Goal: Task Accomplishment & Management: Complete application form

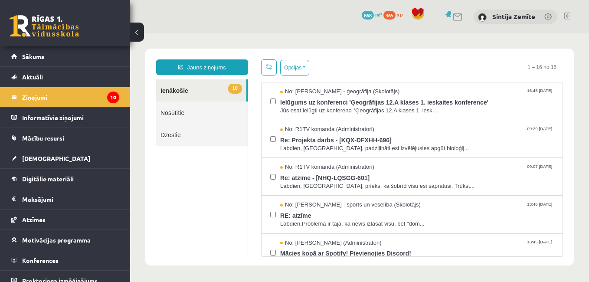
click at [545, 13] on link at bounding box center [549, 17] width 9 height 9
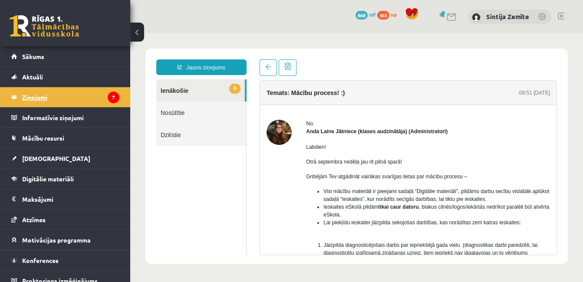
click at [82, 94] on legend "Ziņojumi 7" at bounding box center [70, 97] width 97 height 20
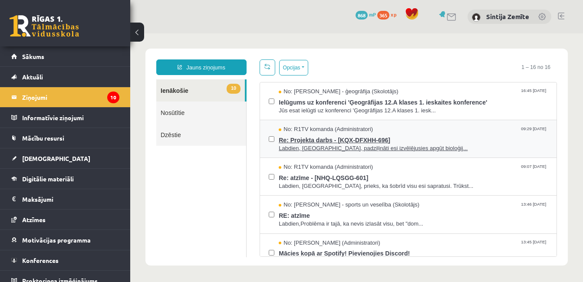
click at [413, 131] on div "No: R1TV komanda (Administratori) 09:29 15/09/2025" at bounding box center [413, 129] width 269 height 8
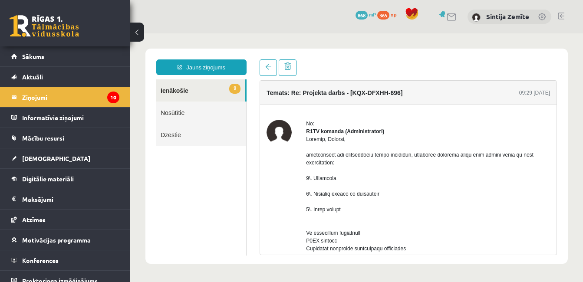
click at [196, 89] on link "9 Ienākošie" at bounding box center [200, 90] width 89 height 22
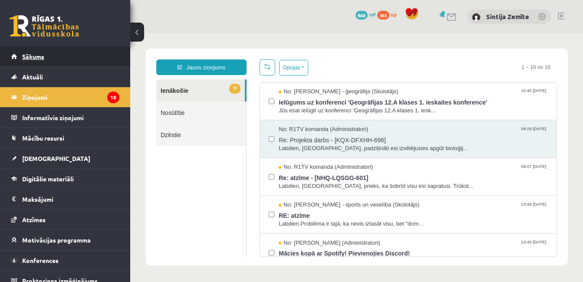
click at [30, 56] on span "Sākums" at bounding box center [33, 57] width 22 height 8
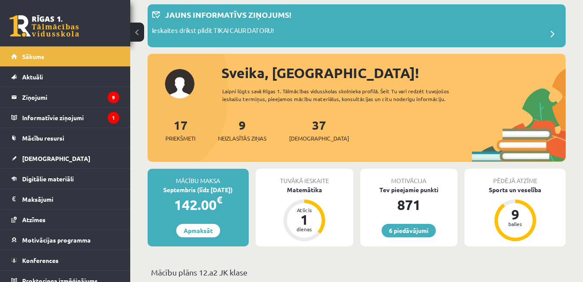
scroll to position [130, 0]
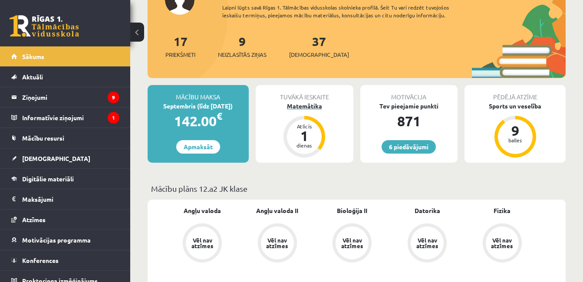
click at [306, 142] on div "1" at bounding box center [304, 136] width 26 height 14
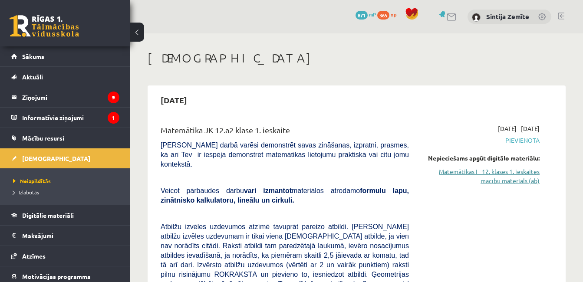
click at [508, 174] on link "Matemātikas I - 12. klases 1. ieskaites mācību materiāls (ab)" at bounding box center [481, 176] width 118 height 18
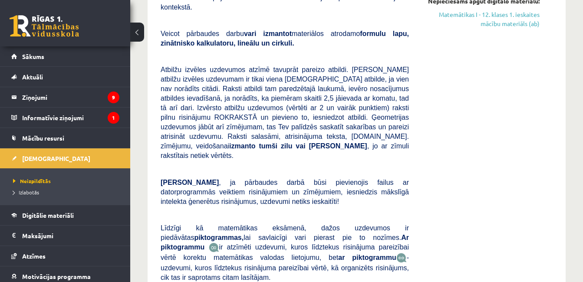
scroll to position [217, 0]
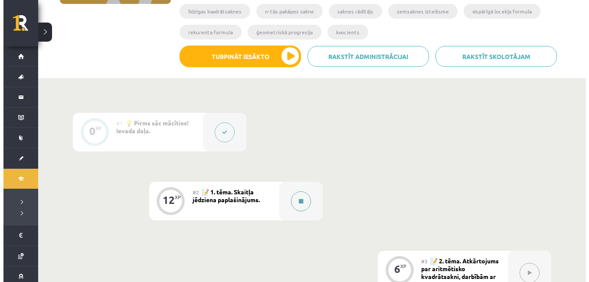
scroll to position [217, 0]
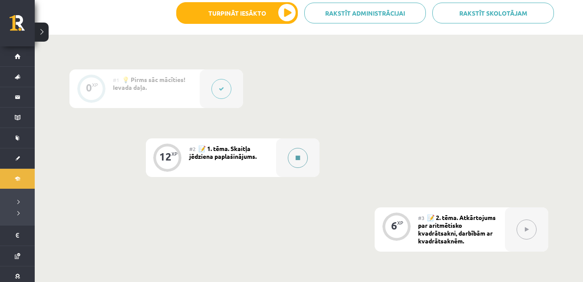
click at [292, 161] on button at bounding box center [298, 158] width 20 height 20
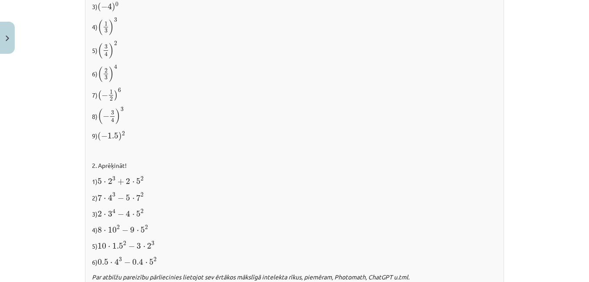
scroll to position [911, 0]
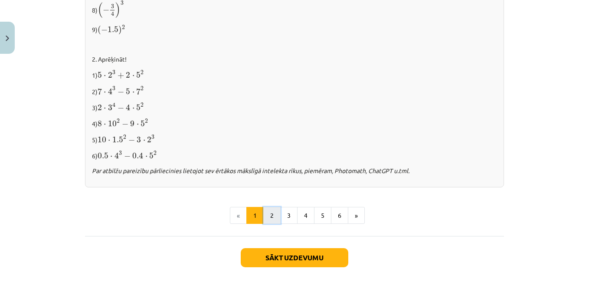
click at [268, 216] on button "2" at bounding box center [271, 215] width 17 height 17
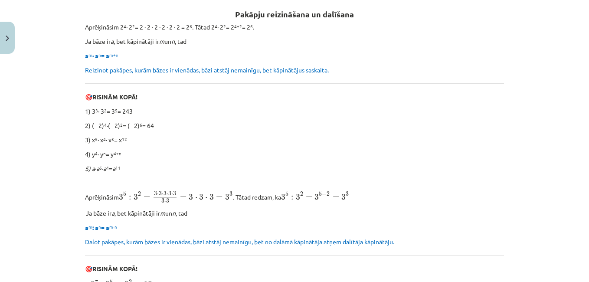
scroll to position [155, 0]
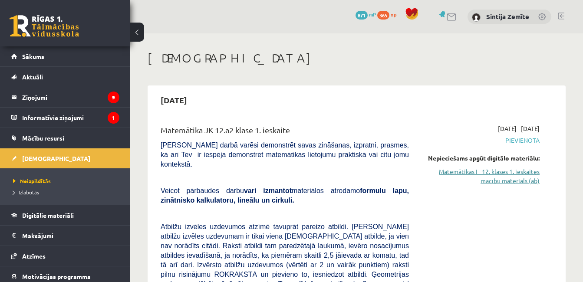
click at [483, 174] on link "Matemātikas I - 12. klases 1. ieskaites mācību materiāls (ab)" at bounding box center [481, 176] width 118 height 18
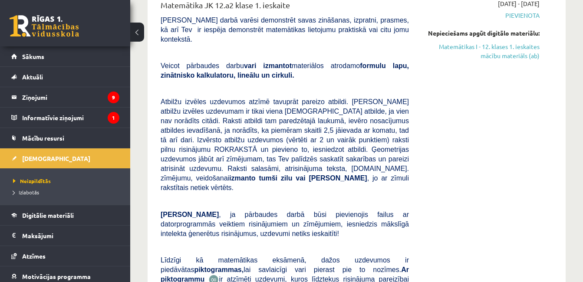
scroll to position [87, 0]
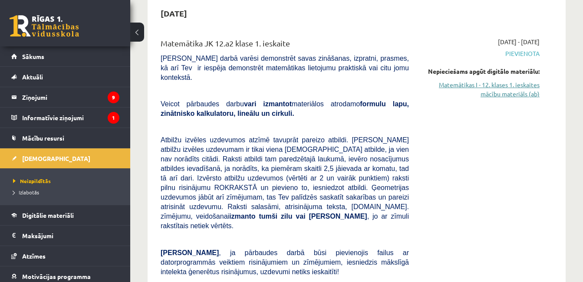
click at [462, 84] on link "Matemātikas I - 12. klases 1. ieskaites mācību materiāls (ab)" at bounding box center [481, 89] width 118 height 18
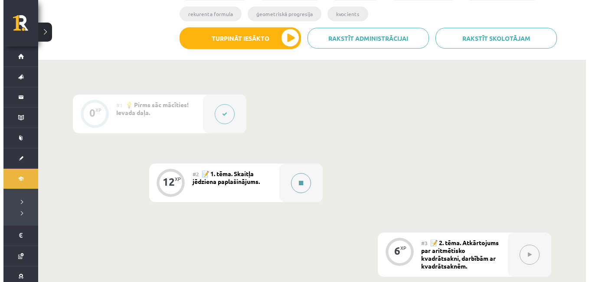
scroll to position [217, 0]
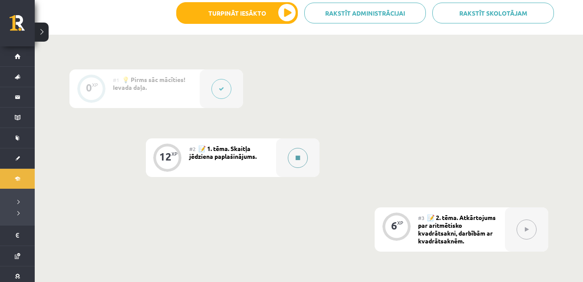
click at [298, 165] on button at bounding box center [298, 158] width 20 height 20
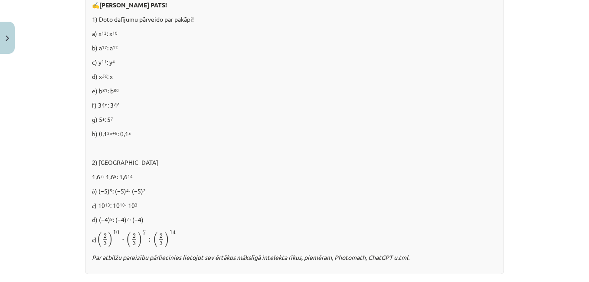
scroll to position [639, 0]
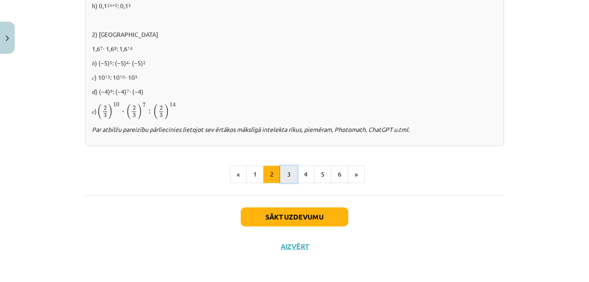
click at [290, 172] on button "3" at bounding box center [288, 174] width 17 height 17
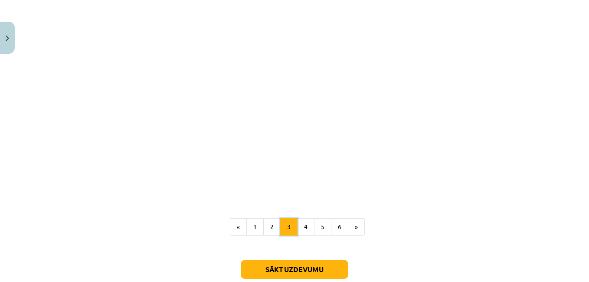
scroll to position [763, 0]
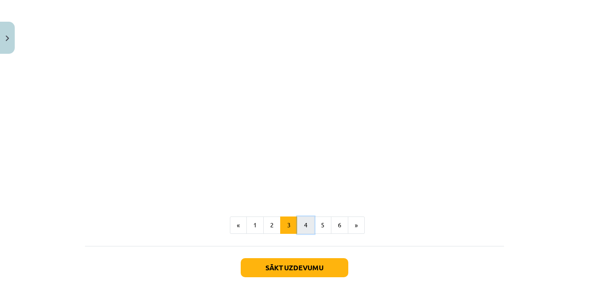
click at [305, 222] on button "4" at bounding box center [305, 225] width 17 height 17
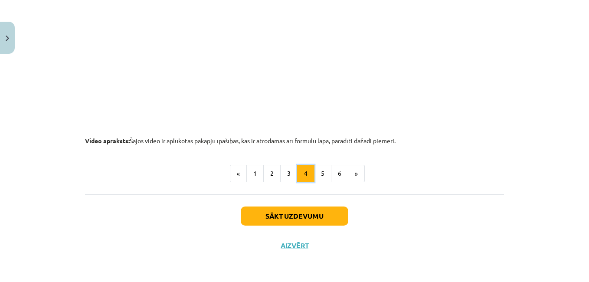
scroll to position [948, 0]
click at [319, 174] on button "5" at bounding box center [322, 173] width 17 height 17
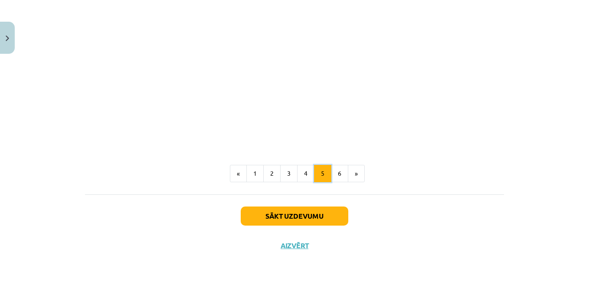
scroll to position [1067, 0]
click at [332, 177] on button "6" at bounding box center [339, 173] width 17 height 17
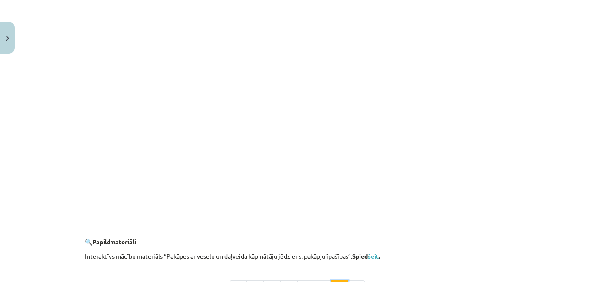
scroll to position [869, 0]
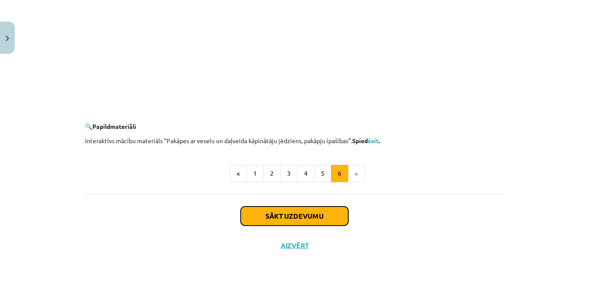
click at [326, 214] on button "Sākt uzdevumu" at bounding box center [295, 216] width 108 height 19
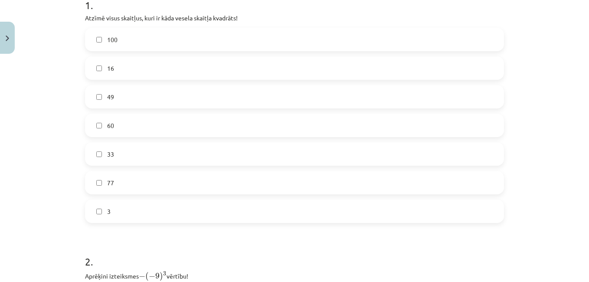
scroll to position [174, 0]
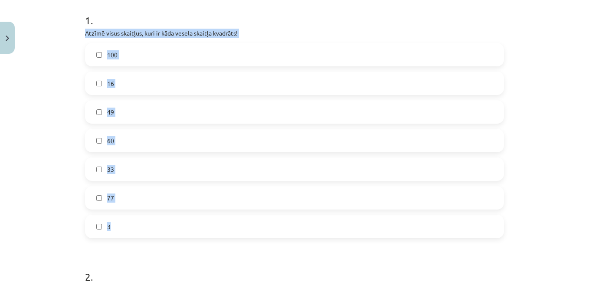
drag, startPoint x: 74, startPoint y: 30, endPoint x: 161, endPoint y: 215, distance: 204.3
click at [161, 215] on div "Mācību tēma: Matemātikas i - 12. klases 1. ieskaites mācību materiāls (ab) #2 📝…" at bounding box center [294, 141] width 589 height 282
copy div "Atzīmē visus skaitļus, kuri ir kāda vesela skaitļa kvadrāts! 100 16 49 60 33 77…"
click at [101, 83] on label "16" at bounding box center [295, 83] width 418 height 22
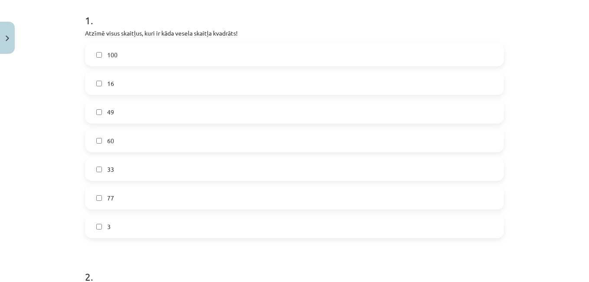
click at [67, 89] on div "Mācību tēma: Matemātikas i - 12. klases 1. ieskaites mācību materiāls (ab) #2 📝…" at bounding box center [294, 141] width 589 height 282
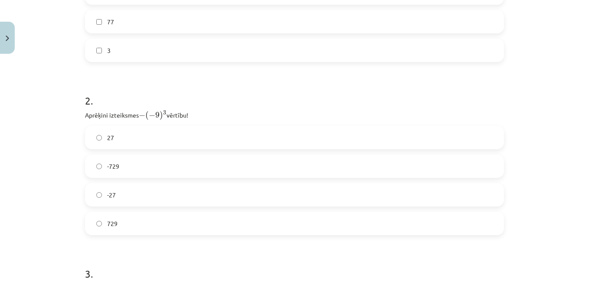
scroll to position [391, 0]
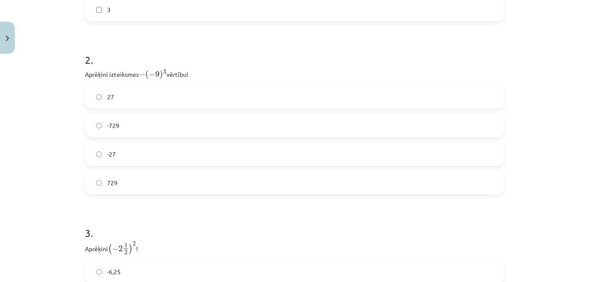
click at [115, 176] on label "729" at bounding box center [295, 183] width 418 height 22
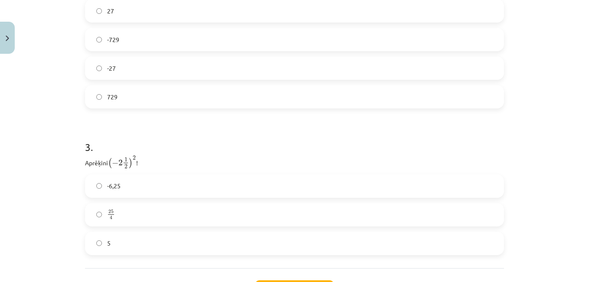
scroll to position [521, 0]
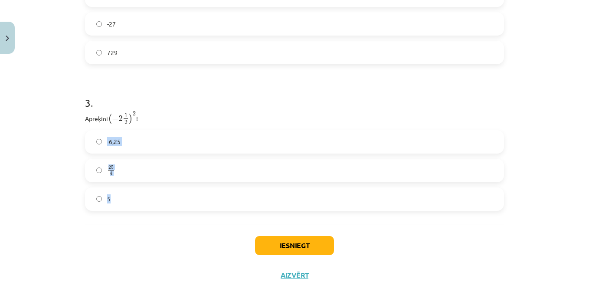
drag, startPoint x: 97, startPoint y: 138, endPoint x: 127, endPoint y: 193, distance: 62.5
click at [127, 193] on div "-6,25 25 4 25 4 5" at bounding box center [294, 170] width 419 height 81
drag, startPoint x: 127, startPoint y: 193, endPoint x: 56, endPoint y: 183, distance: 71.9
click at [56, 183] on div "Mācību tēma: Matemātikas i - 12. klases 1. ieskaites mācību materiāls (ab) #2 📝…" at bounding box center [294, 141] width 589 height 282
click at [137, 164] on label "25 4 25 4" at bounding box center [295, 171] width 418 height 22
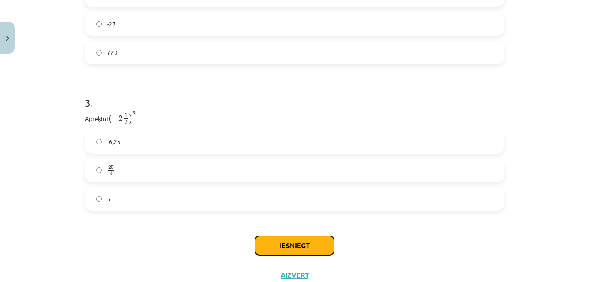
click at [275, 243] on button "Iesniegt" at bounding box center [294, 245] width 79 height 19
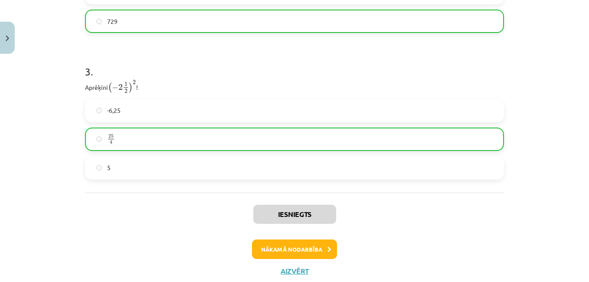
scroll to position [577, 0]
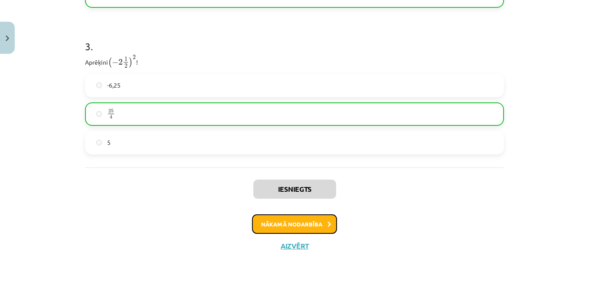
click at [294, 223] on button "Nākamā nodarbība" at bounding box center [294, 224] width 85 height 20
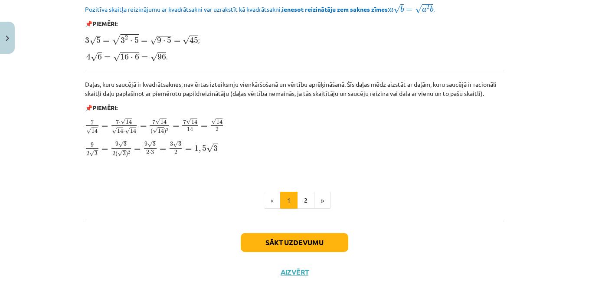
scroll to position [1063, 0]
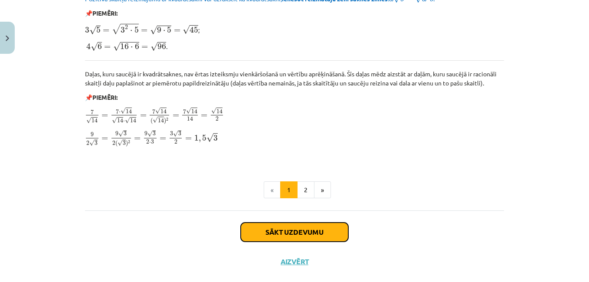
click at [281, 229] on button "Sākt uzdevumu" at bounding box center [295, 232] width 108 height 19
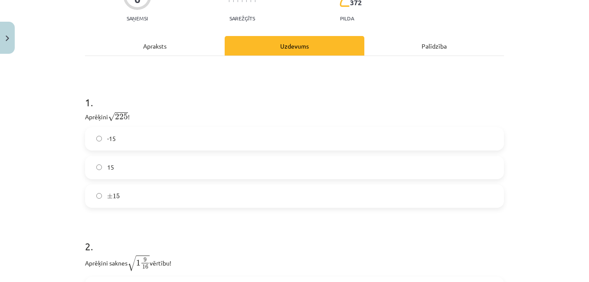
scroll to position [109, 0]
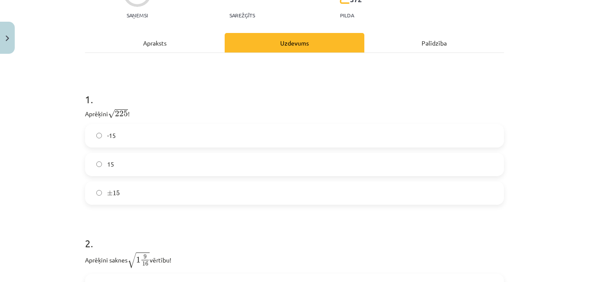
click at [152, 162] on label "15" at bounding box center [295, 165] width 418 height 22
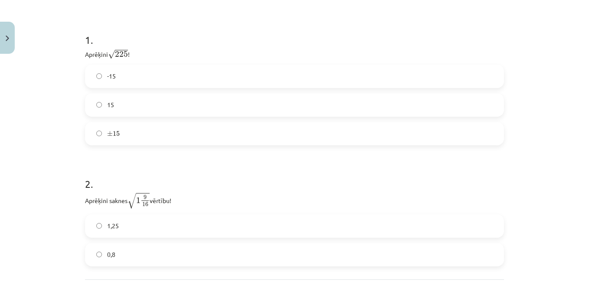
scroll to position [195, 0]
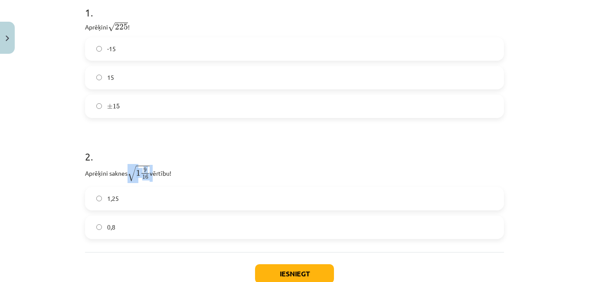
drag, startPoint x: 128, startPoint y: 175, endPoint x: 150, endPoint y: 172, distance: 22.7
click at [150, 172] on p "Aprēķini saknes √ 1 9 16 1 9 16 vērtību!" at bounding box center [294, 173] width 419 height 17
copy p "√ 1 9 16 1 9 16"
click at [151, 205] on label "1,25" at bounding box center [295, 199] width 418 height 22
click at [279, 272] on button "Iesniegt" at bounding box center [294, 273] width 79 height 19
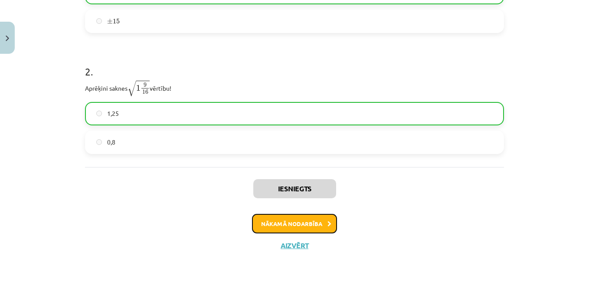
click at [294, 225] on button "Nākamā nodarbība" at bounding box center [294, 224] width 85 height 20
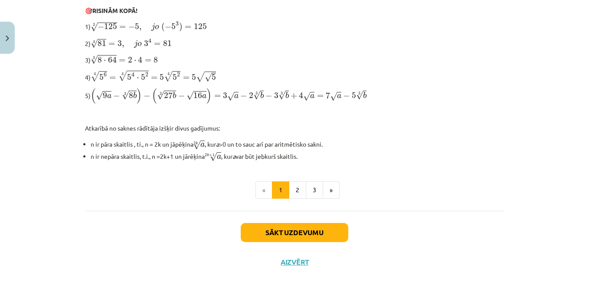
scroll to position [312, 0]
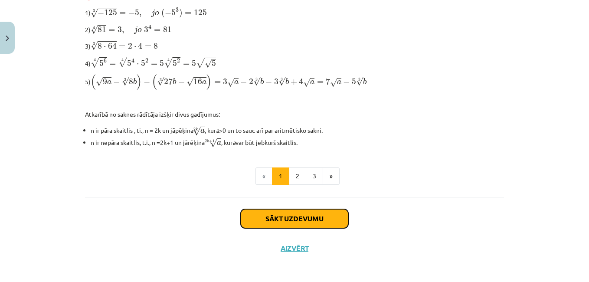
click at [292, 220] on button "Sākt uzdevumu" at bounding box center [295, 218] width 108 height 19
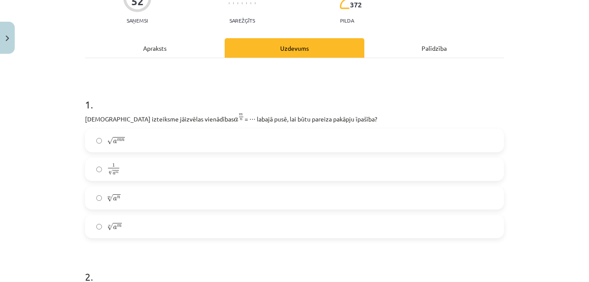
scroll to position [109, 0]
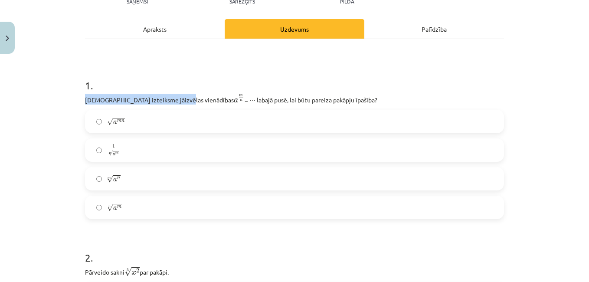
drag, startPoint x: 82, startPoint y: 98, endPoint x: 176, endPoint y: 100, distance: 93.8
click at [176, 100] on p "Kura izteiksme jāizvēlas vienādības a m n a m n = ⋯ labajā pusē, lai būtu parei…" at bounding box center [294, 99] width 419 height 11
copy p "Kura izteiksme jāizvēlas vienādības"
drag, startPoint x: 202, startPoint y: 99, endPoint x: 324, endPoint y: 99, distance: 122.4
click at [324, 99] on p "Kura izteiksme jāizvēlas vienādības a m n a m n = ⋯ labajā pusē, lai būtu parei…" at bounding box center [294, 99] width 419 height 11
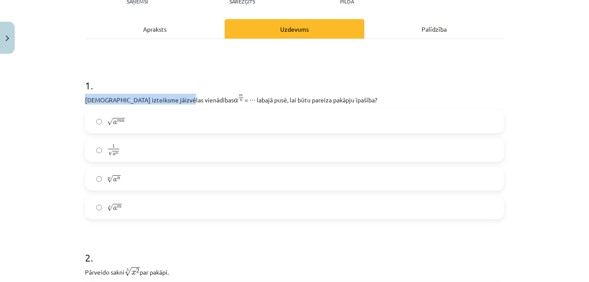
copy p "labajā pusē, lai būtu pareiza pakāpju īpašība?"
click at [134, 208] on label "n √ a m a m n" at bounding box center [295, 208] width 418 height 22
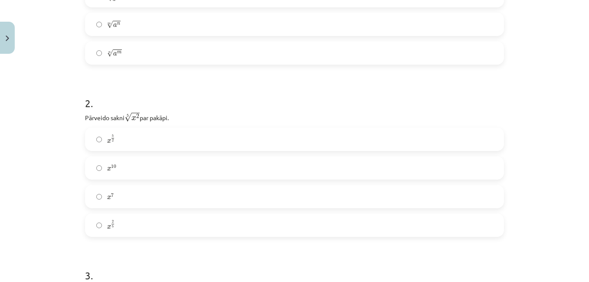
scroll to position [282, 0]
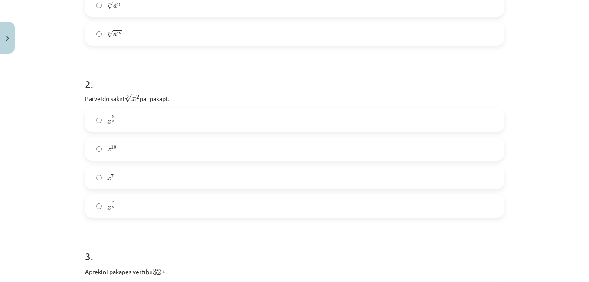
drag, startPoint x: 80, startPoint y: 96, endPoint x: 170, endPoint y: 98, distance: 89.9
drag, startPoint x: 170, startPoint y: 98, endPoint x: 192, endPoint y: 99, distance: 21.7
click at [192, 99] on p "Pārveido sakni 5 √ x 2 x 2 5 par pakāpi." at bounding box center [294, 97] width 419 height 11
click at [156, 123] on label "x 5 2 x 5 2" at bounding box center [295, 120] width 418 height 22
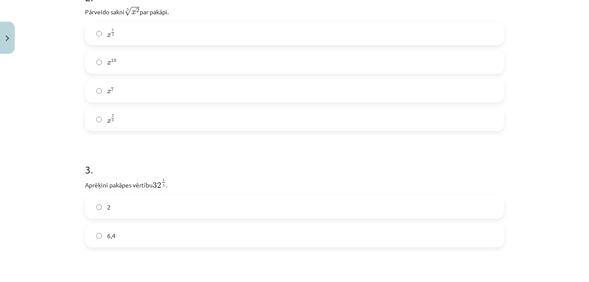
scroll to position [456, 0]
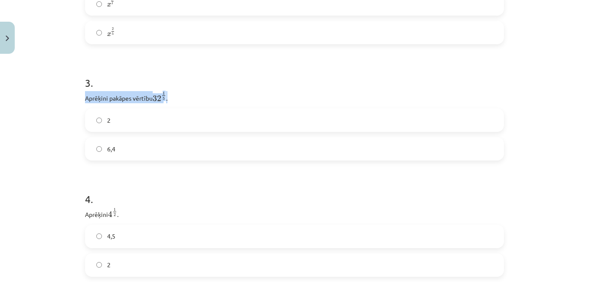
drag, startPoint x: 77, startPoint y: 100, endPoint x: 166, endPoint y: 100, distance: 89.0
copy p "Aprēķini pakāpes vērtību 32 1 5 32 1 5 ."
click at [196, 82] on h1 "3 ." at bounding box center [294, 75] width 419 height 27
click at [103, 114] on label "2" at bounding box center [295, 120] width 418 height 22
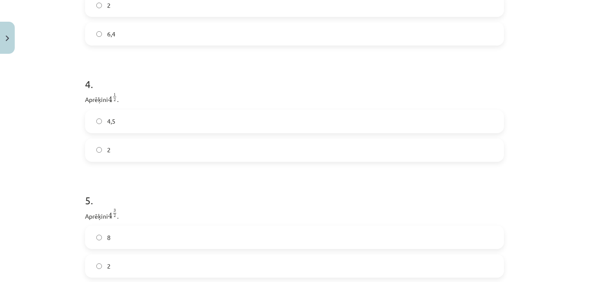
scroll to position [586, 0]
click at [128, 133] on label "2" at bounding box center [295, 135] width 418 height 22
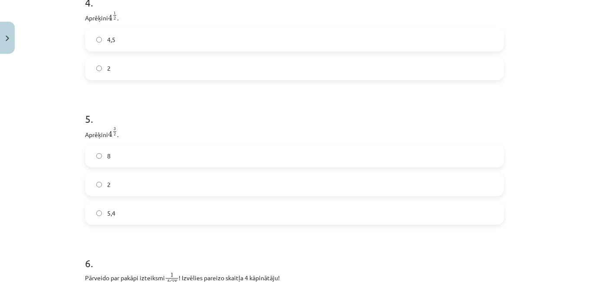
scroll to position [673, 0]
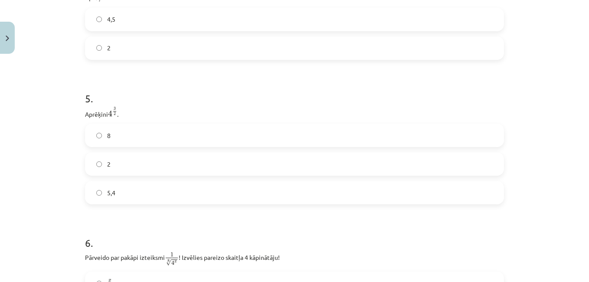
click at [129, 162] on label "2" at bounding box center [295, 164] width 418 height 22
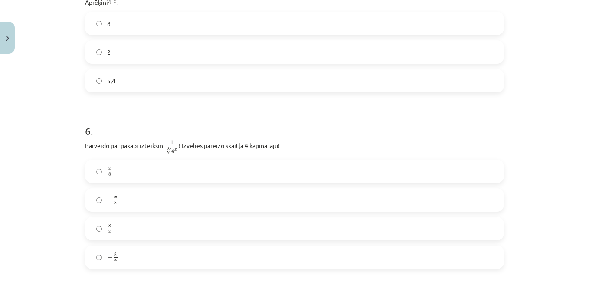
scroll to position [803, 0]
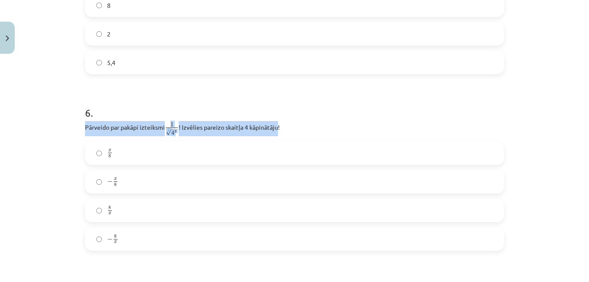
drag, startPoint x: 80, startPoint y: 129, endPoint x: 277, endPoint y: 126, distance: 197.1
copy p "Pārveido par pakāpi izteiksmi 1 8 √ 4 x 1 4 x 8 ! Izvēlies pareizo skaitļa 4 kā…"
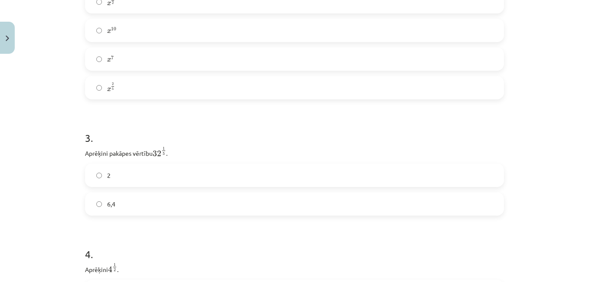
scroll to position [369, 0]
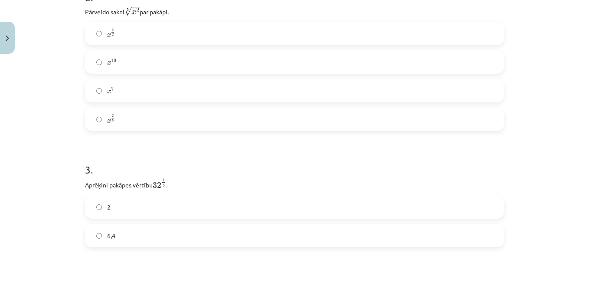
click at [133, 121] on label "x 2 5 x 2 5" at bounding box center [295, 120] width 418 height 22
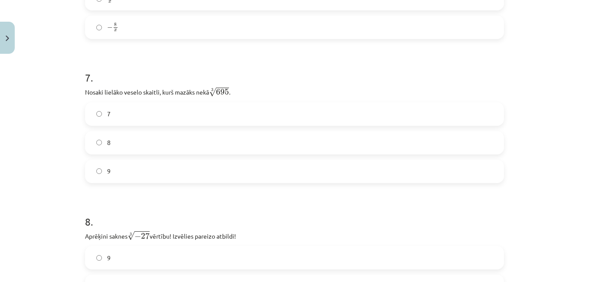
scroll to position [1020, 0]
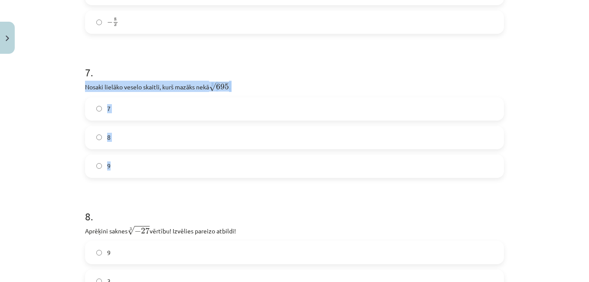
drag, startPoint x: 80, startPoint y: 88, endPoint x: 143, endPoint y: 168, distance: 101.7
click at [143, 168] on div "52 XP Saņemsi Sarežģīts 372 pilda Apraksts Uzdevums Palīdzība 1 . Kura izteiksm…" at bounding box center [295, 127] width 430 height 2178
copy div "Nosaki lielāko veselo skaitli, kurš mazāks nekā 3 √ 695 695 3 . 7 8 9"
click at [36, 155] on div "Mācību tēma: Matemātikas i - 12. klases 1. ieskaites mācību materiāls (ab) #4 📝…" at bounding box center [294, 141] width 589 height 282
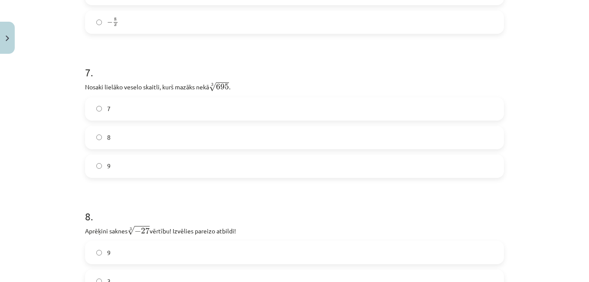
click at [110, 132] on label "8" at bounding box center [295, 138] width 418 height 22
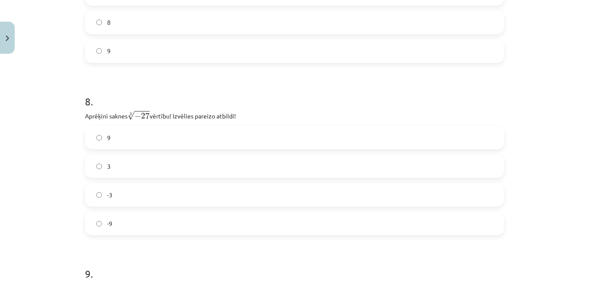
scroll to position [1150, 0]
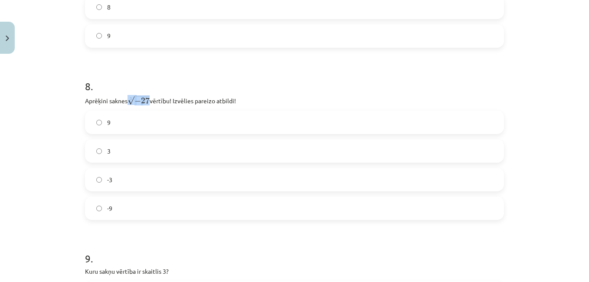
drag, startPoint x: 128, startPoint y: 100, endPoint x: 148, endPoint y: 99, distance: 20.0
click at [148, 99] on span "√ − 27" at bounding box center [139, 100] width 22 height 10
copy span "√ − 27"
click at [56, 138] on div "Mācību tēma: Matemātikas i - 12. klases 1. ieskaites mācību materiāls (ab) #4 📝…" at bounding box center [294, 141] width 589 height 282
click at [126, 182] on label "-3" at bounding box center [295, 180] width 418 height 22
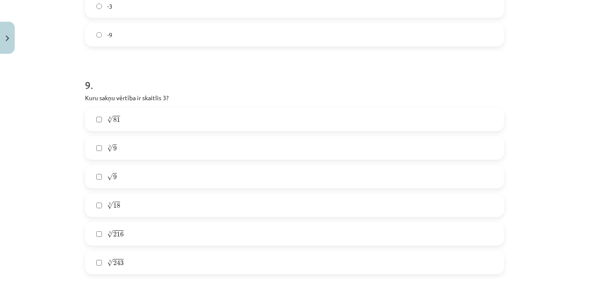
scroll to position [1367, 0]
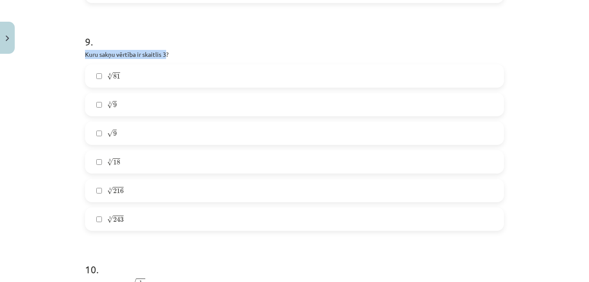
drag, startPoint x: 78, startPoint y: 57, endPoint x: 163, endPoint y: 53, distance: 85.2
copy p "Kuru sakņu vērtība ir skaitlis 3"
click at [49, 118] on div "Mācību tēma: Matemātikas i - 12. klases 1. ieskaites mācību materiāls (ab) #4 📝…" at bounding box center [294, 141] width 589 height 282
click at [98, 131] on label "√ 9 9" at bounding box center [295, 133] width 418 height 22
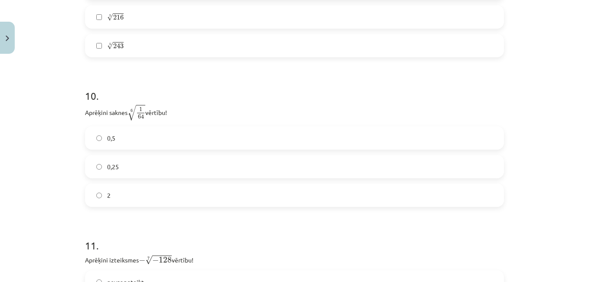
scroll to position [1584, 0]
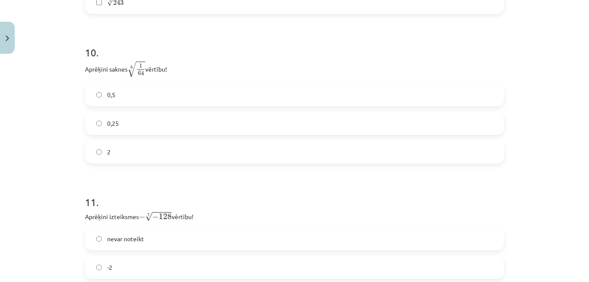
drag, startPoint x: 82, startPoint y: 70, endPoint x: 167, endPoint y: 72, distance: 85.1
click at [167, 72] on p "Aprēķini saknes 6 √ 1 64 1 64 6 vērtību!" at bounding box center [294, 69] width 419 height 17
copy p "Aprēķini saknes 6 √ 1 64 1 64 6 vērtību!"
click at [206, 63] on p "Aprēķini saknes 6 √ 1 64 1 64 6 vērtību!" at bounding box center [294, 69] width 419 height 17
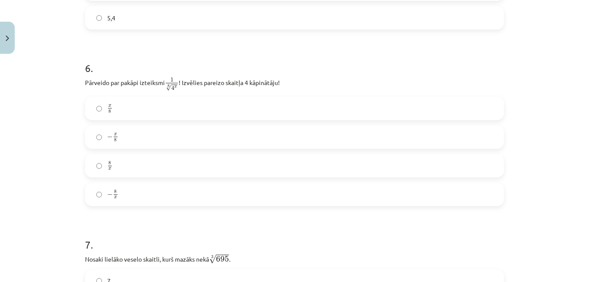
scroll to position [846, 0]
click at [138, 111] on label "x 8 x 8" at bounding box center [295, 110] width 418 height 22
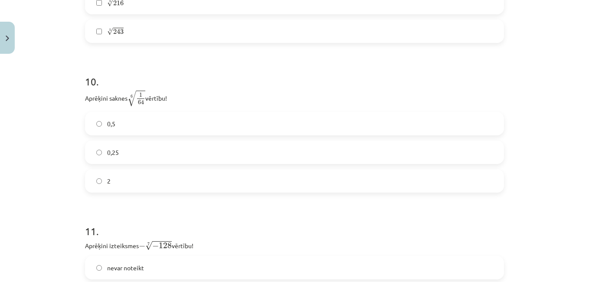
scroll to position [1541, 0]
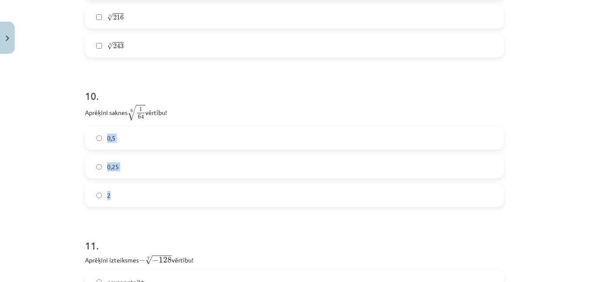
drag, startPoint x: 92, startPoint y: 134, endPoint x: 130, endPoint y: 197, distance: 73.2
click at [130, 197] on div "0,5 0,25 2" at bounding box center [294, 166] width 419 height 81
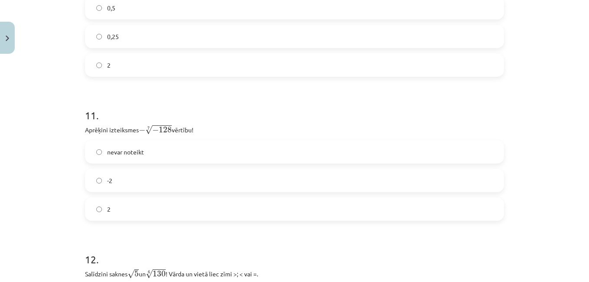
click at [74, 88] on div "Mācību tēma: Matemātikas i - 12. klases 1. ieskaites mācību materiāls (ab) #4 📝…" at bounding box center [294, 141] width 589 height 282
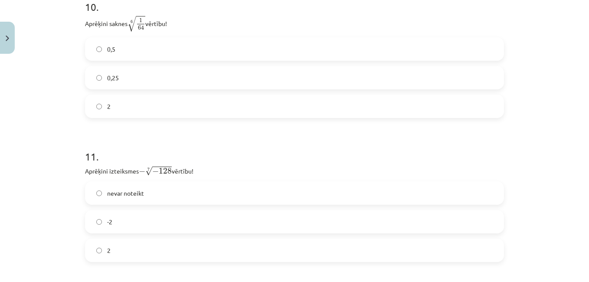
scroll to position [1584, 0]
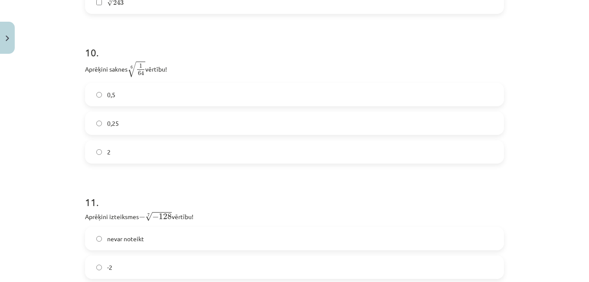
click at [135, 88] on label "0,5" at bounding box center [295, 95] width 418 height 22
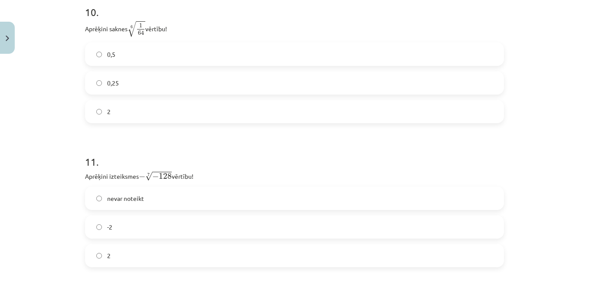
scroll to position [1671, 0]
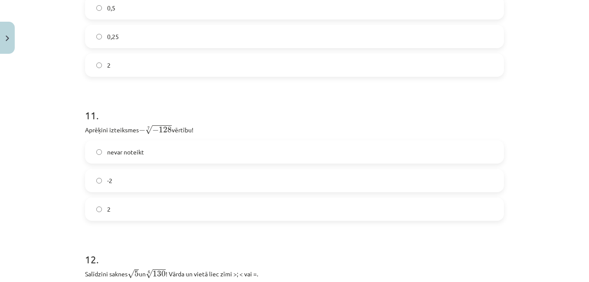
drag, startPoint x: 111, startPoint y: 132, endPoint x: 213, endPoint y: 132, distance: 102.0
click at [109, 184] on span "-2" at bounding box center [109, 180] width 5 height 9
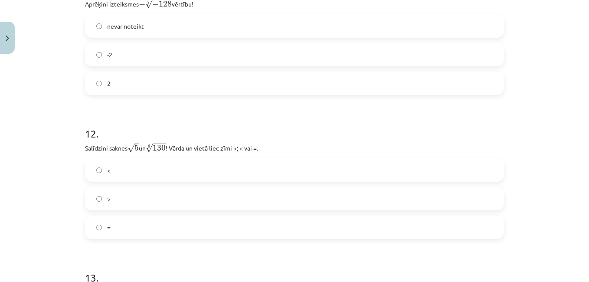
scroll to position [1801, 0]
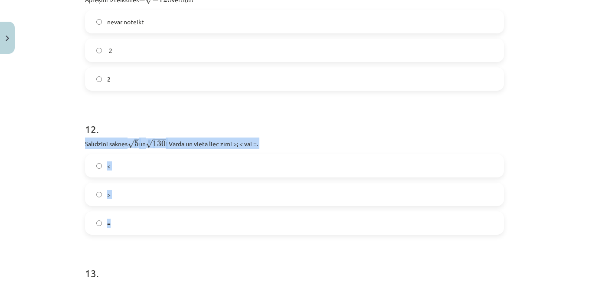
drag, startPoint x: 79, startPoint y: 145, endPoint x: 254, endPoint y: 214, distance: 189.2
click at [43, 191] on div "Mācību tēma: Matemātikas i - 12. klases 1. ieskaites mācību materiāls (ab) #4 📝…" at bounding box center [294, 141] width 589 height 282
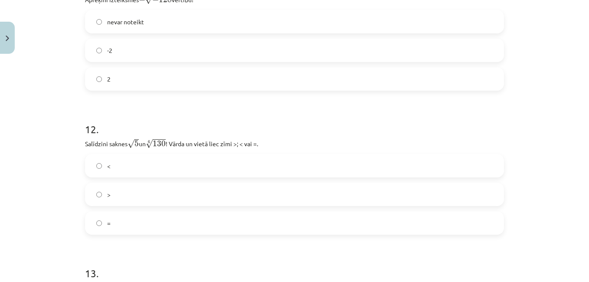
click at [93, 189] on label ">" at bounding box center [295, 195] width 418 height 22
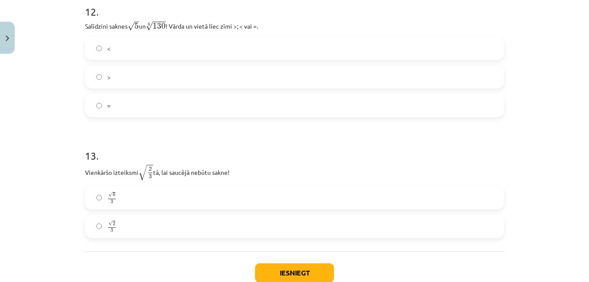
scroll to position [1931, 0]
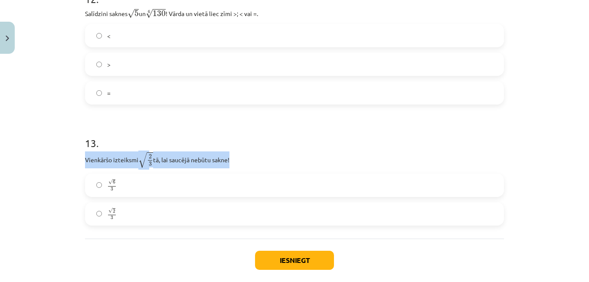
drag, startPoint x: 79, startPoint y: 159, endPoint x: 226, endPoint y: 161, distance: 147.1
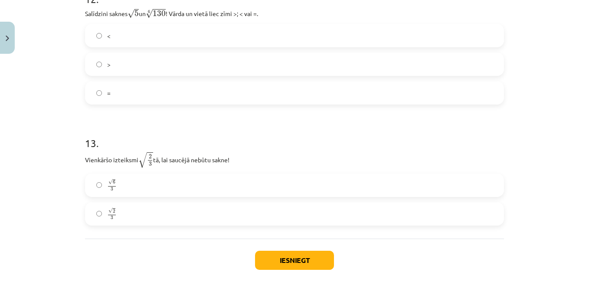
click at [55, 211] on div "Mācību tēma: Matemātikas i - 12. klases 1. ieskaites mācību materiāls (ab) #4 📝…" at bounding box center [294, 141] width 589 height 282
click at [270, 258] on button "Iesniegt" at bounding box center [294, 260] width 79 height 19
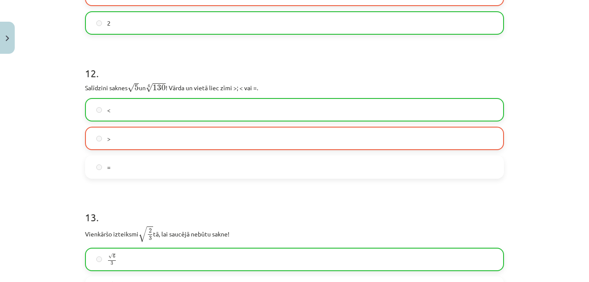
scroll to position [2003, 0]
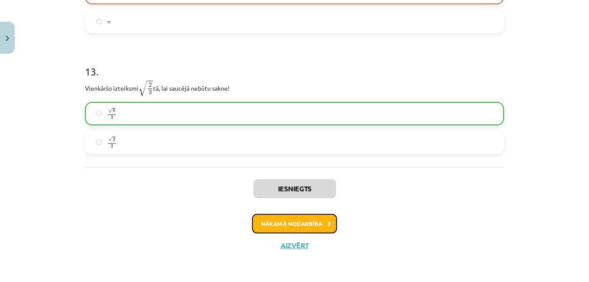
click at [278, 222] on button "Nākamā nodarbība" at bounding box center [294, 224] width 85 height 20
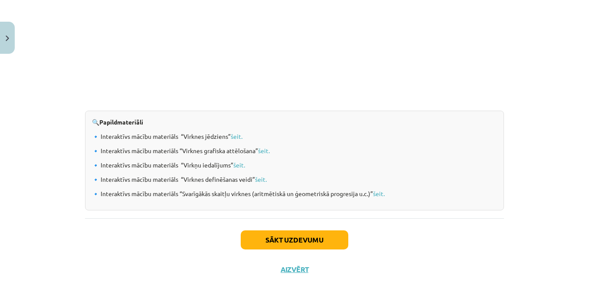
scroll to position [934, 0]
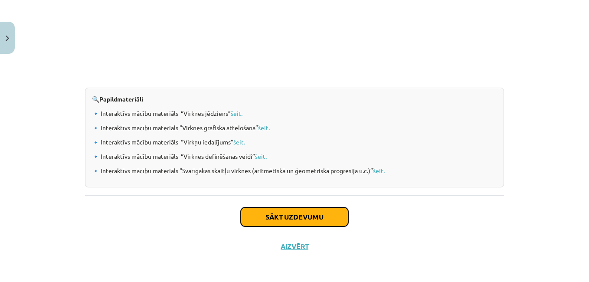
click at [273, 217] on button "Sākt uzdevumu" at bounding box center [295, 216] width 108 height 19
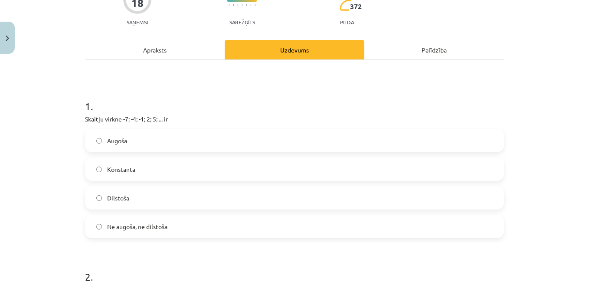
scroll to position [109, 0]
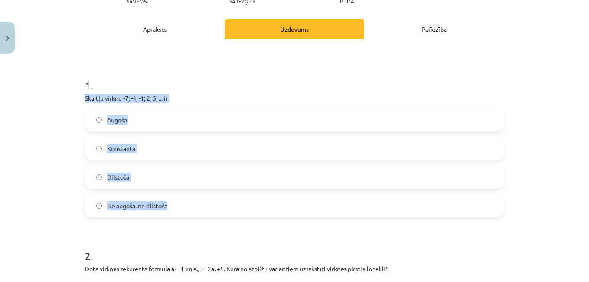
drag, startPoint x: 81, startPoint y: 94, endPoint x: 193, endPoint y: 209, distance: 160.5
click at [193, 209] on div "Mācību tēma: Matemātikas i - 12. klases 1. ieskaites mācību materiāls (ab) #5 📝…" at bounding box center [294, 141] width 589 height 282
click at [131, 118] on label "Augoša" at bounding box center [295, 120] width 418 height 22
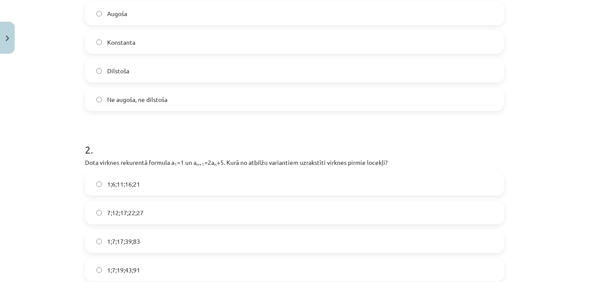
scroll to position [239, 0]
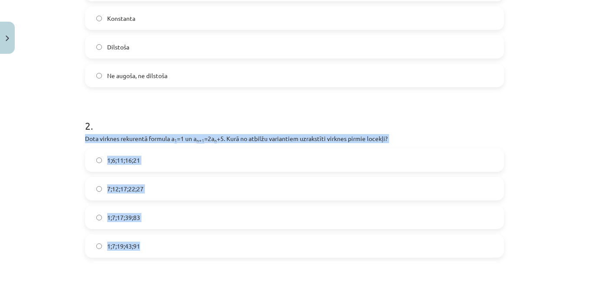
drag, startPoint x: 79, startPoint y: 137, endPoint x: 146, endPoint y: 246, distance: 127.8
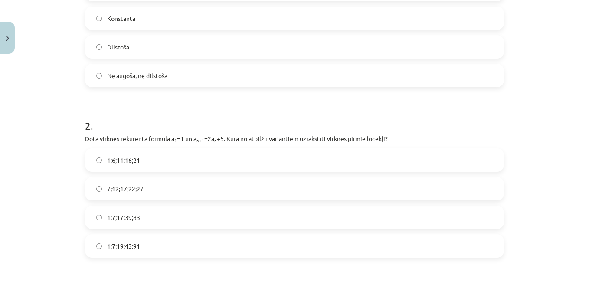
click at [188, 119] on h1 "2 ." at bounding box center [294, 118] width 419 height 27
click at [134, 246] on span "1;7;19;43;91" at bounding box center [123, 246] width 33 height 9
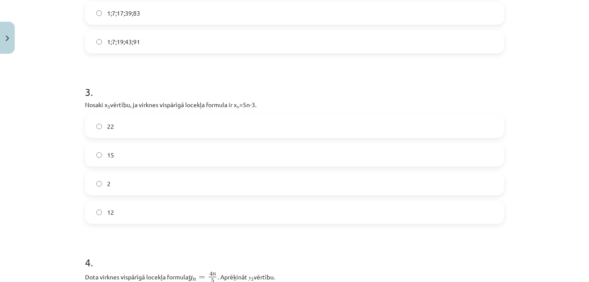
scroll to position [456, 0]
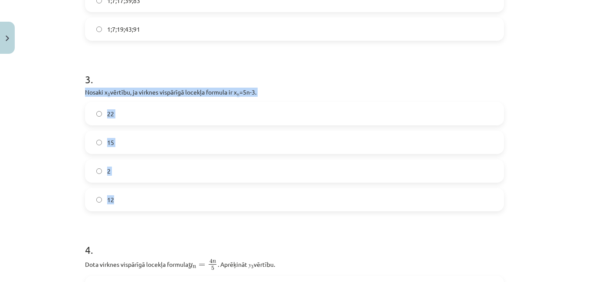
drag, startPoint x: 75, startPoint y: 92, endPoint x: 123, endPoint y: 209, distance: 126.1
click at [123, 209] on div "Mācību tēma: Matemātikas i - 12. klases 1. ieskaites mācību materiāls (ab) #5 📝…" at bounding box center [294, 141] width 589 height 282
click at [110, 149] on label "15" at bounding box center [295, 143] width 418 height 22
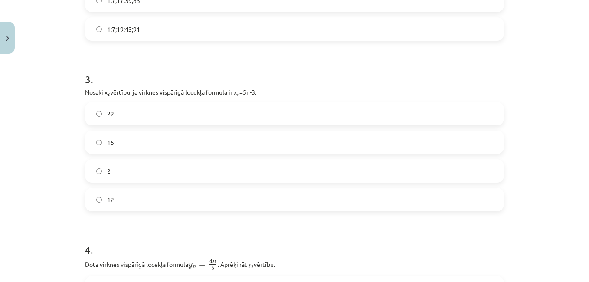
click at [113, 201] on label "12" at bounding box center [295, 200] width 418 height 22
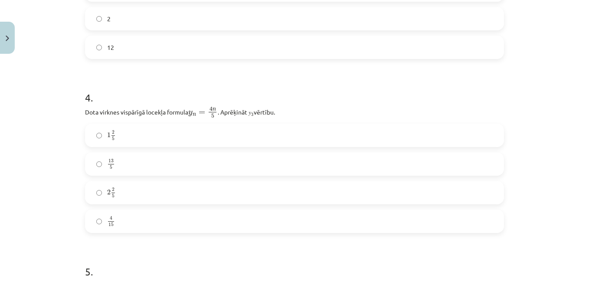
scroll to position [629, 0]
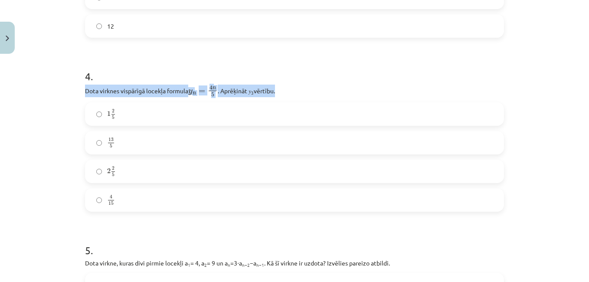
drag, startPoint x: 74, startPoint y: 89, endPoint x: 276, endPoint y: 87, distance: 201.4
click at [276, 87] on div "Mācību tēma: Matemātikas i - 12. klases 1. ieskaites mācību materiāls (ab) #5 📝…" at bounding box center [294, 141] width 589 height 282
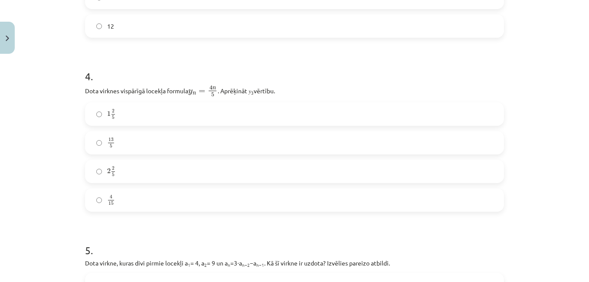
click at [150, 67] on h1 "4 ." at bounding box center [294, 68] width 419 height 27
click at [101, 171] on label "2 2 5 2 2 5" at bounding box center [295, 172] width 418 height 22
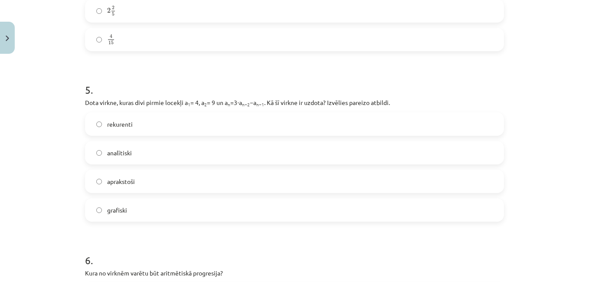
scroll to position [803, 0]
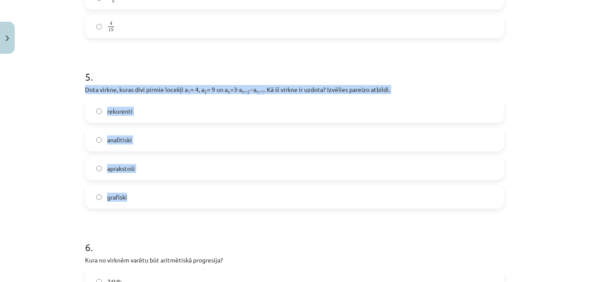
drag, startPoint x: 77, startPoint y: 87, endPoint x: 136, endPoint y: 199, distance: 126.8
click at [75, 173] on div "Mācību tēma: Matemātikas i - 12. klases 1. ieskaites mācību materiāls (ab) #5 📝…" at bounding box center [294, 141] width 589 height 282
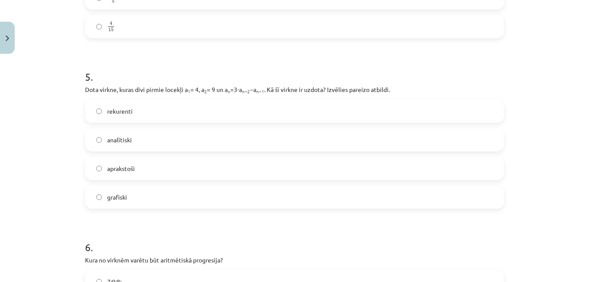
click at [111, 107] on span "rekurenti" at bounding box center [120, 111] width 26 height 9
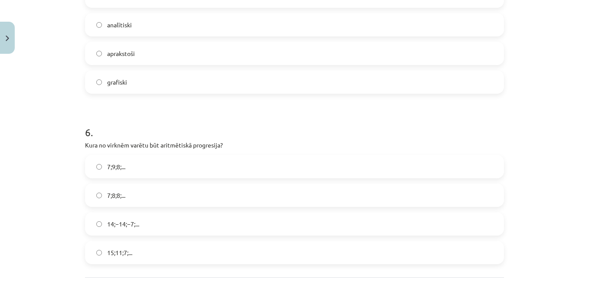
scroll to position [933, 0]
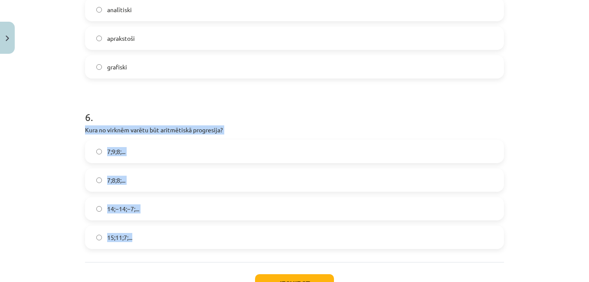
drag, startPoint x: 81, startPoint y: 132, endPoint x: 145, endPoint y: 236, distance: 122.0
click at [61, 171] on div "Mācību tēma: Matemātikas i - 12. klases 1. ieskaites mācību materiāls (ab) #5 📝…" at bounding box center [294, 141] width 589 height 282
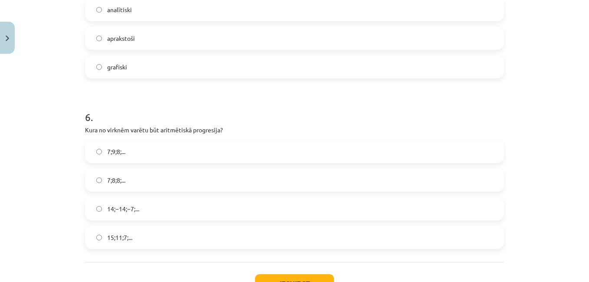
click at [108, 232] on label "15;11;7;..." at bounding box center [295, 238] width 418 height 22
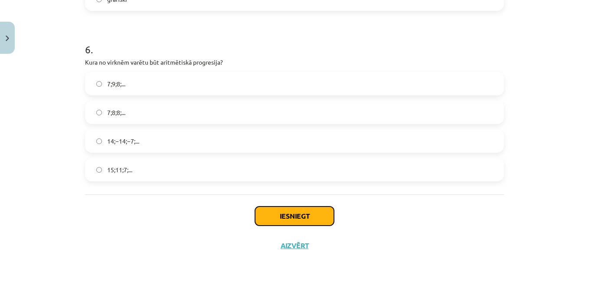
click at [301, 217] on button "Iesniegt" at bounding box center [294, 216] width 79 height 19
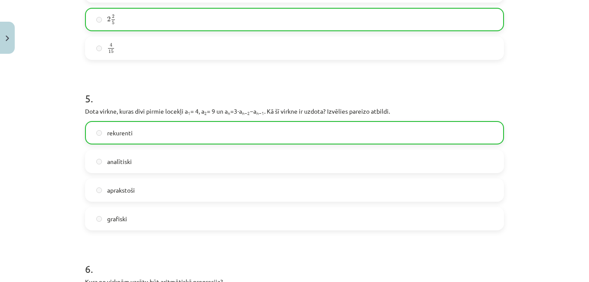
scroll to position [1028, 0]
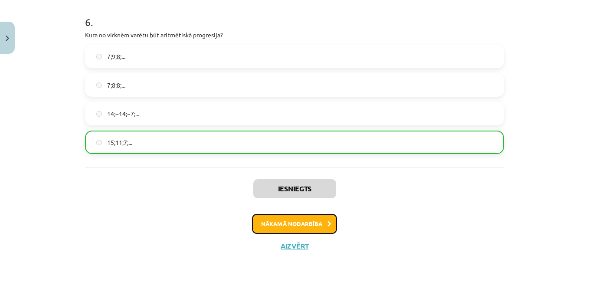
click at [284, 224] on button "Nākamā nodarbība" at bounding box center [294, 224] width 85 height 20
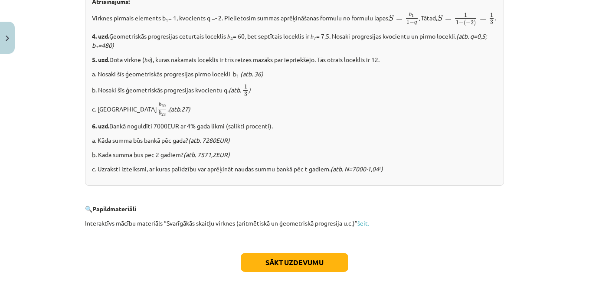
scroll to position [1125, 0]
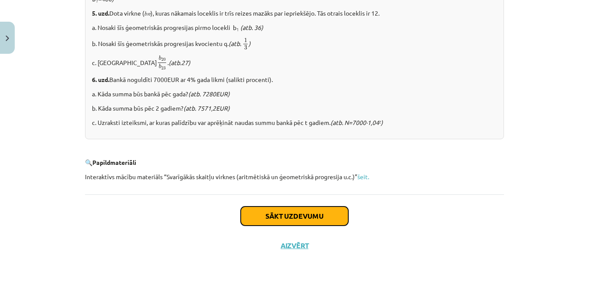
click at [272, 209] on button "Sākt uzdevumu" at bounding box center [295, 216] width 108 height 19
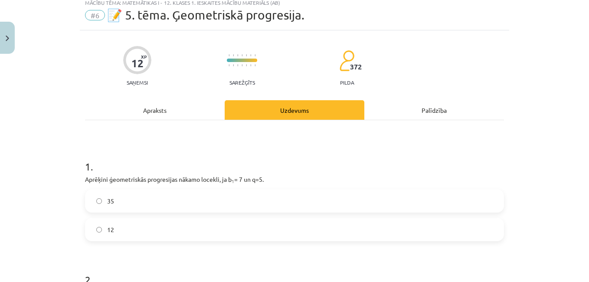
scroll to position [22, 0]
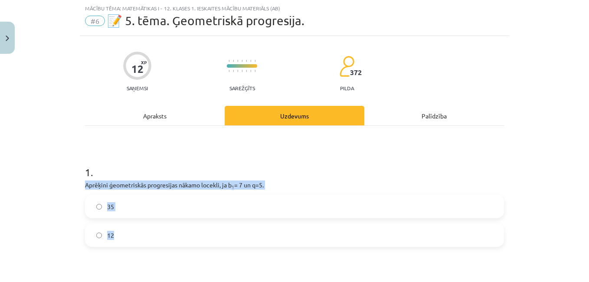
drag, startPoint x: 79, startPoint y: 184, endPoint x: 119, endPoint y: 239, distance: 68.2
click at [112, 209] on label "35" at bounding box center [295, 207] width 418 height 22
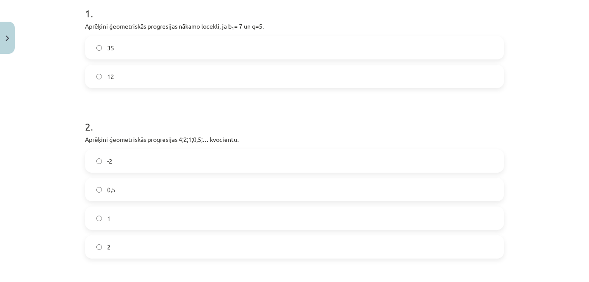
scroll to position [195, 0]
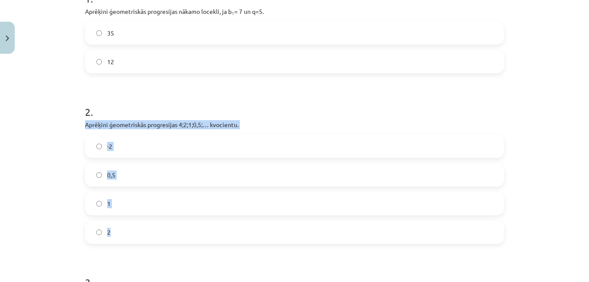
drag, startPoint x: 87, startPoint y: 131, endPoint x: 123, endPoint y: 241, distance: 115.4
click at [123, 241] on div "12 XP Saņemsi Sarežģīts 372 pilda Apraksts Uzdevums Palīdzība 1 . Aprēķini ģeom…" at bounding box center [295, 177] width 430 height 631
click at [129, 174] on label "0,5" at bounding box center [295, 175] width 418 height 22
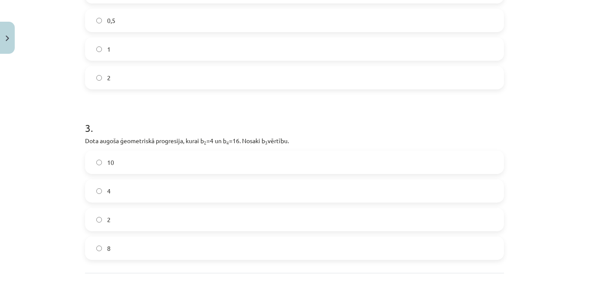
scroll to position [369, 0]
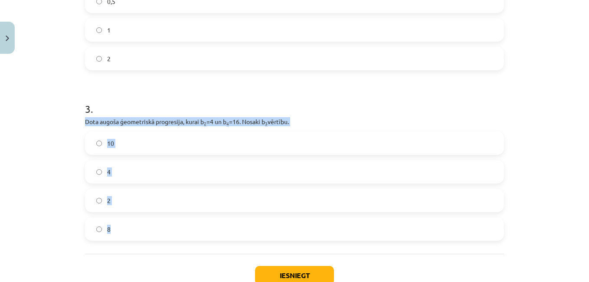
drag, startPoint x: 77, startPoint y: 119, endPoint x: 121, endPoint y: 227, distance: 116.5
click at [121, 227] on div "12 XP Saņemsi Sarežģīts 372 pilda Apraksts Uzdevums Palīdzība 1 . Aprēķini ģeom…" at bounding box center [295, 4] width 430 height 631
click at [138, 229] on label "8" at bounding box center [295, 229] width 418 height 22
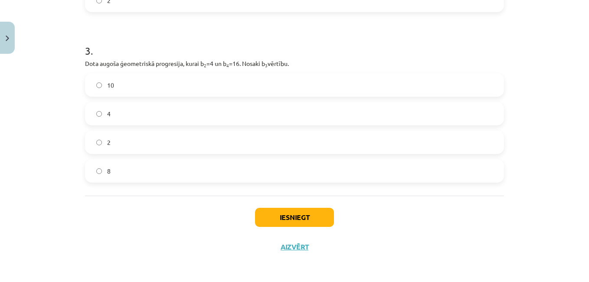
scroll to position [428, 0]
click at [305, 217] on button "Iesniegt" at bounding box center [294, 216] width 79 height 19
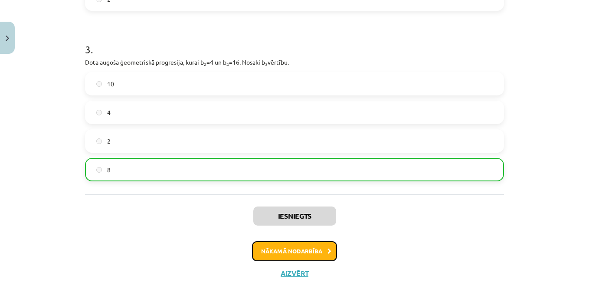
click at [287, 250] on button "Nākamā nodarbība" at bounding box center [294, 251] width 85 height 20
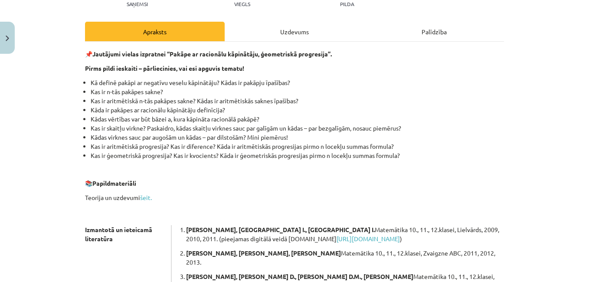
scroll to position [93, 0]
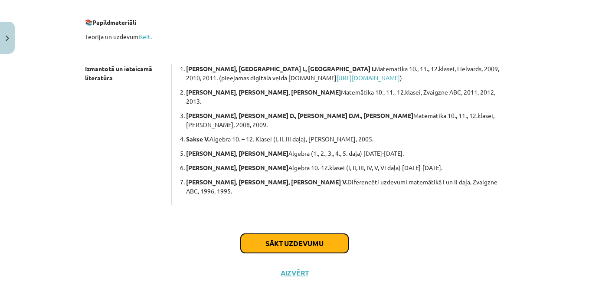
click at [273, 234] on button "Sākt uzdevumu" at bounding box center [295, 243] width 108 height 19
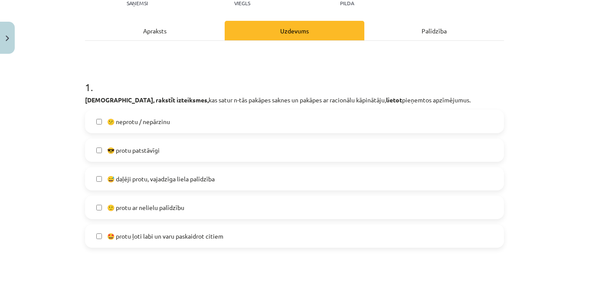
scroll to position [109, 0]
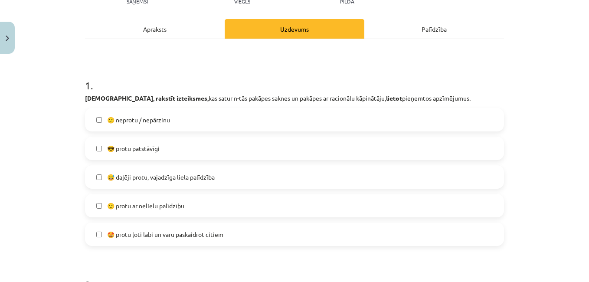
click at [191, 207] on label "🙂 protu ar nelielu palīdzību" at bounding box center [295, 206] width 418 height 22
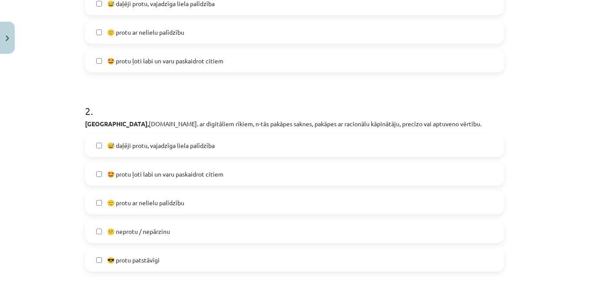
scroll to position [326, 0]
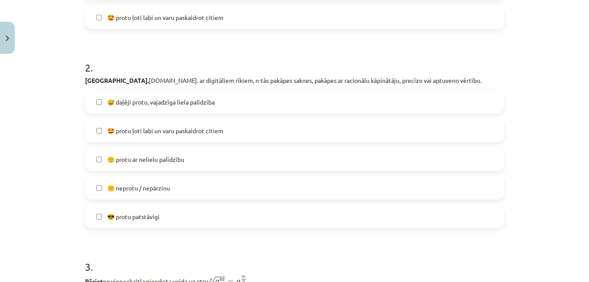
click at [175, 160] on span "🙂 protu ar nelielu palīdzību" at bounding box center [145, 159] width 77 height 9
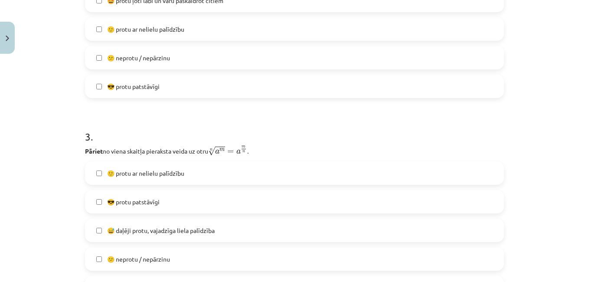
scroll to position [499, 0]
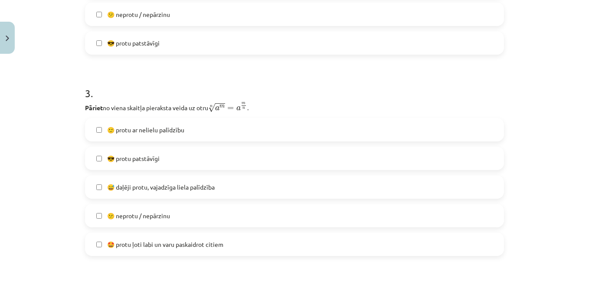
click at [154, 191] on span "😅 daļēji protu, vajadzīga liela palīdzība" at bounding box center [161, 187] width 108 height 9
click at [153, 132] on span "🙂 protu ar nelielu palīdzību" at bounding box center [145, 129] width 77 height 9
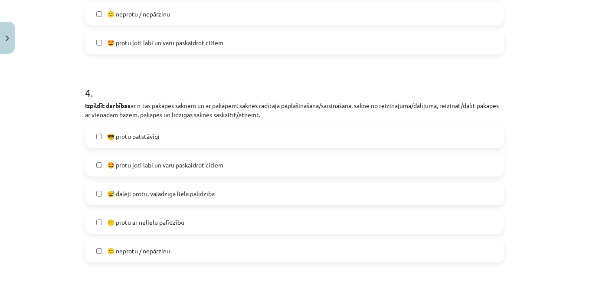
scroll to position [716, 0]
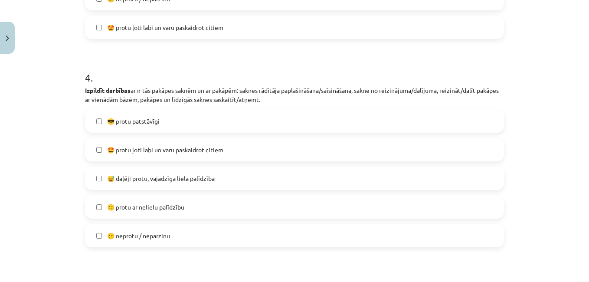
click at [148, 205] on span "🙂 protu ar nelielu palīdzību" at bounding box center [145, 207] width 77 height 9
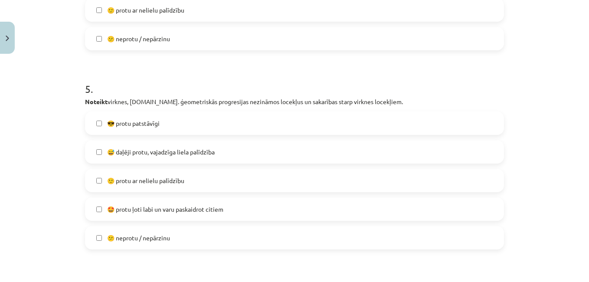
scroll to position [933, 0]
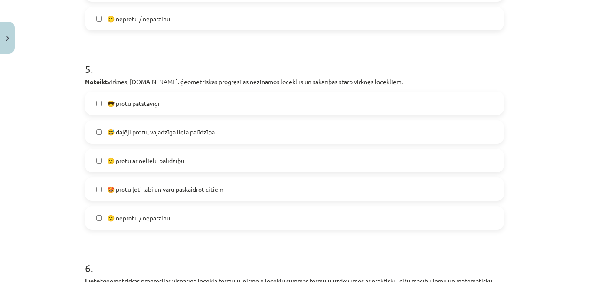
click at [150, 216] on span "😕 neprotu / nepārzinu" at bounding box center [138, 218] width 63 height 9
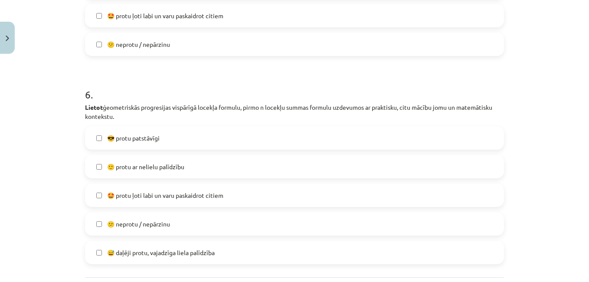
scroll to position [1150, 0]
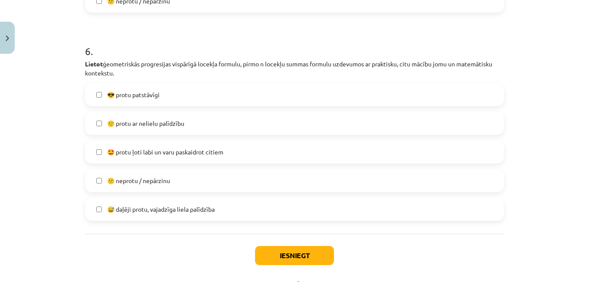
click at [150, 183] on span "😕 neprotu / nepārzinu" at bounding box center [138, 180] width 63 height 9
click at [270, 253] on button "Iesniegt" at bounding box center [294, 255] width 79 height 19
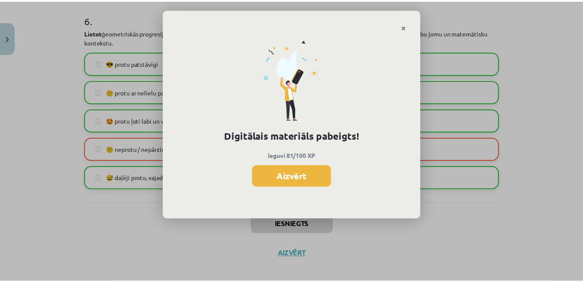
scroll to position [1190, 0]
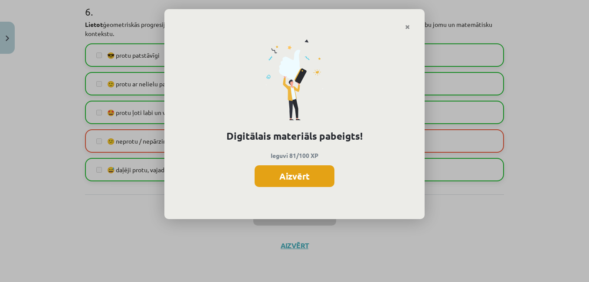
click at [274, 178] on button "Aizvērt" at bounding box center [295, 176] width 80 height 22
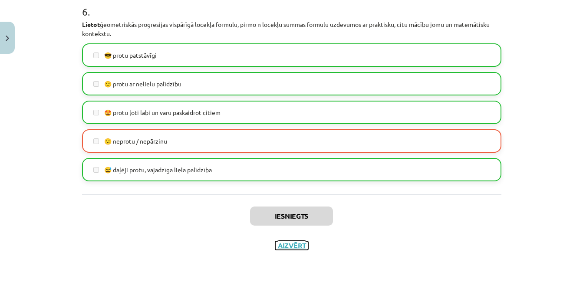
click at [287, 248] on button "Aizvērt" at bounding box center [291, 245] width 33 height 9
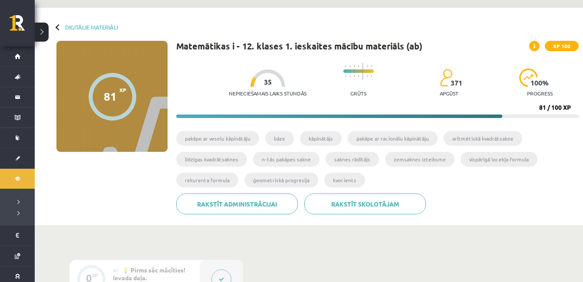
scroll to position [12, 0]
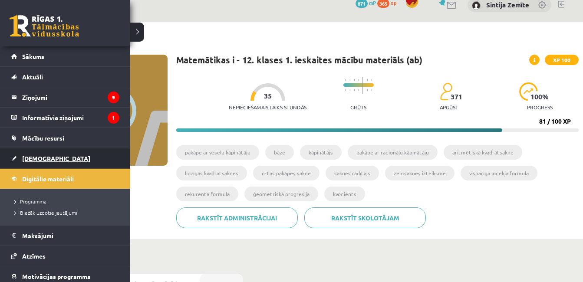
click at [35, 163] on link "[DEMOGRAPHIC_DATA]" at bounding box center [65, 158] width 108 height 20
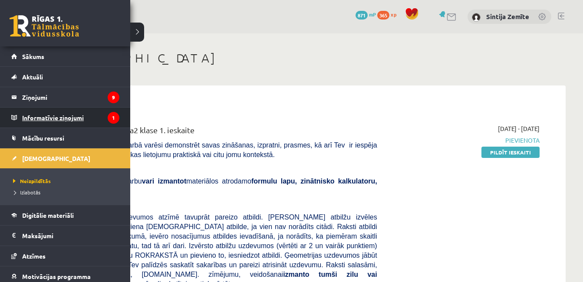
click at [25, 118] on legend "Informatīvie ziņojumi 1" at bounding box center [70, 118] width 97 height 20
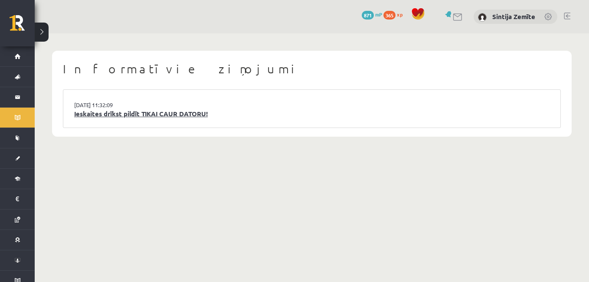
click at [173, 116] on link "Ieskaites drīkst pildīt TIKAI CAUR DATORU!" at bounding box center [312, 114] width 476 height 10
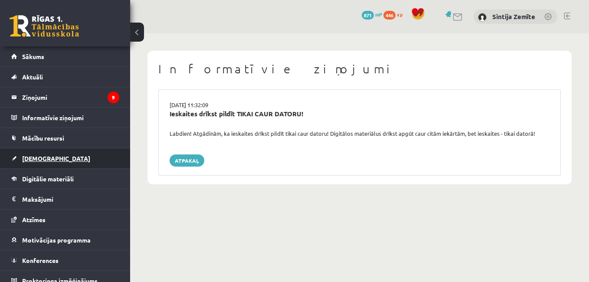
click at [90, 157] on link "[DEMOGRAPHIC_DATA]" at bounding box center [65, 158] width 108 height 20
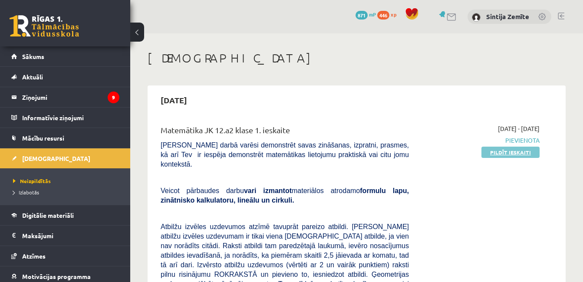
click at [507, 151] on link "Pildīt ieskaiti" at bounding box center [510, 152] width 58 height 11
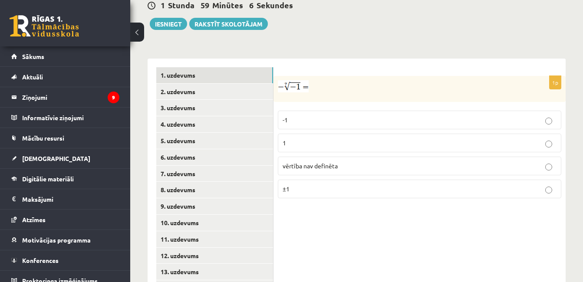
scroll to position [385, 0]
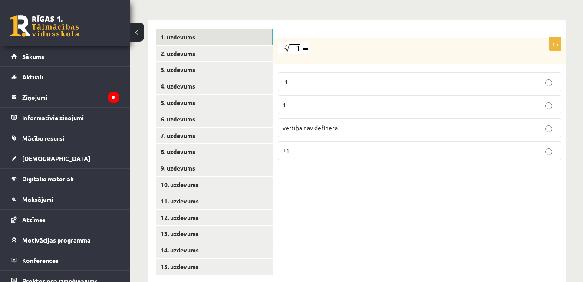
drag, startPoint x: 309, startPoint y: 29, endPoint x: 286, endPoint y: 29, distance: 22.1
click at [286, 42] on p at bounding box center [398, 48] width 240 height 12
click at [357, 141] on label "±1" at bounding box center [419, 150] width 283 height 19
click at [336, 157] on div "1p -1 1 vērtība nav definēta ±1" at bounding box center [419, 151] width 292 height 263
click at [307, 77] on p "-1" at bounding box center [420, 81] width 274 height 9
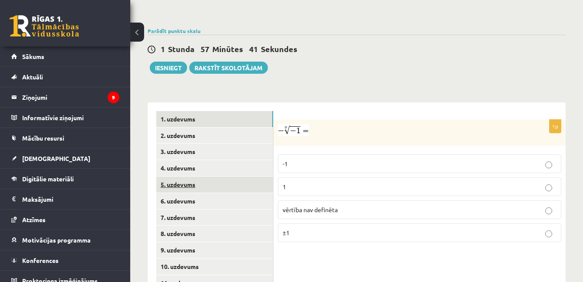
scroll to position [342, 0]
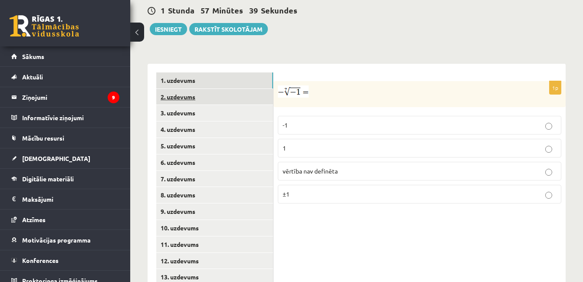
click at [210, 89] on link "2. uzdevums" at bounding box center [214, 97] width 117 height 16
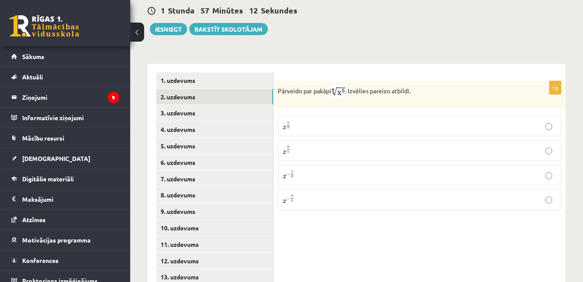
click at [296, 121] on p "x 5 6 x 5 6" at bounding box center [420, 126] width 274 height 10
click at [207, 105] on link "3. uzdevums" at bounding box center [214, 113] width 117 height 16
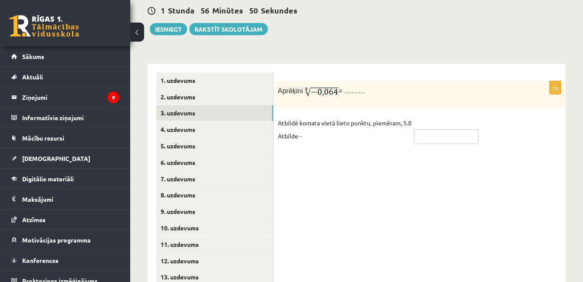
click at [437, 129] on input "text" at bounding box center [446, 136] width 65 height 15
type input "****"
click at [214, 122] on link "4. uzdevums" at bounding box center [214, 130] width 117 height 16
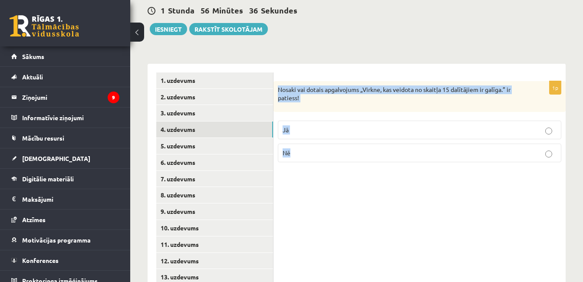
drag, startPoint x: 278, startPoint y: 69, endPoint x: 301, endPoint y: 153, distance: 86.5
click at [301, 153] on div "1p Nosaki vai dotais apgalvojums „Virkne, kas veidota no skaitļa 15 dalītājiem …" at bounding box center [419, 195] width 292 height 263
copy div "Nosaki vai dotais apgalvojums „Virkne, kas veidota no skaitļa 15 dalītājiem ir …"
click at [335, 125] on p "Jā" at bounding box center [420, 129] width 274 height 9
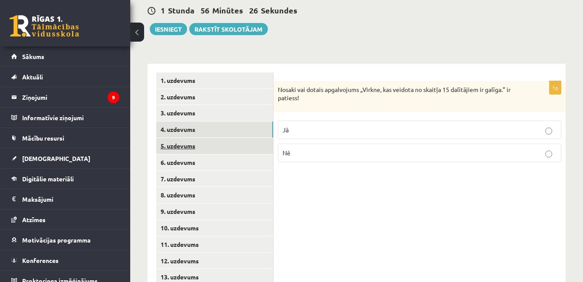
click at [216, 138] on link "5. uzdevums" at bounding box center [214, 146] width 117 height 16
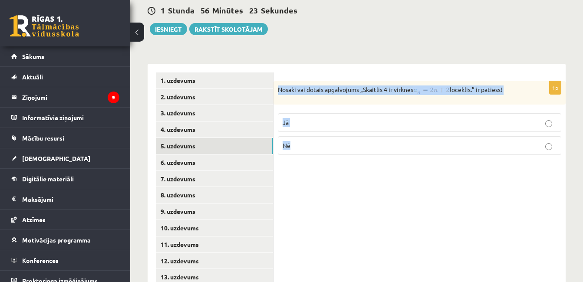
drag, startPoint x: 278, startPoint y: 69, endPoint x: 296, endPoint y: 125, distance: 59.8
click at [296, 125] on div "1p Nosaki vai dotais apgalvojums „Skaitlis 4 ir virknes loceklis.” ir patiess! …" at bounding box center [419, 121] width 292 height 81
copy div "Nosaki vai dotais apgalvojums „Skaitlis 4 ir virknes loceklis.” ir patiess! Jā …"
click at [386, 82] on div "Nosaki vai dotais apgalvojums „Skaitlis 4 ir virknes loceklis.” ir patiess!" at bounding box center [419, 92] width 292 height 23
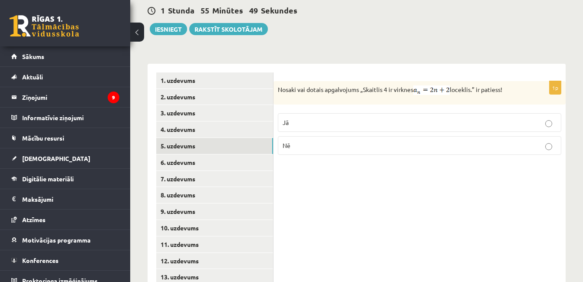
click at [300, 118] on p "Jā" at bounding box center [420, 122] width 274 height 9
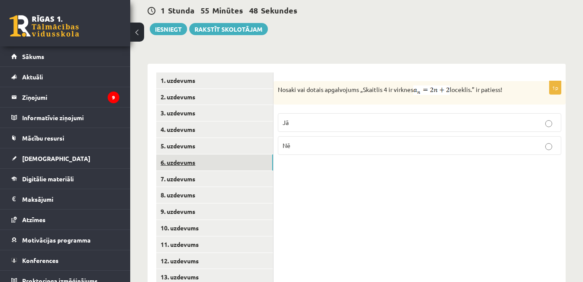
click at [218, 155] on link "6. uzdevums" at bounding box center [214, 163] width 117 height 16
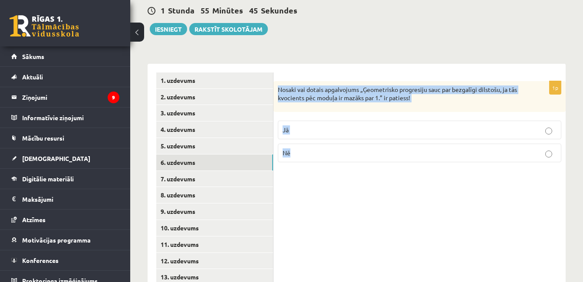
drag, startPoint x: 277, startPoint y: 69, endPoint x: 348, endPoint y: 133, distance: 94.9
click at [348, 133] on div "1p Nosaki vai dotais apgalvojums „Ģeometrisko progresiju sauc par bezgalīgi dil…" at bounding box center [419, 125] width 292 height 88
copy div "Nosaki vai dotais apgalvojums „Ģeometrisko progresiju sauc par bezgalīgi dilsto…"
click at [303, 125] on p "Jā" at bounding box center [420, 129] width 274 height 9
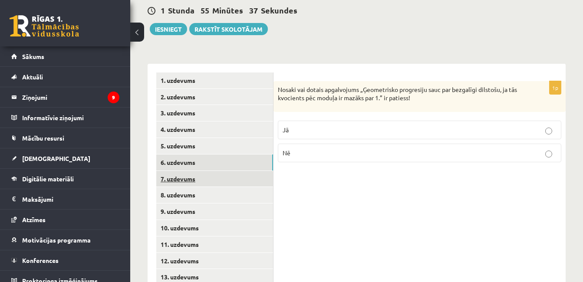
click at [208, 171] on link "7. uzdevums" at bounding box center [214, 179] width 117 height 16
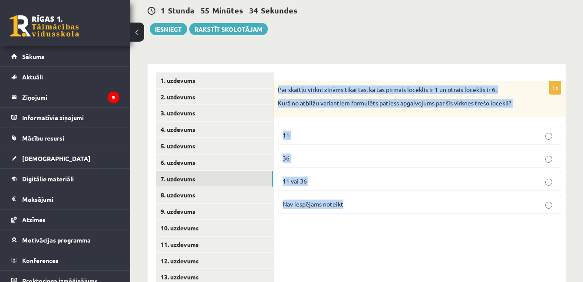
drag, startPoint x: 276, startPoint y: 69, endPoint x: 353, endPoint y: 181, distance: 135.7
click at [353, 181] on div "1p Par skaitļu virkni zināms tikai tas, ka tās pirmais loceklis ir 1 un otrais …" at bounding box center [419, 150] width 292 height 139
copy div "Par skaitļu virkni zināms tikai tas, ka tās pirmais loceklis ir 1 un otrais loc…"
click at [326, 200] on span "Nav iespējams noteikt" at bounding box center [313, 204] width 61 height 8
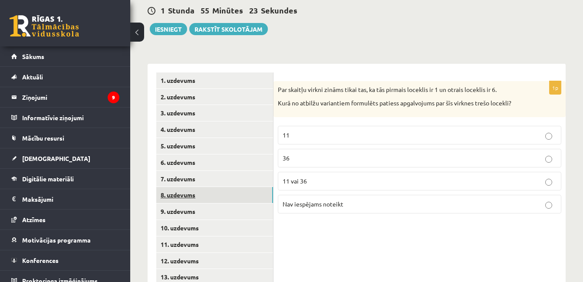
click at [217, 187] on link "8. uzdevums" at bounding box center [214, 195] width 117 height 16
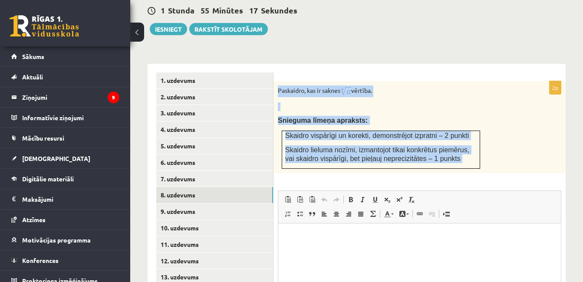
drag, startPoint x: 279, startPoint y: 71, endPoint x: 443, endPoint y: 158, distance: 186.0
click at [443, 158] on div "2p Paskaidro, kas ir saknes vērtība. Snieguma līmeņa apraksts: Skaidro vispārīg…" at bounding box center [419, 226] width 292 height 290
copy div "Paskaidro, kas ir saknes vērtība. Snieguma līmeņa apraksts: Skaidro vispārīgi u…"
click at [399, 86] on p "Paskaidro, kas ir saknes vērtība." at bounding box center [398, 92] width 240 height 12
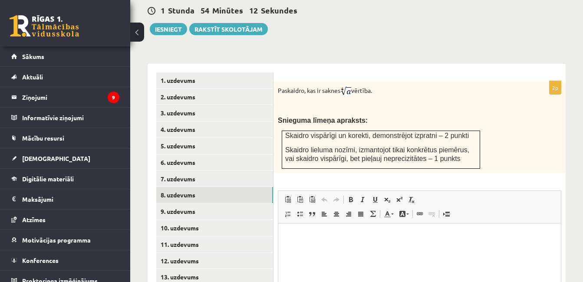
click at [334, 250] on html at bounding box center [419, 236] width 283 height 26
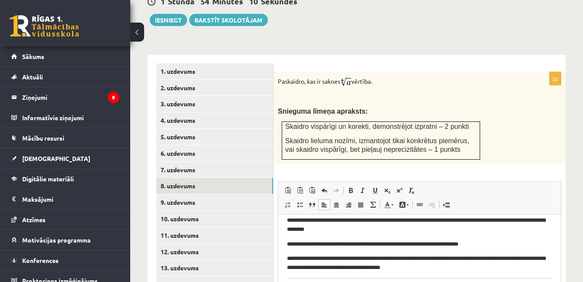
scroll to position [0, 0]
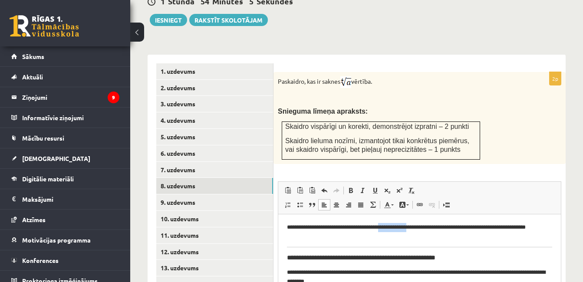
drag, startPoint x: 395, startPoint y: 225, endPoint x: 424, endPoint y: 227, distance: 30.0
click at [424, 227] on p "**********" at bounding box center [416, 232] width 259 height 18
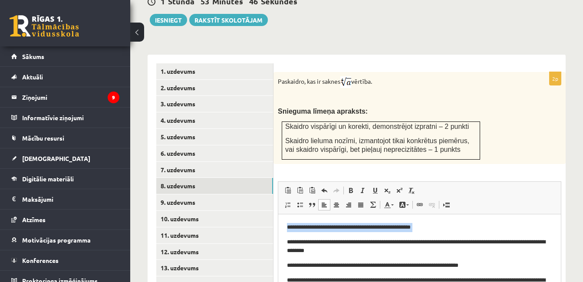
drag, startPoint x: 286, startPoint y: 239, endPoint x: 286, endPoint y: 224, distance: 14.8
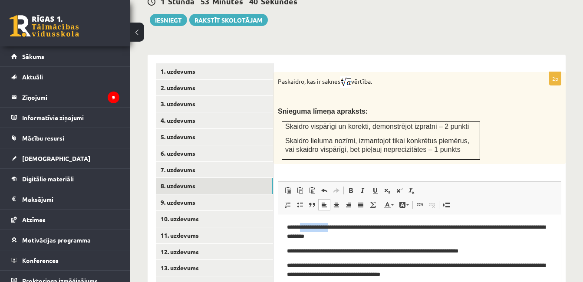
drag, startPoint x: 304, startPoint y: 226, endPoint x: 334, endPoint y: 227, distance: 30.0
click at [334, 227] on p "**********" at bounding box center [416, 232] width 259 height 18
click at [423, 227] on p "**********" at bounding box center [416, 232] width 259 height 18
click at [329, 237] on p "**********" at bounding box center [416, 232] width 259 height 18
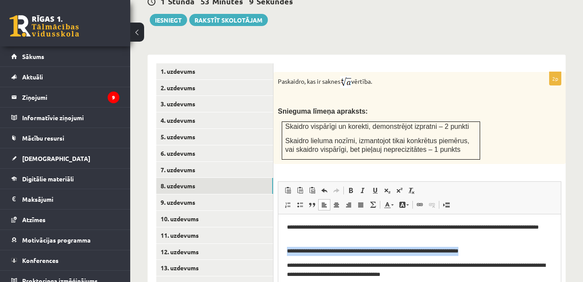
drag, startPoint x: 286, startPoint y: 249, endPoint x: 475, endPoint y: 251, distance: 188.4
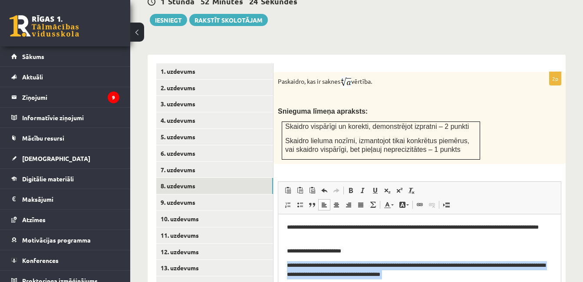
drag, startPoint x: 286, startPoint y: 264, endPoint x: 339, endPoint y: 286, distance: 57.6
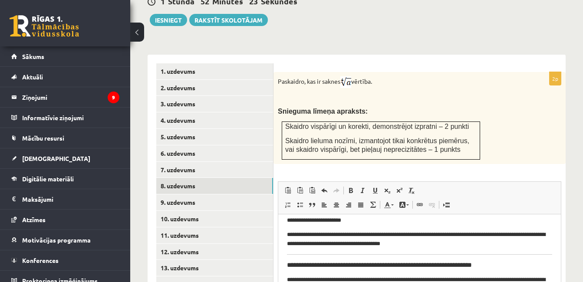
scroll to position [43, 0]
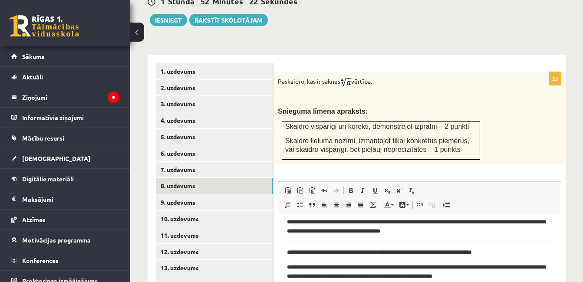
click at [288, 261] on body "**********" at bounding box center [419, 247] width 265 height 137
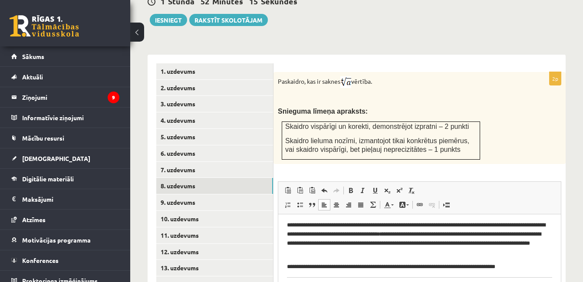
scroll to position [40, 0]
click at [336, 233] on p "**********" at bounding box center [416, 238] width 259 height 36
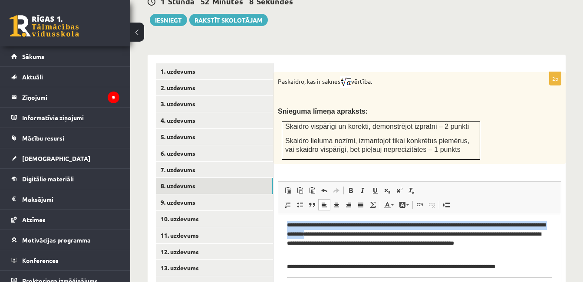
drag, startPoint x: 338, startPoint y: 234, endPoint x: 288, endPoint y: 226, distance: 50.7
click at [288, 226] on p "**********" at bounding box center [416, 238] width 259 height 36
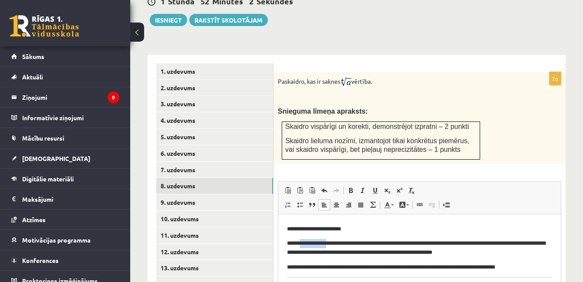
drag, startPoint x: 305, startPoint y: 242, endPoint x: 333, endPoint y: 242, distance: 28.2
click at [333, 242] on p "**********" at bounding box center [416, 248] width 259 height 18
click at [450, 243] on p "**********" at bounding box center [416, 248] width 259 height 18
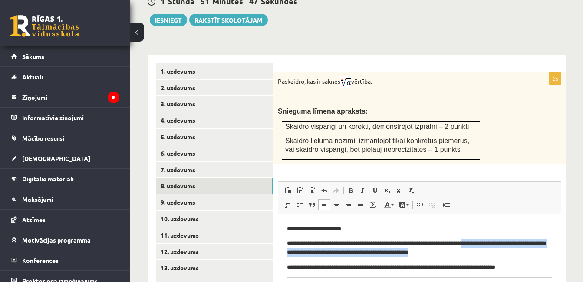
drag, startPoint x: 483, startPoint y: 241, endPoint x: 493, endPoint y: 252, distance: 14.4
click at [493, 252] on p "**********" at bounding box center [416, 248] width 259 height 18
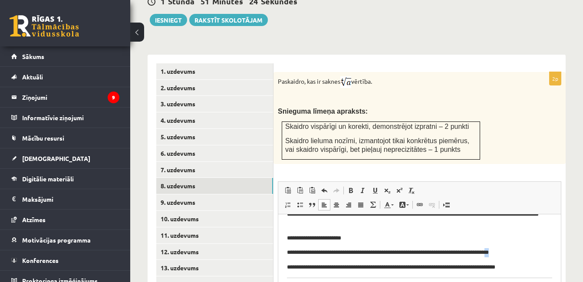
drag, startPoint x: 517, startPoint y: 249, endPoint x: 512, endPoint y: 250, distance: 5.3
click at [512, 250] on p "**********" at bounding box center [416, 252] width 259 height 9
click at [399, 187] on span at bounding box center [399, 190] width 7 height 7
click at [517, 251] on p "**********" at bounding box center [416, 252] width 259 height 9
click at [396, 187] on span at bounding box center [399, 190] width 7 height 7
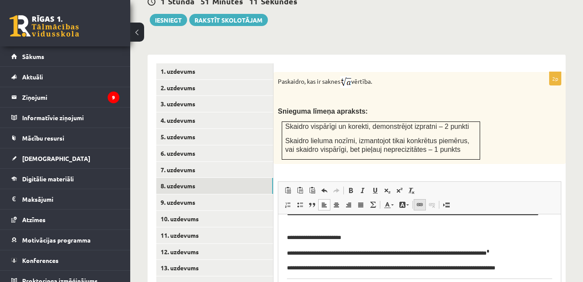
scroll to position [15, 0]
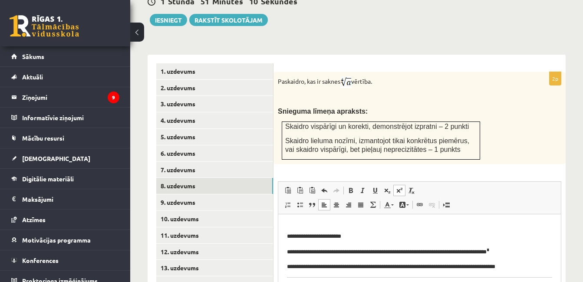
drag, startPoint x: 525, startPoint y: 253, endPoint x: 521, endPoint y: 250, distance: 4.9
click at [525, 253] on p "**********" at bounding box center [416, 251] width 259 height 10
click at [400, 187] on span at bounding box center [399, 190] width 7 height 7
click at [402, 187] on span at bounding box center [399, 190] width 7 height 7
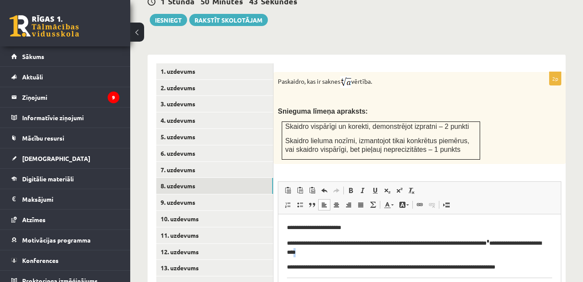
click at [334, 252] on p "**********" at bounding box center [416, 247] width 259 height 20
click at [401, 187] on span at bounding box center [399, 190] width 7 height 7
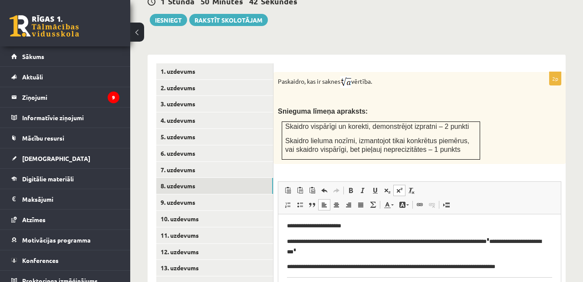
click at [345, 253] on p "**********" at bounding box center [416, 246] width 259 height 21
click at [396, 185] on link "Augšraksts" at bounding box center [399, 190] width 12 height 11
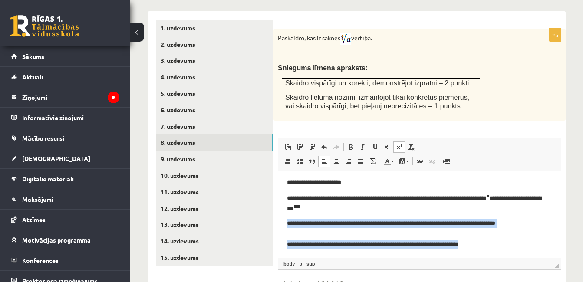
drag, startPoint x: 482, startPoint y: 242, endPoint x: 278, endPoint y: 227, distance: 204.6
click at [278, 227] on html "**********" at bounding box center [419, 201] width 283 height 112
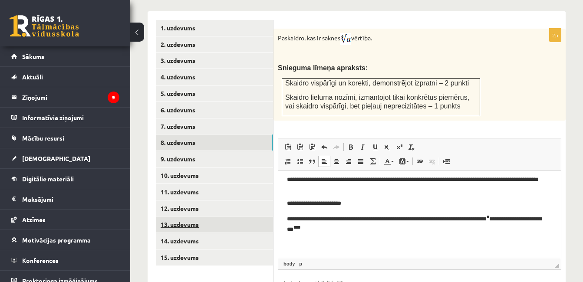
scroll to position [4, 0]
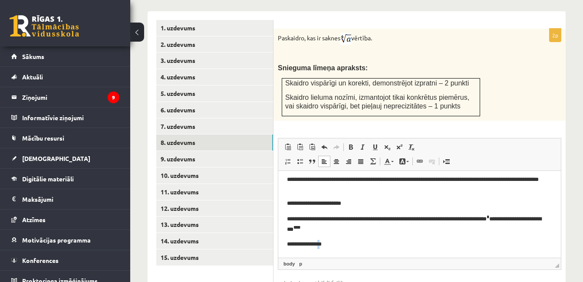
click at [323, 242] on p "**********" at bounding box center [416, 244] width 259 height 9
click at [402, 144] on span at bounding box center [399, 147] width 7 height 7
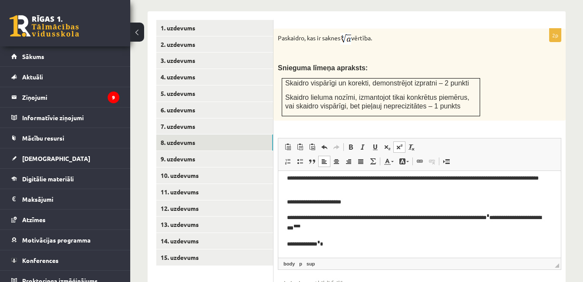
click at [331, 241] on p "**********" at bounding box center [416, 243] width 259 height 10
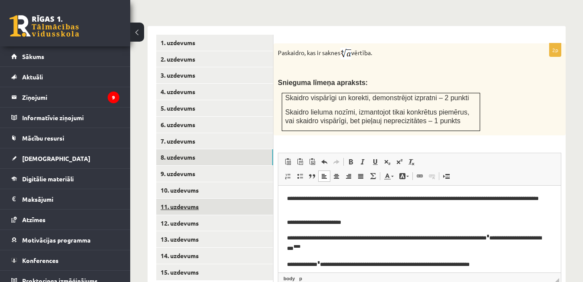
scroll to position [395, 0]
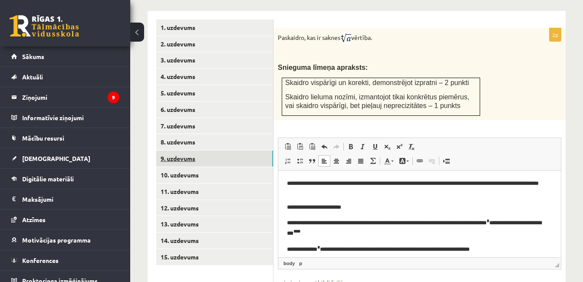
click at [213, 151] on link "9. uzdevums" at bounding box center [214, 159] width 117 height 16
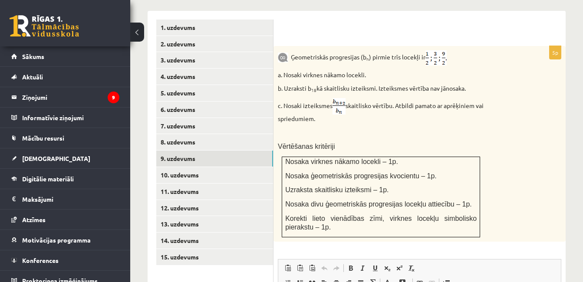
drag, startPoint x: 290, startPoint y: 36, endPoint x: 380, endPoint y: 101, distance: 110.6
click at [380, 101] on div "Ģeometriskās progresijas (b n ) pirmie trīs locekļi ir a. Nosaki virknes nākamo…" at bounding box center [419, 144] width 292 height 196
copy div "Ģeometriskās progresijas (b n ) pirmie trīs locekļi ir a. Nosaki virknes nākamo…"
click at [417, 107] on div "Ģeometriskās progresijas (b n ) pirmie trīs locekļi ir a. Nosaki virknes nākamo…" at bounding box center [419, 144] width 292 height 196
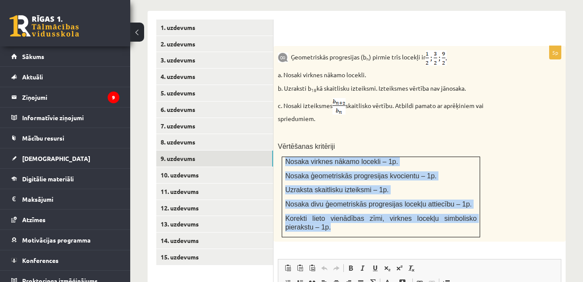
drag, startPoint x: 286, startPoint y: 139, endPoint x: 302, endPoint y: 212, distance: 74.2
click at [302, 212] on td "Nosaka virknes nākamo locekli – 1p. Nosaka ģeometriskās progresijas kvocientu –…" at bounding box center [381, 197] width 198 height 80
copy td "Nosaka virknes nākamo locekli – 1p. Nosaka ģeometriskās progresijas kvocientu –…"
click at [322, 172] on span "Nosaka ģeometriskās progresijas kvocientu – 1p." at bounding box center [360, 175] width 151 height 7
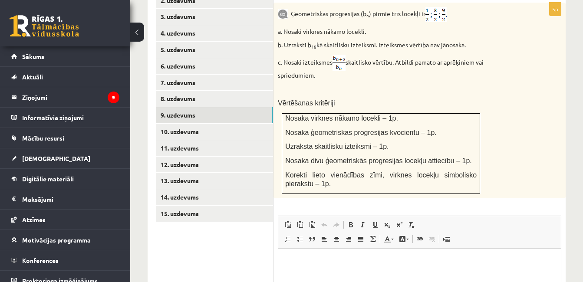
scroll to position [481, 0]
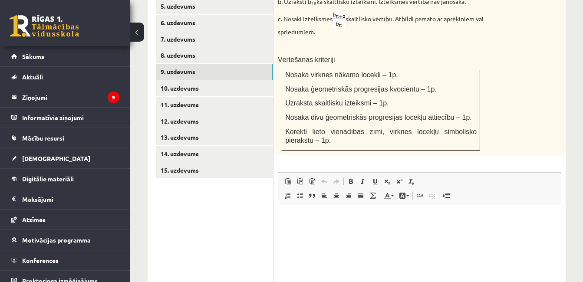
click at [307, 231] on html at bounding box center [419, 218] width 283 height 26
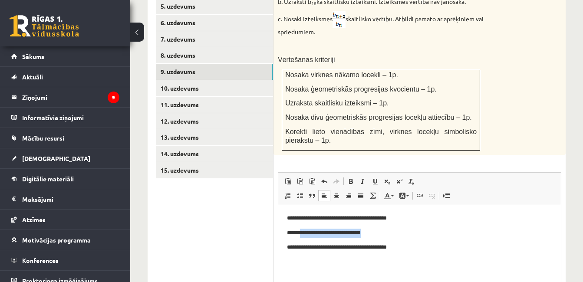
drag, startPoint x: 382, startPoint y: 233, endPoint x: 306, endPoint y: 229, distance: 76.5
click at [306, 229] on p "**********" at bounding box center [419, 232] width 265 height 9
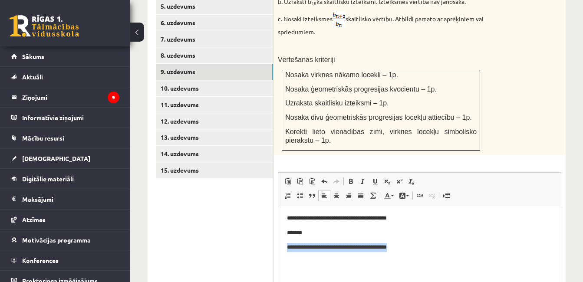
drag, startPoint x: 287, startPoint y: 247, endPoint x: 405, endPoint y: 256, distance: 117.9
click at [405, 256] on html "**********" at bounding box center [419, 233] width 283 height 56
click at [312, 231] on p "*******" at bounding box center [419, 232] width 265 height 9
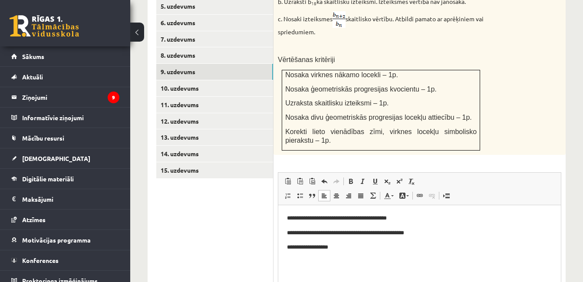
click at [325, 232] on p "**********" at bounding box center [419, 232] width 265 height 9
click at [322, 232] on p "**********" at bounding box center [419, 232] width 265 height 9
click at [351, 247] on p "**********" at bounding box center [419, 247] width 265 height 9
click at [357, 245] on p "**********" at bounding box center [419, 247] width 265 height 9
drag, startPoint x: 386, startPoint y: 163, endPoint x: 385, endPoint y: 168, distance: 4.4
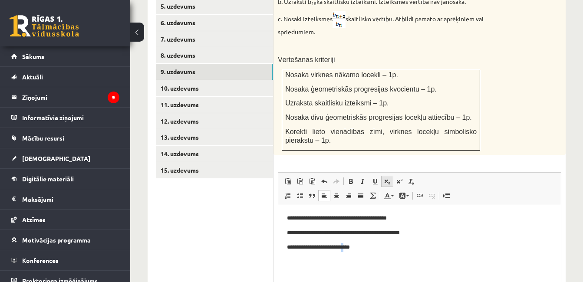
click at [385, 178] on span at bounding box center [387, 181] width 7 height 7
drag, startPoint x: 367, startPoint y: 246, endPoint x: 362, endPoint y: 245, distance: 4.4
click at [362, 246] on p "**********" at bounding box center [419, 248] width 265 height 10
click at [387, 178] on span at bounding box center [387, 181] width 7 height 7
click at [380, 246] on p "**********" at bounding box center [419, 248] width 265 height 10
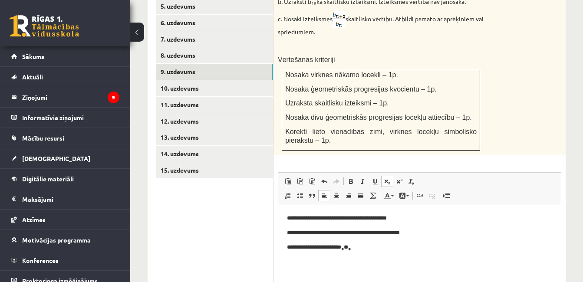
click at [371, 243] on p "**********" at bounding box center [419, 248] width 265 height 10
click at [385, 178] on span at bounding box center [387, 181] width 7 height 7
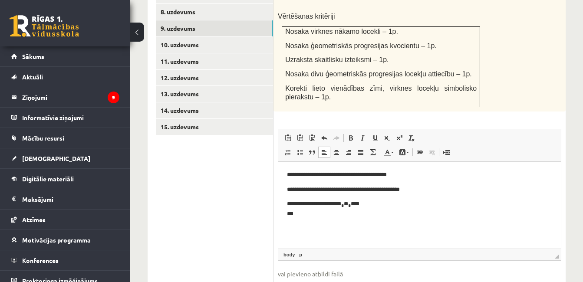
click at [382, 201] on p "**********" at bounding box center [419, 208] width 265 height 19
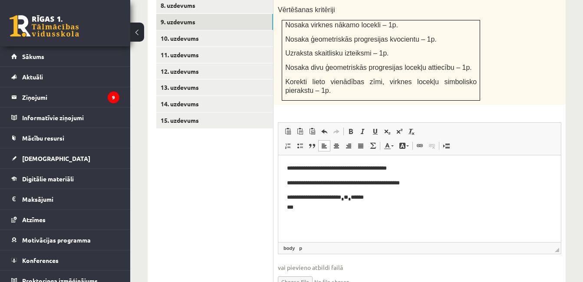
scroll to position [516, 0]
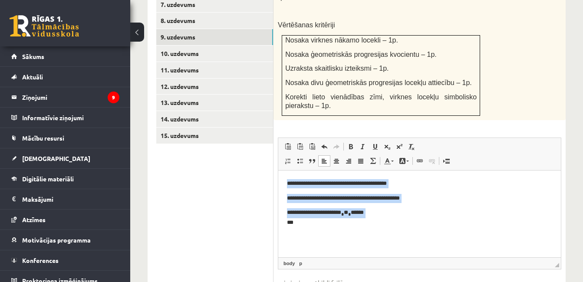
drag, startPoint x: 320, startPoint y: 224, endPoint x: 554, endPoint y: 325, distance: 254.3
click at [286, 174] on html "**********" at bounding box center [419, 203] width 283 height 66
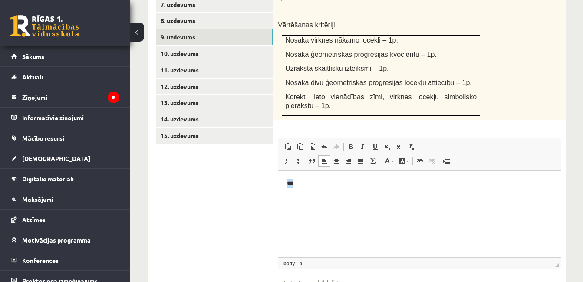
drag, startPoint x: 322, startPoint y: 197, endPoint x: 288, endPoint y: 175, distance: 39.8
click at [289, 175] on html "***" at bounding box center [419, 183] width 283 height 26
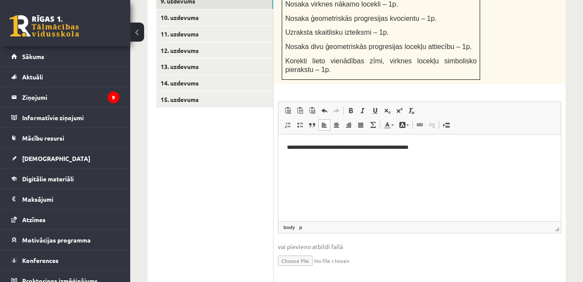
scroll to position [559, 0]
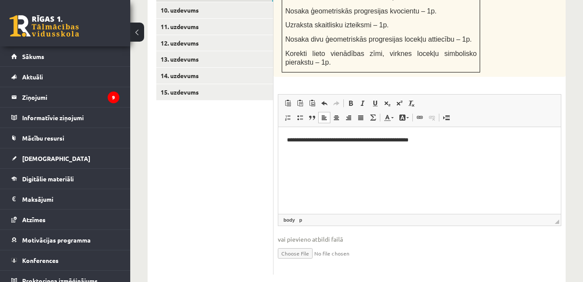
click at [302, 244] on input "file" at bounding box center [419, 253] width 283 height 18
type input "**********"
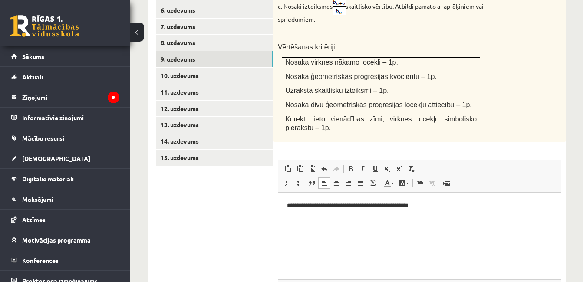
scroll to position [473, 0]
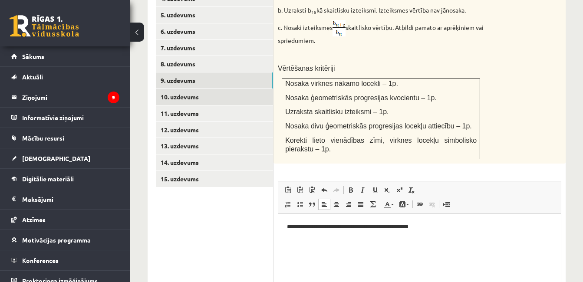
click at [190, 89] on link "10. uzdevums" at bounding box center [214, 97] width 117 height 16
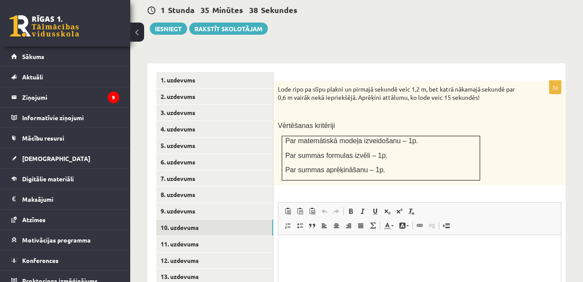
scroll to position [0, 0]
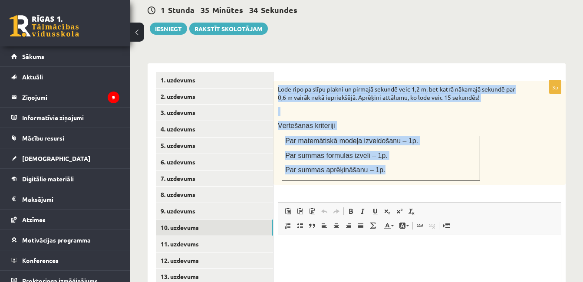
drag, startPoint x: 276, startPoint y: 69, endPoint x: 376, endPoint y: 147, distance: 126.4
click at [376, 147] on div "Lode ripo pa slīpu plakni un pirmajā sekundē veic 1,2 m, bet katrā nākamajā sek…" at bounding box center [419, 133] width 292 height 104
copy div "Lode ripo pa slīpu plakni un pirmajā sekundē veic 1,2 m, bet katrā nākamajā sek…"
click at [322, 85] on p "Lode ripo pa slīpu plakni un pirmajā sekundē veic 1,2 m, bet katrā nākamajā sek…" at bounding box center [398, 93] width 240 height 17
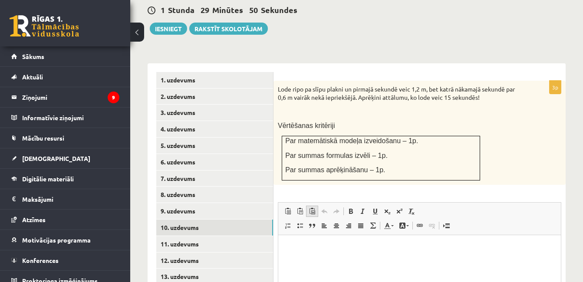
scroll to position [429, 0]
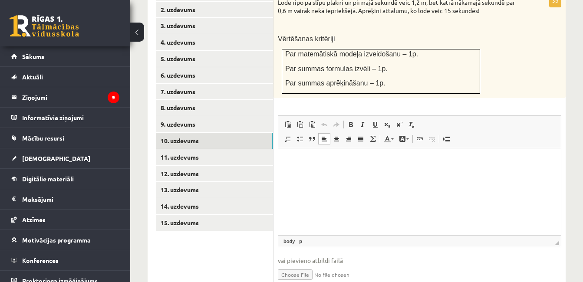
click at [324, 175] on html at bounding box center [419, 161] width 283 height 26
click at [303, 265] on input "file" at bounding box center [419, 274] width 283 height 18
type input "**********"
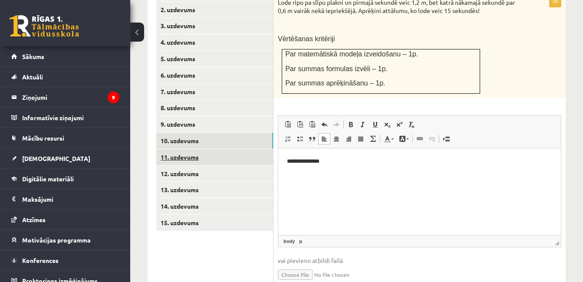
click at [206, 149] on link "11. uzdevums" at bounding box center [214, 157] width 117 height 16
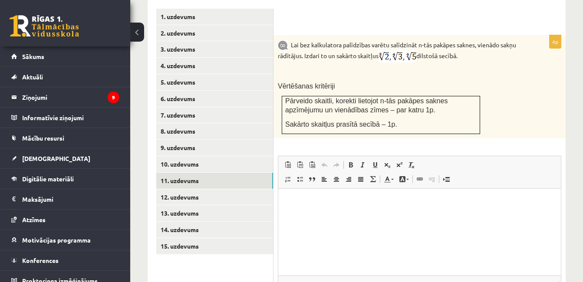
scroll to position [385, 0]
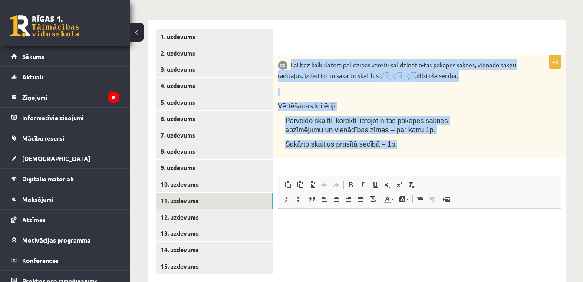
drag, startPoint x: 291, startPoint y: 46, endPoint x: 393, endPoint y: 128, distance: 130.6
click at [393, 128] on div "Lai bez kalkulatora palīdzības varētu salīdzināt n-tās pakāpes saknes, vienādo …" at bounding box center [419, 106] width 292 height 103
copy div "Lai bez kalkulatora palīdzības varētu salīdzināt n-tās pakāpes saknes, vienādo …"
drag, startPoint x: 335, startPoint y: 72, endPoint x: 329, endPoint y: 58, distance: 16.0
click at [335, 88] on p at bounding box center [398, 92] width 240 height 9
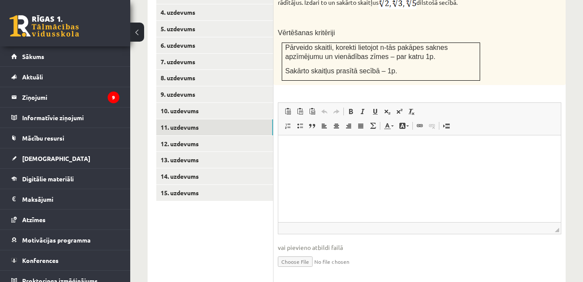
scroll to position [467, 0]
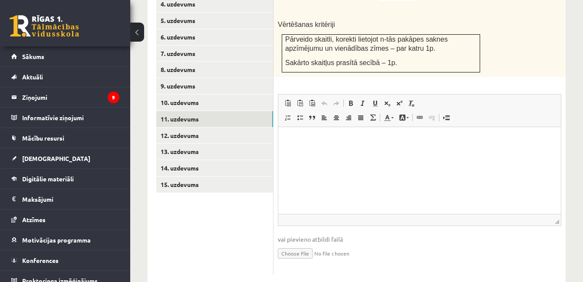
drag, startPoint x: 609, startPoint y: 286, endPoint x: 330, endPoint y: 167, distance: 303.9
click at [331, 154] on html at bounding box center [419, 140] width 283 height 26
click at [292, 244] on input "file" at bounding box center [419, 253] width 283 height 18
type input "**********"
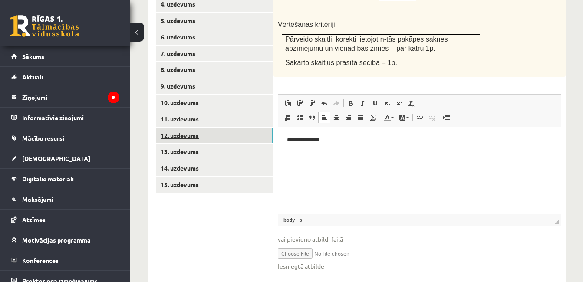
click at [196, 128] on link "12. uzdevums" at bounding box center [214, 136] width 117 height 16
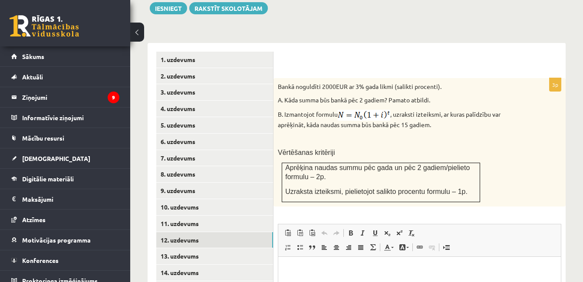
scroll to position [0, 0]
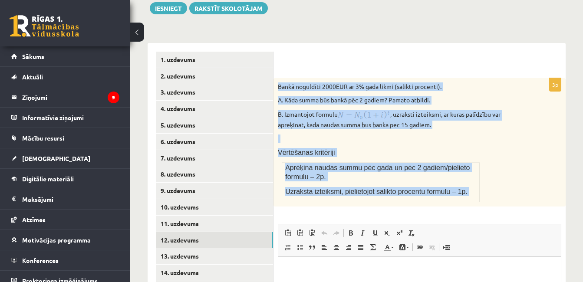
drag, startPoint x: 277, startPoint y: 65, endPoint x: 444, endPoint y: 197, distance: 212.5
click at [444, 197] on div "3p Bankā noguldīti 2000EUR ar 3% gada likmi (salikti procenti). A. Kāda summa b…" at bounding box center [419, 241] width 292 height 326
copy div "Bankā noguldīti 2000EUR ar 3% gada likmi (salikti procenti). A. Kāda summa būs …"
click at [331, 135] on p at bounding box center [398, 139] width 240 height 9
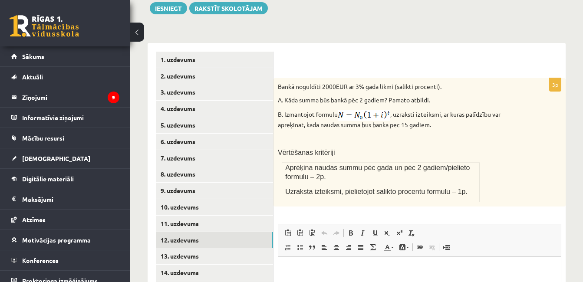
click at [357, 282] on html at bounding box center [419, 270] width 283 height 26
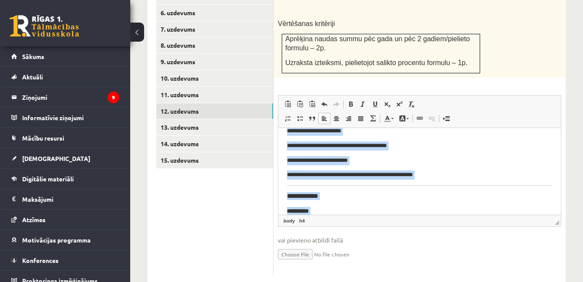
scroll to position [197, 0]
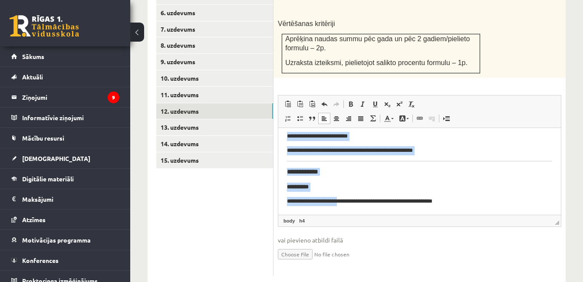
drag, startPoint x: 286, startPoint y: 138, endPoint x: 353, endPoint y: 221, distance: 106.8
click at [353, 214] on html "**********" at bounding box center [419, 72] width 283 height 283
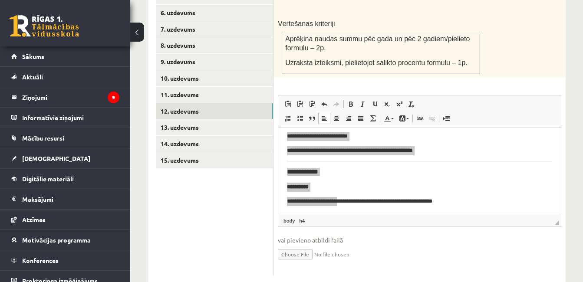
click at [353, 215] on span "◢ Elementa ceļš body h4" at bounding box center [419, 221] width 283 height 12
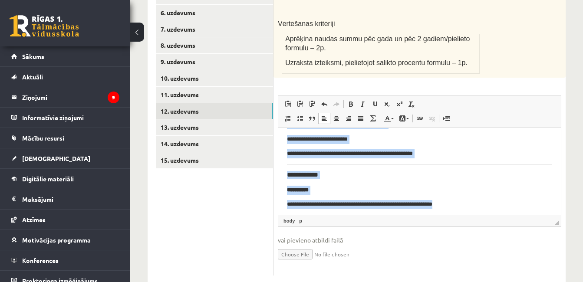
scroll to position [0, 0]
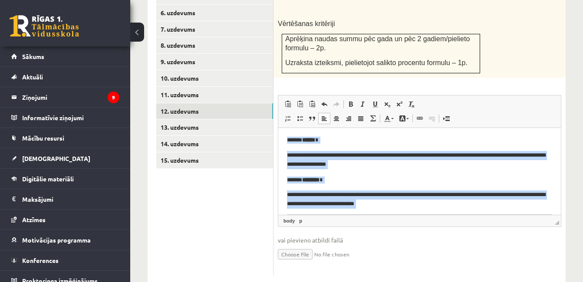
drag, startPoint x: 477, startPoint y: 207, endPoint x: 266, endPoint y: 99, distance: 237.4
click at [278, 128] on html "**********" at bounding box center [419, 269] width 283 height 283
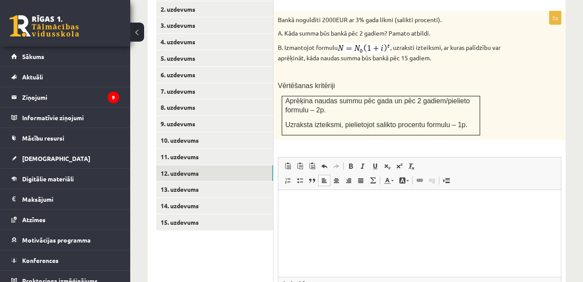
scroll to position [491, 0]
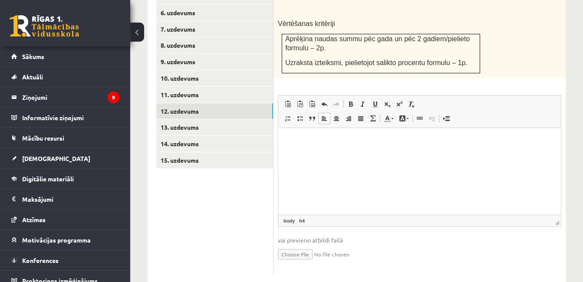
click at [293, 245] on input "file" at bounding box center [419, 254] width 283 height 18
type input "**********"
click at [337, 152] on html at bounding box center [419, 140] width 283 height 24
click at [224, 119] on link "13. uzdevums" at bounding box center [214, 127] width 117 height 16
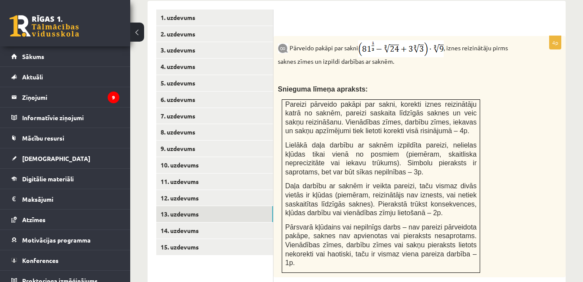
scroll to position [0, 0]
drag, startPoint x: 291, startPoint y: 27, endPoint x: 360, endPoint y: 29, distance: 69.0
click at [360, 40] on p "Pārveido pakāpi par sakni , iznes reizinātāju pirms saknes zīmes un izpildi dar…" at bounding box center [398, 53] width 240 height 26
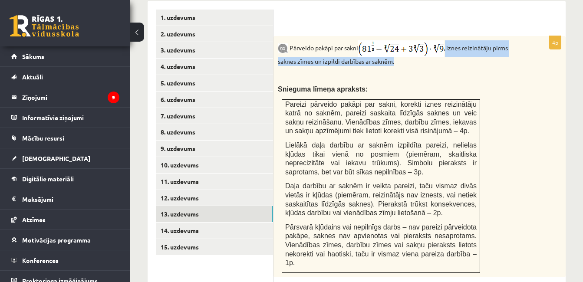
drag, startPoint x: 450, startPoint y: 27, endPoint x: 461, endPoint y: 41, distance: 17.8
click at [461, 41] on p "Pārveido pakāpi par sakni , iznes reizinātāju pirms saknes zīmes un izpildi dar…" at bounding box center [398, 53] width 240 height 26
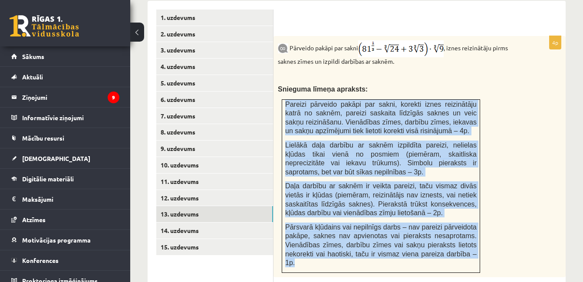
drag, startPoint x: 286, startPoint y: 84, endPoint x: 472, endPoint y: 238, distance: 242.0
click at [472, 238] on td "Pareizi pārveido pakāpi par sakni, korekti iznes reizinātāju katrā no saknēm, p…" at bounding box center [381, 185] width 198 height 173
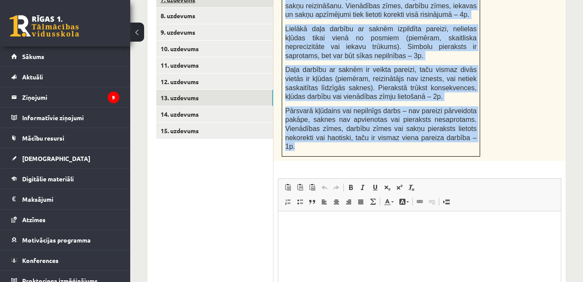
scroll to position [596, 0]
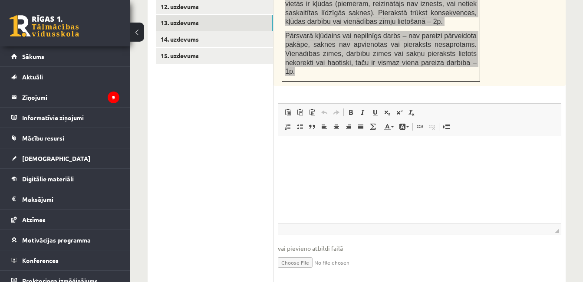
click at [327, 138] on html at bounding box center [419, 149] width 283 height 26
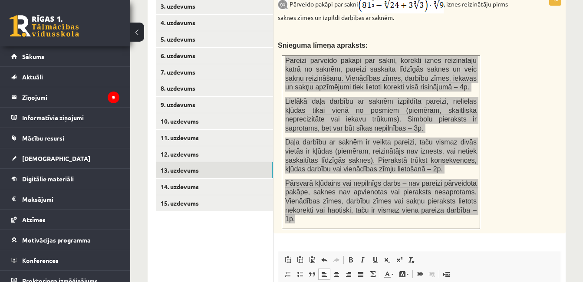
scroll to position [422, 0]
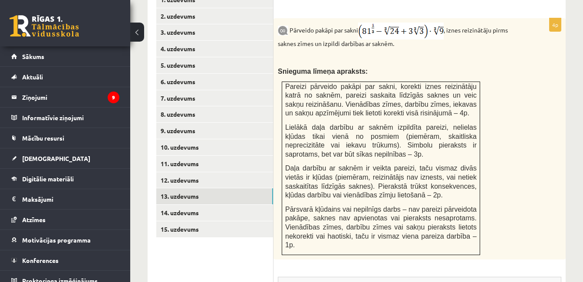
click at [351, 68] on span "Snieguma līmeņa apraksts:" at bounding box center [323, 71] width 90 height 7
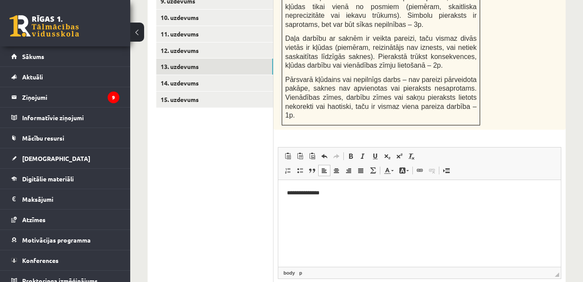
scroll to position [553, 0]
click at [331, 206] on html "**********" at bounding box center [419, 192] width 283 height 26
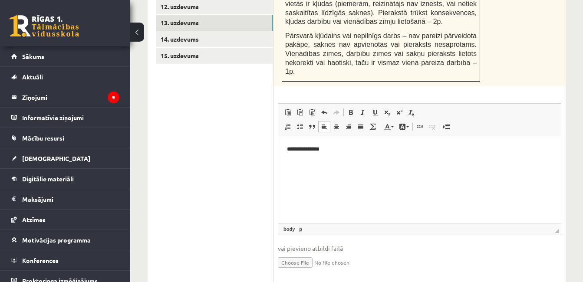
click at [293, 253] on input "file" at bounding box center [419, 262] width 283 height 18
type input "**********"
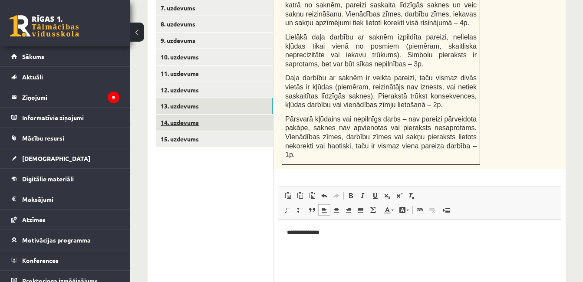
scroll to position [509, 0]
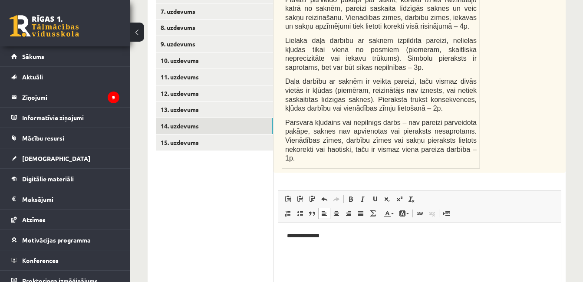
click at [203, 118] on link "14. uzdevums" at bounding box center [214, 126] width 117 height 16
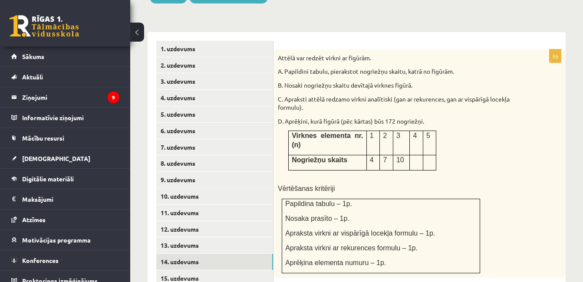
scroll to position [417, 0]
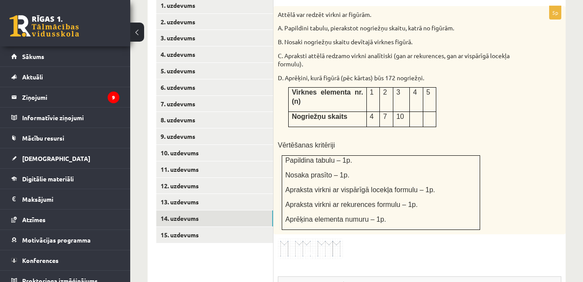
click at [323, 239] on img at bounding box center [310, 249] width 65 height 20
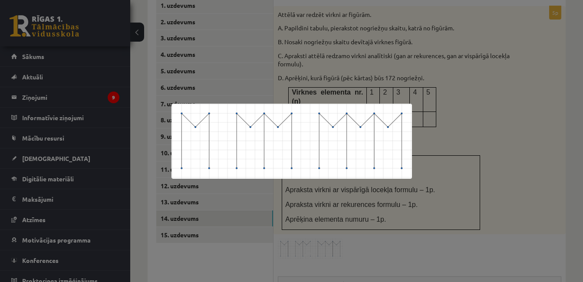
click at [388, 217] on div at bounding box center [291, 141] width 583 height 282
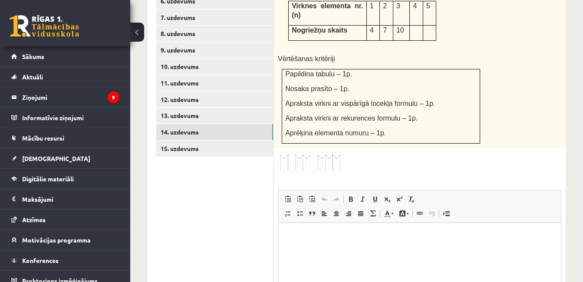
scroll to position [503, 0]
click at [321, 152] on img at bounding box center [310, 162] width 65 height 20
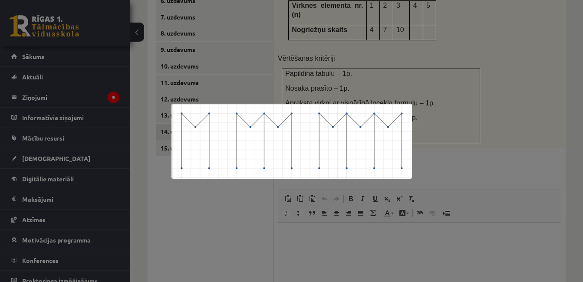
click at [454, 128] on div at bounding box center [291, 141] width 583 height 282
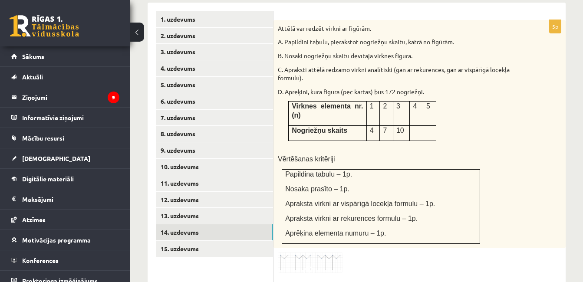
scroll to position [417, 0]
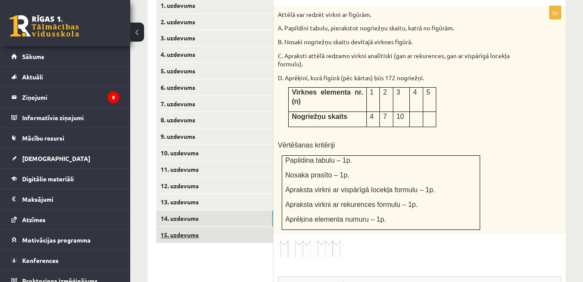
click at [188, 227] on link "15. uzdevums" at bounding box center [214, 235] width 117 height 16
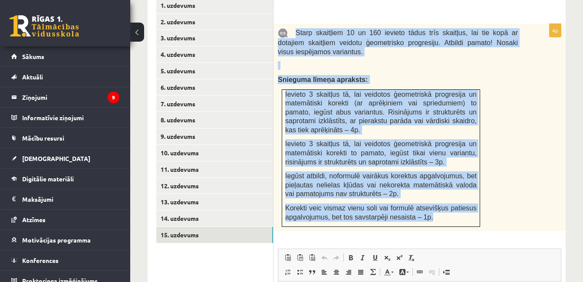
drag, startPoint x: 293, startPoint y: 11, endPoint x: 437, endPoint y: 205, distance: 241.5
click at [437, 205] on div "Starp skaitļiem 10 un 160 ievieto tādus trīs skaitļus, lai tie kopā ar dotajiem…" at bounding box center [419, 127] width 292 height 207
click at [384, 61] on p at bounding box center [398, 65] width 240 height 9
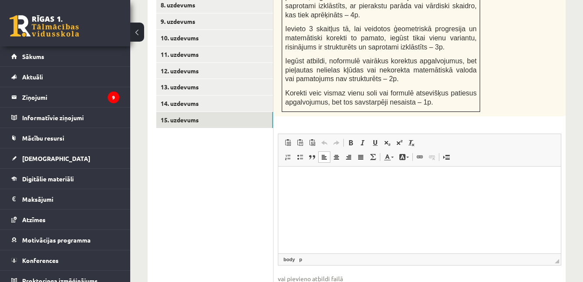
scroll to position [547, 0]
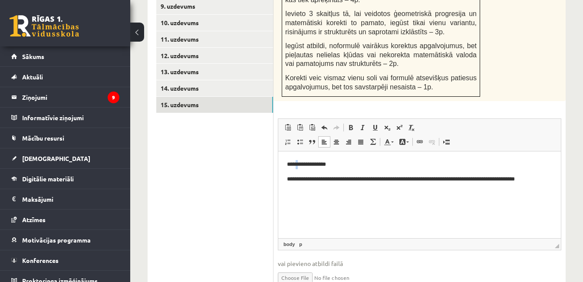
click at [298, 164] on p "**********" at bounding box center [419, 164] width 265 height 9
click at [387, 124] on span at bounding box center [387, 127] width 7 height 7
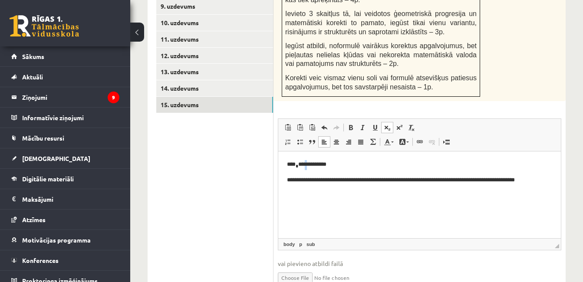
click at [306, 164] on p "**********" at bounding box center [419, 165] width 265 height 10
click at [388, 124] on span at bounding box center [387, 127] width 7 height 7
click at [313, 163] on p "**** * *** * *********" at bounding box center [419, 165] width 265 height 10
click at [384, 122] on link "Apakšraksts" at bounding box center [387, 127] width 12 height 11
click at [382, 178] on p "**********" at bounding box center [419, 180] width 265 height 9
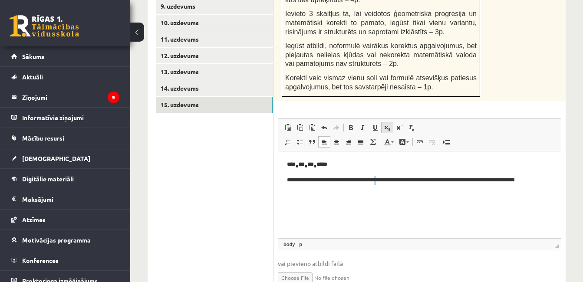
click at [385, 124] on span at bounding box center [387, 127] width 7 height 7
click at [487, 180] on p "**********" at bounding box center [419, 181] width 265 height 10
click at [387, 124] on span at bounding box center [387, 127] width 7 height 7
drag, startPoint x: 503, startPoint y: 180, endPoint x: 545, endPoint y: 178, distance: 42.1
click at [546, 178] on p "**********" at bounding box center [419, 181] width 265 height 10
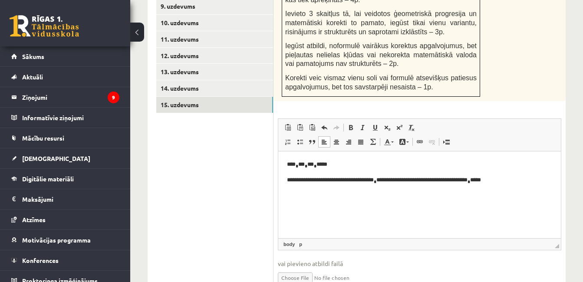
click at [525, 184] on p "**********" at bounding box center [419, 181] width 265 height 10
click at [402, 178] on p "**********" at bounding box center [419, 181] width 265 height 10
drag, startPoint x: 429, startPoint y: 179, endPoint x: 394, endPoint y: 178, distance: 35.6
click at [394, 178] on p "**********" at bounding box center [419, 181] width 265 height 10
click at [475, 181] on p "**********" at bounding box center [419, 181] width 265 height 10
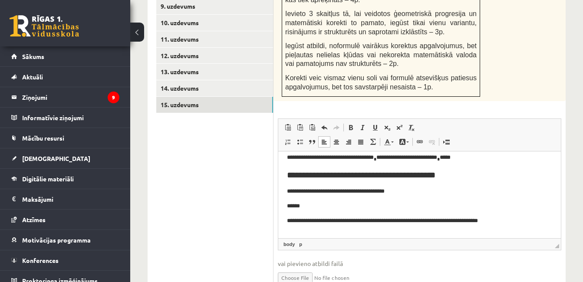
scroll to position [33, 0]
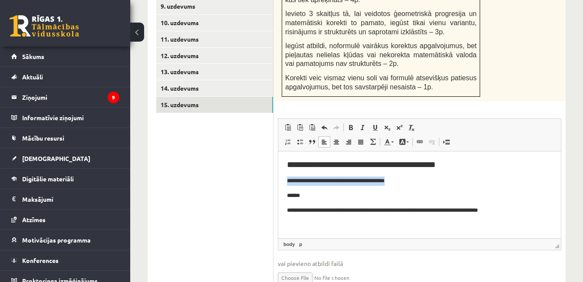
drag, startPoint x: 287, startPoint y: 181, endPoint x: 411, endPoint y: 175, distance: 123.4
click at [411, 175] on body "**********" at bounding box center [419, 178] width 265 height 102
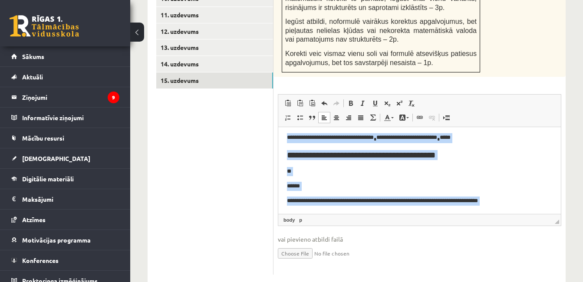
scroll to position [0, 0]
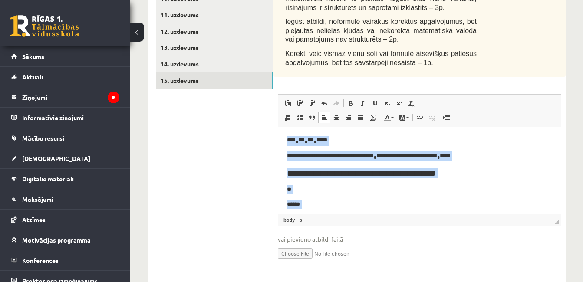
drag, startPoint x: 340, startPoint y: 197, endPoint x: 551, endPoint y: 235, distance: 214.2
click at [278, 127] on html "**********" at bounding box center [419, 187] width 283 height 120
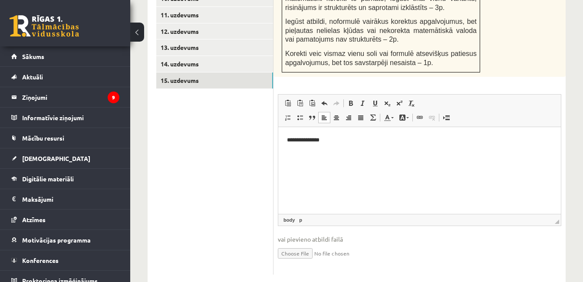
click at [294, 244] on input "file" at bounding box center [419, 253] width 283 height 18
type input "**********"
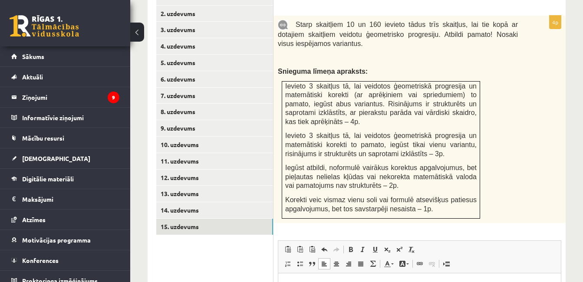
scroll to position [407, 0]
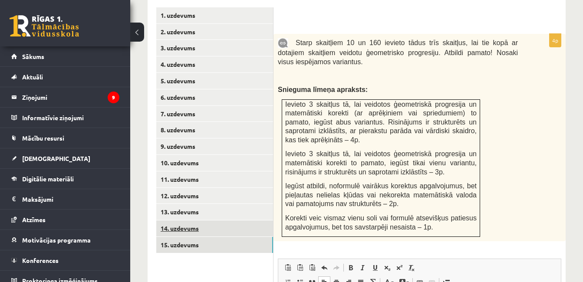
click at [230, 220] on link "14. uzdevums" at bounding box center [214, 228] width 117 height 16
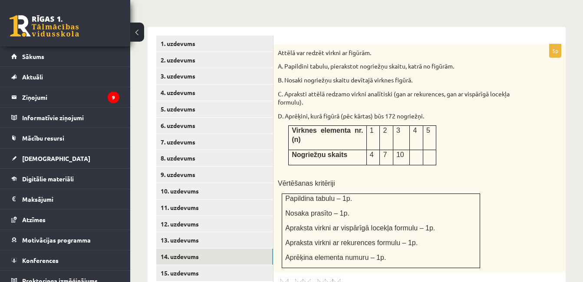
scroll to position [363, 0]
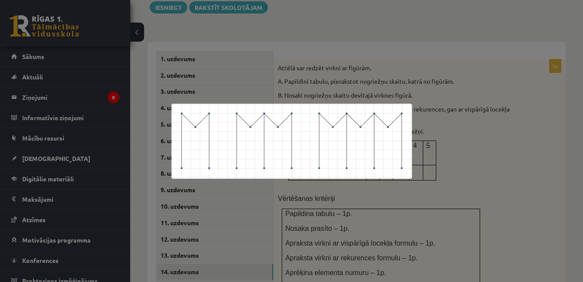
click at [327, 46] on div at bounding box center [291, 141] width 583 height 282
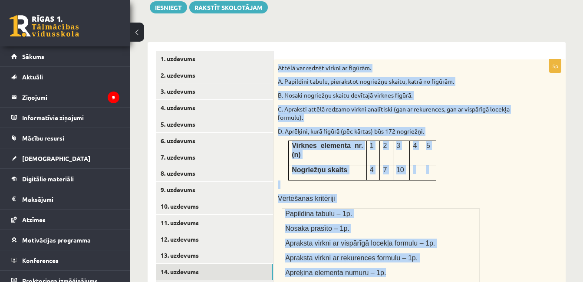
drag, startPoint x: 277, startPoint y: 47, endPoint x: 416, endPoint y: 249, distance: 244.8
click at [416, 249] on div "Attēlā var redzēt virkni ar figūrām. A. Papildini tabulu, pierakstot nogriežņu …" at bounding box center [419, 173] width 292 height 228
click at [394, 59] on div "Attēlā var redzēt virkni ar figūrām. A. Papildini tabulu, pierakstot nogriežņu …" at bounding box center [419, 173] width 292 height 228
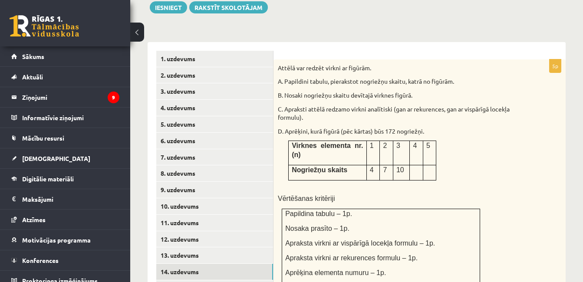
click at [413, 165] on p at bounding box center [416, 169] width 7 height 9
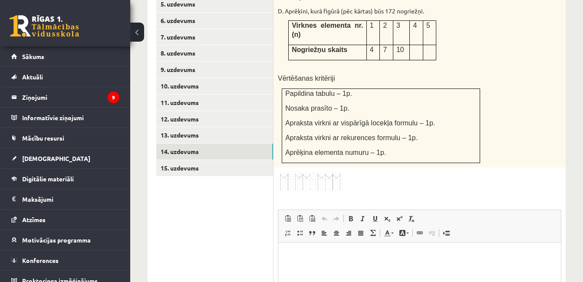
scroll to position [493, 0]
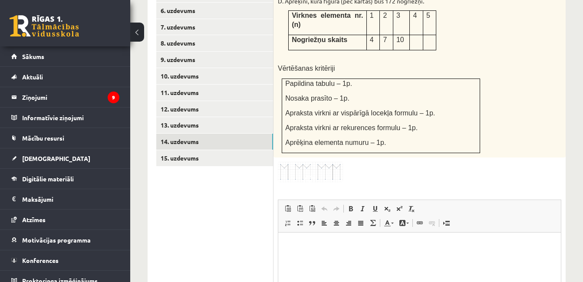
click at [311, 259] on html at bounding box center [419, 245] width 283 height 26
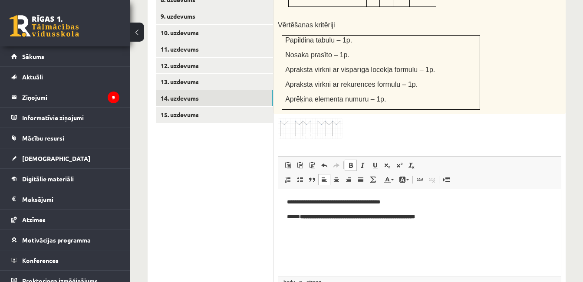
scroll to position [18, 0]
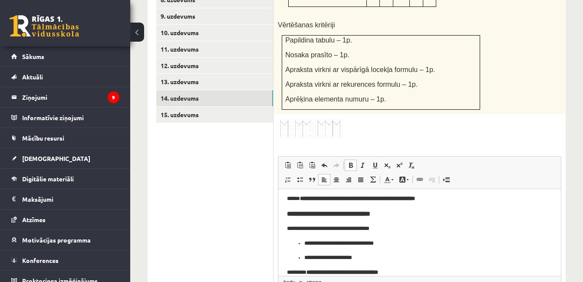
click at [363, 242] on p "**********" at bounding box center [416, 243] width 224 height 9
click at [348, 242] on p "**********" at bounding box center [416, 243] width 224 height 9
click at [386, 162] on span at bounding box center [387, 165] width 7 height 7
drag, startPoint x: 357, startPoint y: 242, endPoint x: 384, endPoint y: 242, distance: 26.9
click at [384, 242] on p "**********" at bounding box center [416, 244] width 224 height 10
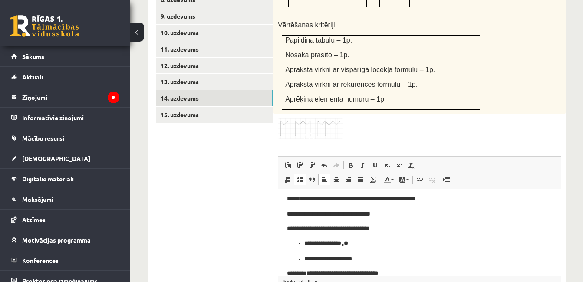
click at [344, 257] on p "**********" at bounding box center [416, 258] width 224 height 9
drag, startPoint x: 361, startPoint y: 259, endPoint x: 342, endPoint y: 261, distance: 18.8
click at [342, 261] on p "**********" at bounding box center [416, 258] width 224 height 9
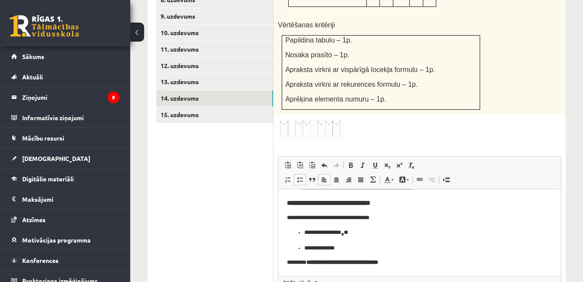
click at [414, 259] on p "**********" at bounding box center [416, 262] width 259 height 9
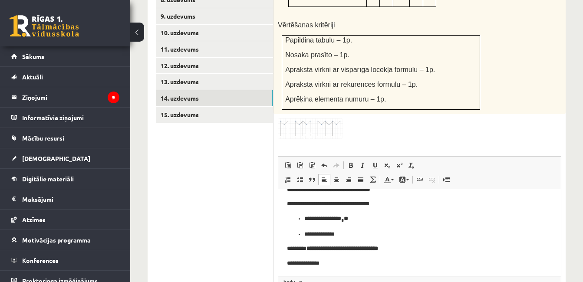
scroll to position [44, 0]
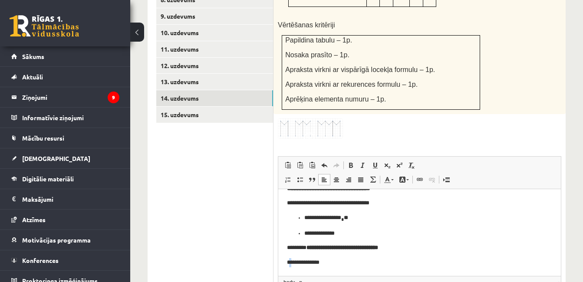
click at [290, 262] on p "**********" at bounding box center [416, 262] width 259 height 9
click at [387, 162] on span at bounding box center [387, 165] width 7 height 7
drag, startPoint x: 301, startPoint y: 260, endPoint x: 334, endPoint y: 206, distance: 63.3
click at [300, 259] on p "**********" at bounding box center [416, 263] width 259 height 10
click at [385, 162] on span at bounding box center [387, 165] width 7 height 7
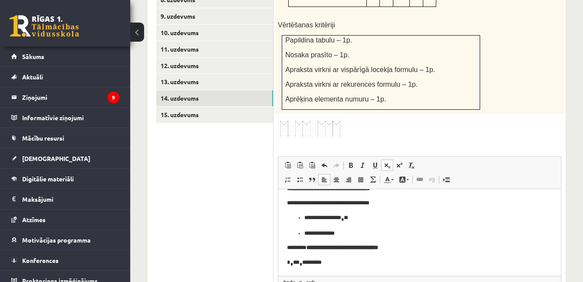
click at [326, 263] on p "* * *** * *********" at bounding box center [416, 263] width 259 height 10
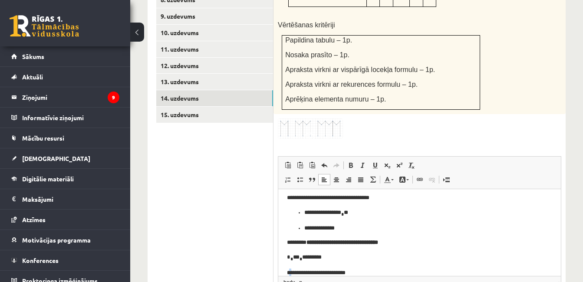
scroll to position [59, 0]
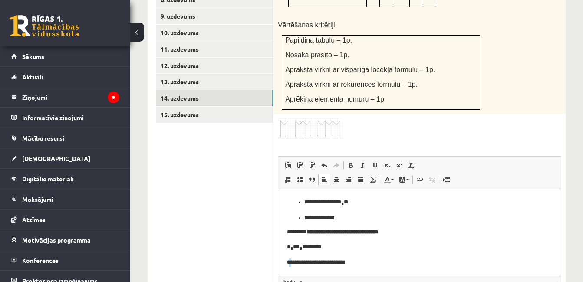
drag, startPoint x: 292, startPoint y: 270, endPoint x: 312, endPoint y: 253, distance: 26.7
click at [291, 270] on html "**********" at bounding box center [419, 202] width 283 height 146
click at [384, 162] on span at bounding box center [387, 165] width 7 height 7
click at [368, 261] on p "**********" at bounding box center [416, 263] width 259 height 10
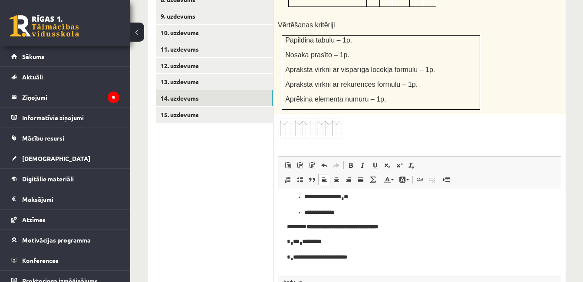
scroll to position [126, 0]
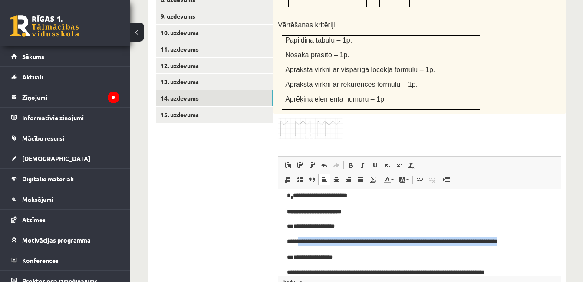
drag, startPoint x: 302, startPoint y: 241, endPoint x: 540, endPoint y: 244, distance: 238.3
click at [542, 243] on p "**********" at bounding box center [416, 241] width 259 height 9
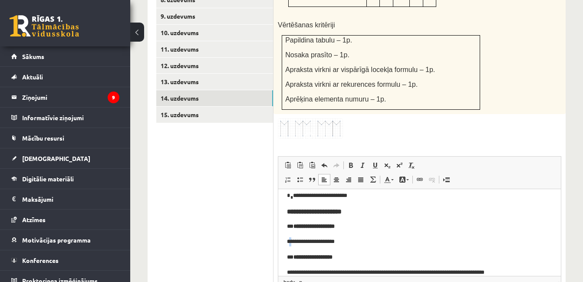
click at [293, 241] on p "**********" at bounding box center [416, 241] width 259 height 9
click at [388, 162] on span at bounding box center [387, 165] width 7 height 7
click at [308, 240] on p "**********" at bounding box center [416, 242] width 259 height 10
click at [388, 162] on span at bounding box center [387, 165] width 7 height 7
drag, startPoint x: 315, startPoint y: 242, endPoint x: 322, endPoint y: 241, distance: 7.0
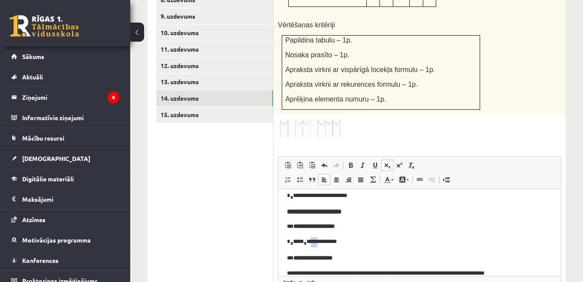
click at [322, 241] on p "**********" at bounding box center [416, 242] width 259 height 10
drag, startPoint x: 395, startPoint y: 135, endPoint x: 389, endPoint y: 136, distance: 5.7
click at [389, 160] on span "Treknraksts Klaviatūras saīsne vadīšanas taustiņš+B Slīpraksts Klaviatūras saīs…" at bounding box center [382, 165] width 74 height 11
click at [389, 162] on span at bounding box center [387, 165] width 7 height 7
click at [360, 247] on body "**********" at bounding box center [419, 174] width 265 height 207
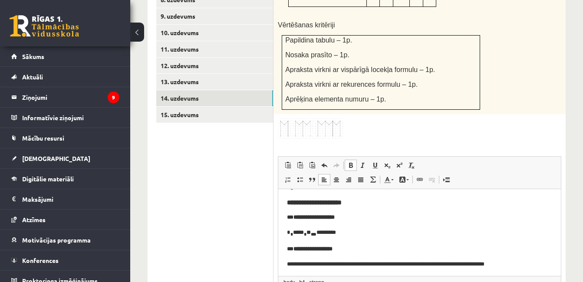
scroll to position [138, 0]
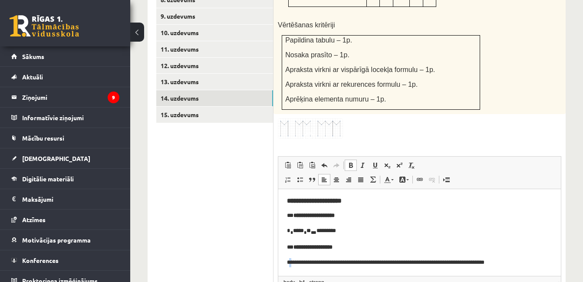
click at [290, 261] on p "**********" at bounding box center [416, 262] width 259 height 9
click at [388, 162] on span at bounding box center [387, 165] width 7 height 7
drag, startPoint x: 327, startPoint y: 262, endPoint x: 550, endPoint y: 262, distance: 223.5
click at [550, 262] on html "**********" at bounding box center [419, 163] width 283 height 225
click at [388, 162] on span at bounding box center [387, 165] width 7 height 7
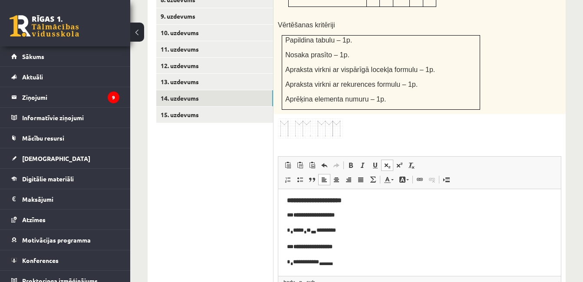
click at [388, 162] on span at bounding box center [387, 165] width 7 height 7
click at [385, 160] on link "Apakšraksts" at bounding box center [387, 165] width 12 height 11
click at [388, 160] on link "Apakšraksts" at bounding box center [387, 165] width 12 height 11
click at [386, 162] on span at bounding box center [387, 165] width 7 height 7
click at [333, 261] on p "**********" at bounding box center [416, 262] width 259 height 10
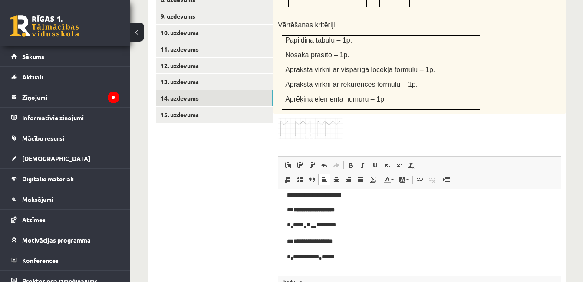
scroll to position [211, 0]
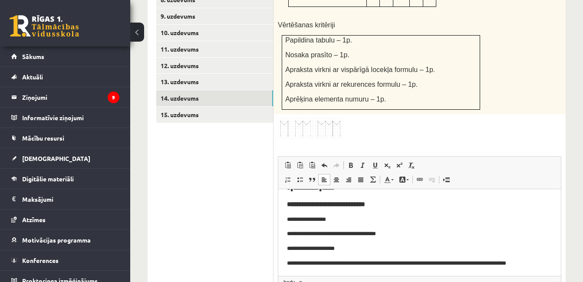
click at [318, 218] on p "**********" at bounding box center [416, 219] width 259 height 9
drag, startPoint x: 299, startPoint y: 234, endPoint x: 426, endPoint y: 233, distance: 126.3
click at [426, 233] on p "**********" at bounding box center [416, 233] width 259 height 9
click at [290, 233] on p "****" at bounding box center [416, 233] width 259 height 9
click at [389, 162] on span at bounding box center [387, 165] width 7 height 7
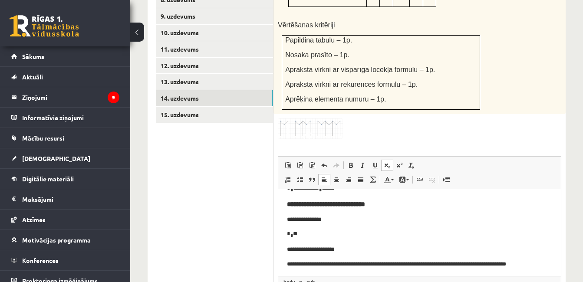
click at [310, 233] on p "* * **" at bounding box center [416, 234] width 259 height 10
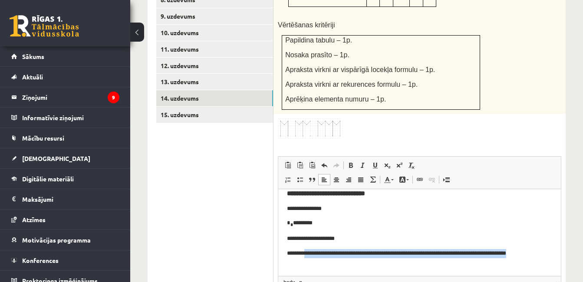
drag, startPoint x: 311, startPoint y: 263, endPoint x: 387, endPoint y: 273, distance: 76.7
click at [387, 273] on html "**********" at bounding box center [419, 121] width 283 height 309
click at [339, 255] on p "**********" at bounding box center [416, 258] width 259 height 18
drag, startPoint x: 348, startPoint y: 250, endPoint x: 398, endPoint y: 266, distance: 52.7
click at [398, 266] on p "**********" at bounding box center [416, 258] width 259 height 18
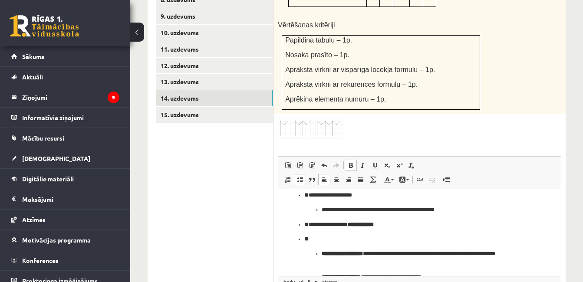
scroll to position [345, 0]
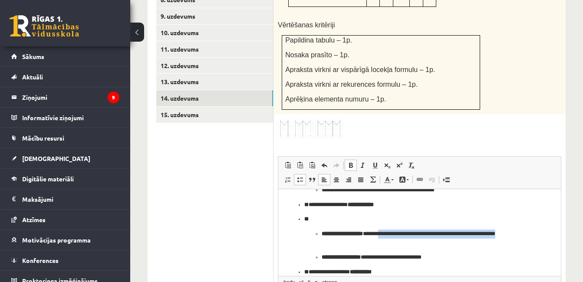
drag, startPoint x: 396, startPoint y: 232, endPoint x: 423, endPoint y: 241, distance: 28.6
click at [423, 241] on p "**********" at bounding box center [416, 238] width 189 height 18
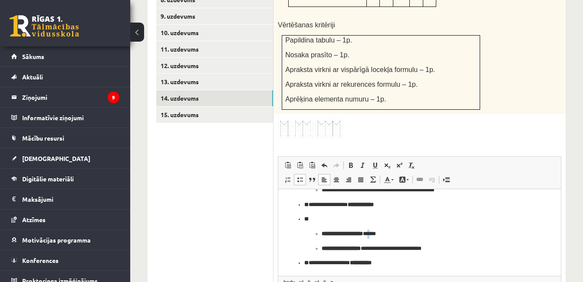
drag, startPoint x: 385, startPoint y: 233, endPoint x: 385, endPoint y: 197, distance: 36.0
click at [383, 232] on p "**********" at bounding box center [416, 233] width 189 height 9
click at [385, 162] on span at bounding box center [387, 165] width 7 height 7
click at [398, 232] on p "**********" at bounding box center [416, 234] width 189 height 10
click at [399, 232] on p "**********" at bounding box center [416, 234] width 189 height 10
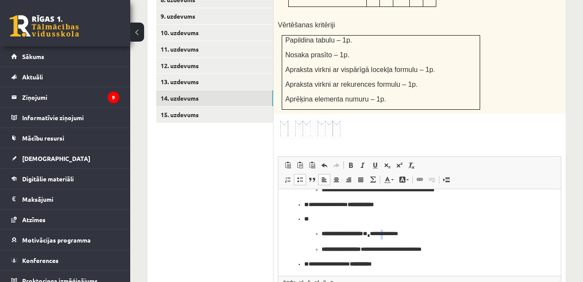
click at [398, 232] on p "**********" at bounding box center [416, 234] width 189 height 10
click at [385, 162] on span at bounding box center [387, 165] width 7 height 7
drag, startPoint x: 406, startPoint y: 232, endPoint x: 397, endPoint y: 198, distance: 35.5
click at [414, 234] on p "**********" at bounding box center [416, 234] width 189 height 10
click at [388, 160] on link "Apakšraksts" at bounding box center [387, 165] width 12 height 11
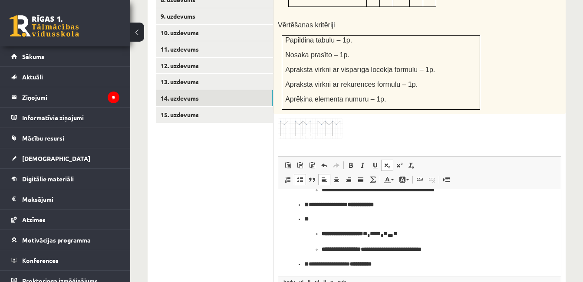
click at [411, 253] on p "**********" at bounding box center [416, 249] width 189 height 9
click at [377, 248] on p "**********" at bounding box center [416, 249] width 189 height 9
click at [378, 248] on p "**********" at bounding box center [416, 249] width 189 height 9
click at [385, 162] on span at bounding box center [387, 165] width 7 height 7
click at [386, 248] on p "**********" at bounding box center [416, 250] width 189 height 10
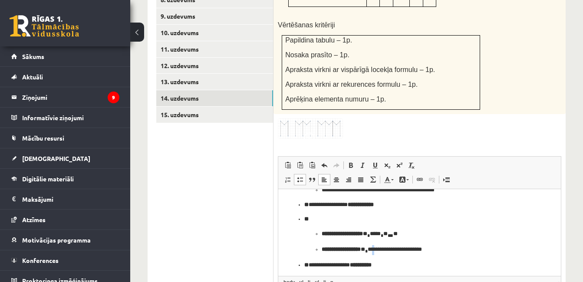
click at [385, 247] on p "**********" at bounding box center [416, 250] width 189 height 10
click at [386, 162] on span at bounding box center [387, 165] width 7 height 7
drag, startPoint x: 394, startPoint y: 247, endPoint x: 447, endPoint y: 247, distance: 53.4
click at [447, 247] on p "**********" at bounding box center [416, 250] width 189 height 10
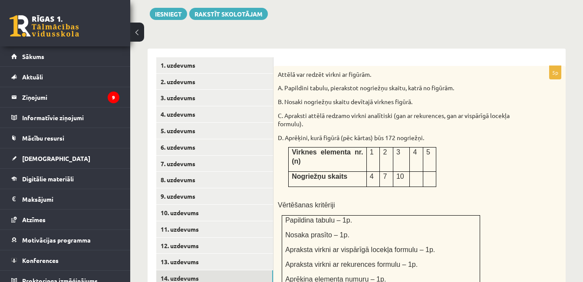
scroll to position [493, 0]
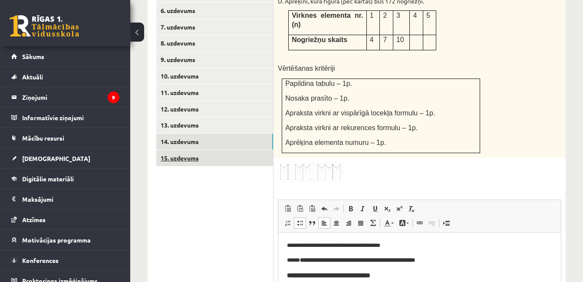
click at [197, 150] on link "15. uzdevums" at bounding box center [214, 158] width 117 height 16
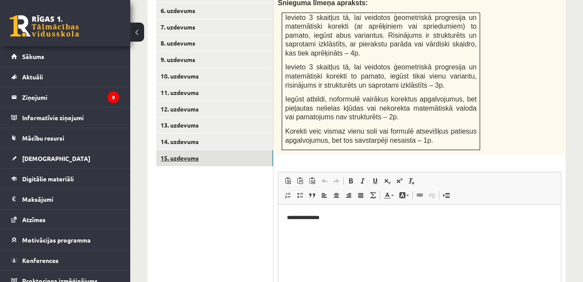
scroll to position [0, 0]
click at [184, 117] on link "13. uzdevums" at bounding box center [214, 125] width 117 height 16
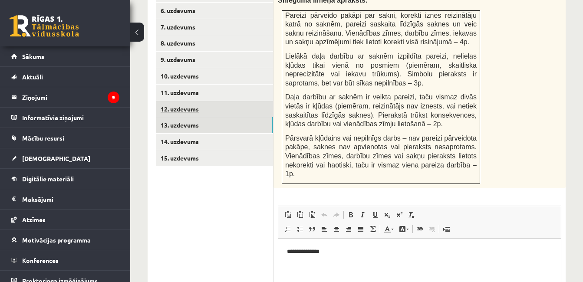
click at [181, 101] on link "12. uzdevums" at bounding box center [214, 109] width 117 height 16
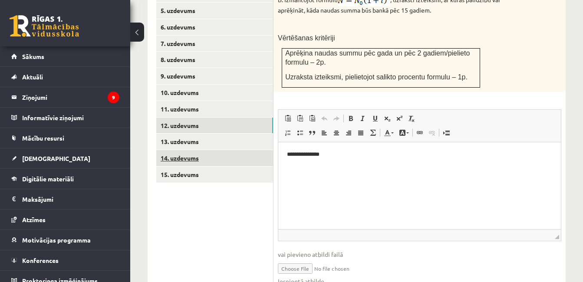
scroll to position [501, 0]
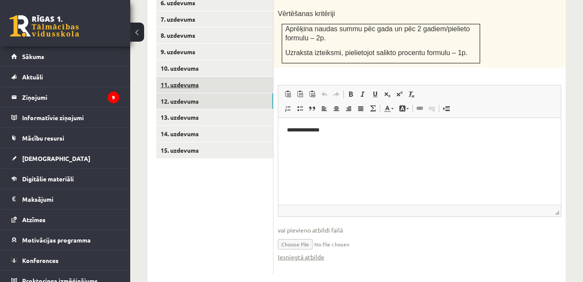
click at [188, 77] on link "11. uzdevums" at bounding box center [214, 85] width 117 height 16
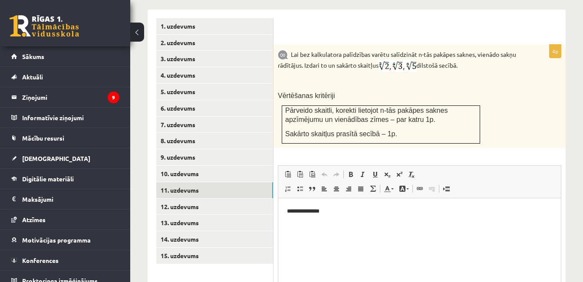
scroll to position [389, 0]
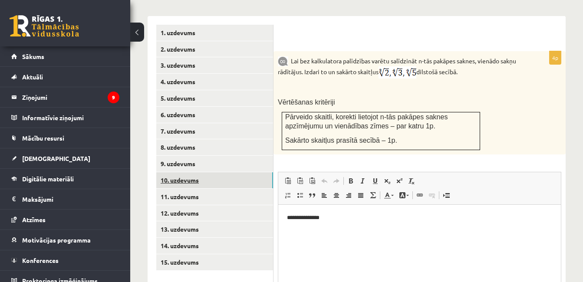
click at [196, 172] on link "10. uzdevums" at bounding box center [214, 180] width 117 height 16
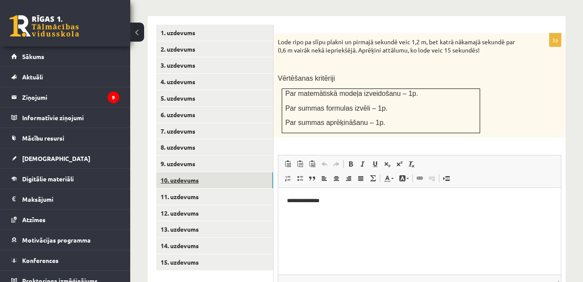
scroll to position [0, 0]
click at [189, 156] on link "9. uzdevums" at bounding box center [214, 164] width 117 height 16
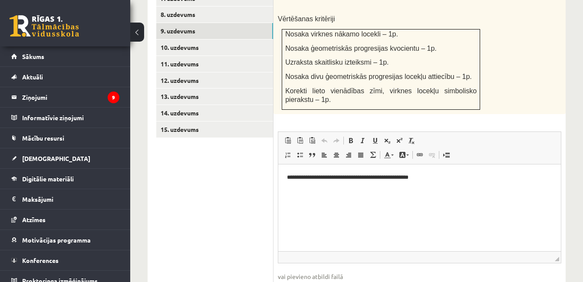
scroll to position [433, 0]
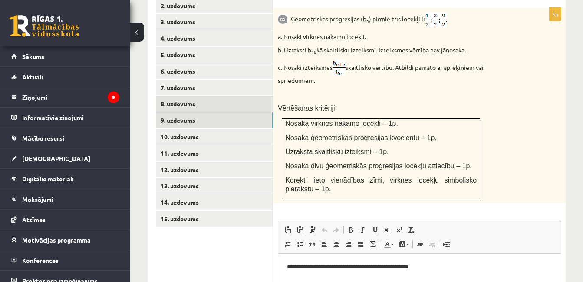
click at [204, 96] on link "8. uzdevums" at bounding box center [214, 104] width 117 height 16
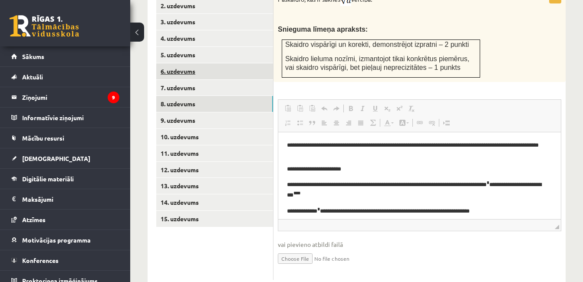
scroll to position [0, 0]
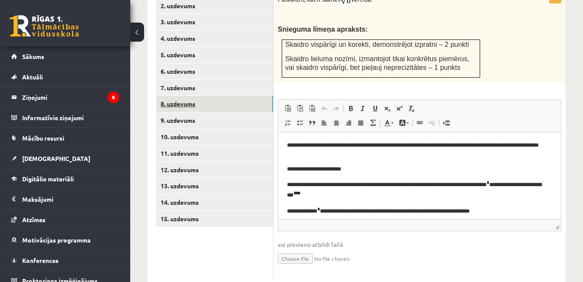
click at [194, 96] on link "8. uzdevums" at bounding box center [214, 104] width 117 height 16
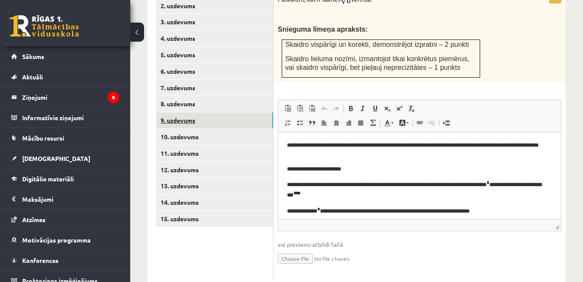
click at [177, 112] on link "9. uzdevums" at bounding box center [214, 120] width 117 height 16
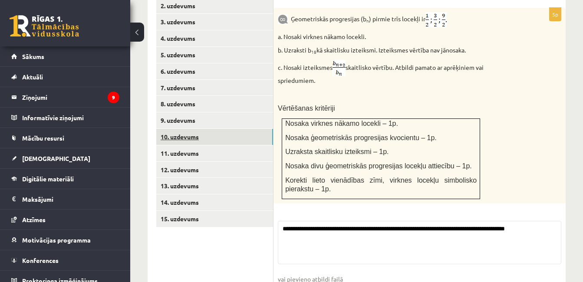
click at [182, 129] on link "10. uzdevums" at bounding box center [214, 137] width 117 height 16
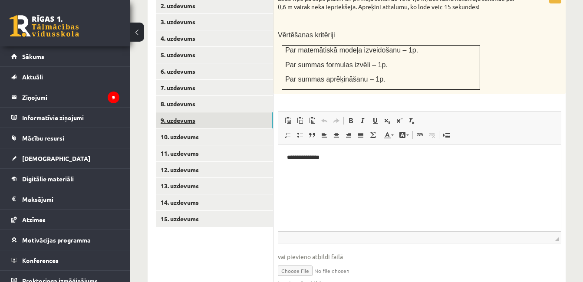
click at [184, 112] on link "9. uzdevums" at bounding box center [214, 120] width 117 height 16
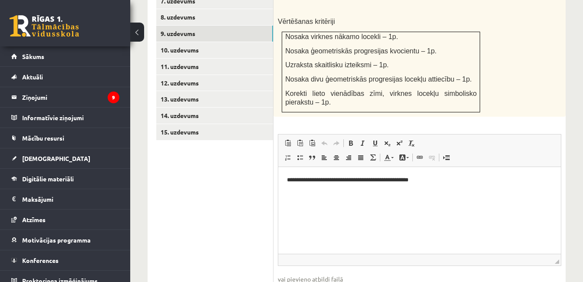
type input "**********"
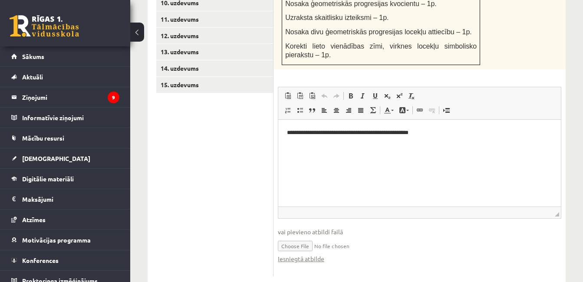
scroll to position [569, 0]
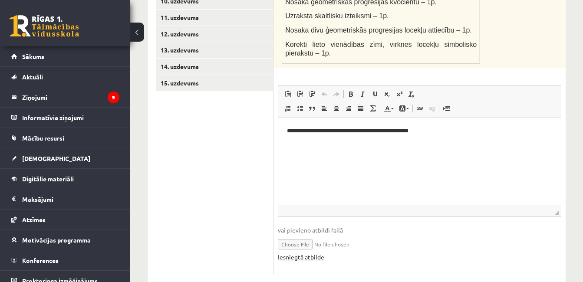
click at [298, 253] on link "Iesniegtā atbilde" at bounding box center [301, 257] width 46 height 9
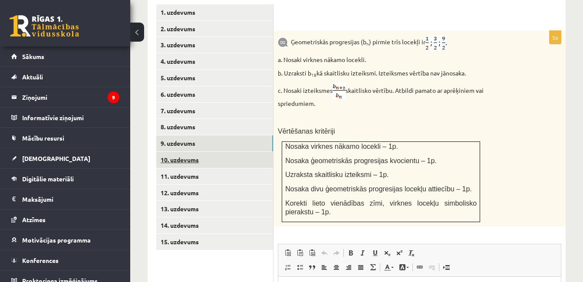
scroll to position [395, 0]
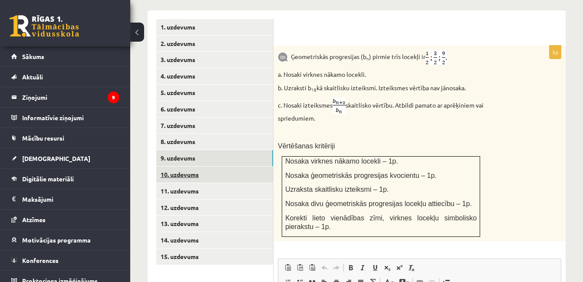
click at [184, 167] on link "10. uzdevums" at bounding box center [214, 175] width 117 height 16
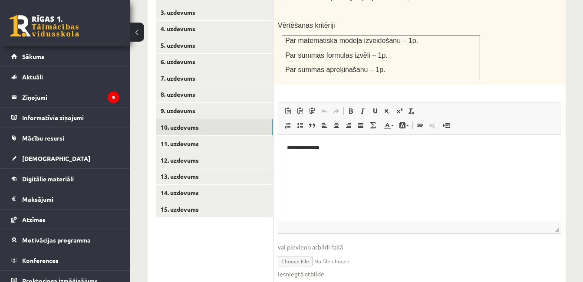
scroll to position [459, 0]
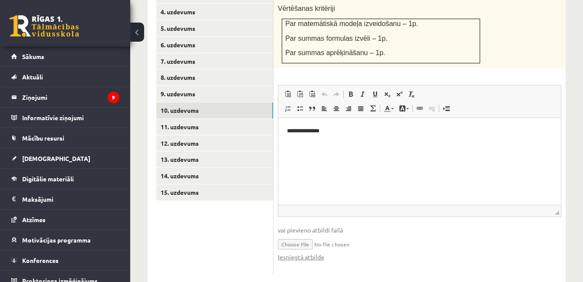
click at [305, 235] on input "file" at bounding box center [419, 244] width 283 height 18
type input "**********"
click at [196, 119] on link "11. uzdevums" at bounding box center [214, 127] width 117 height 16
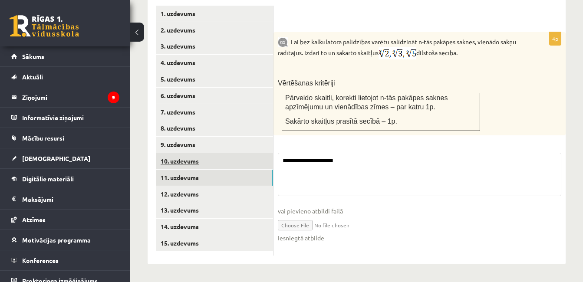
scroll to position [390, 0]
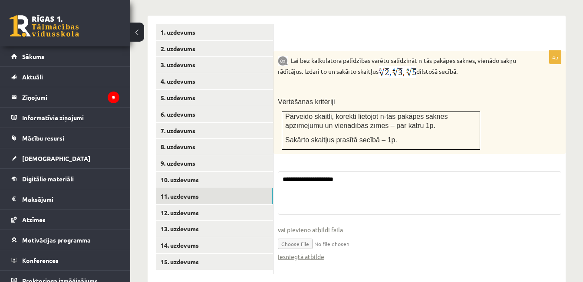
click at [303, 234] on input "file" at bounding box center [419, 243] width 283 height 18
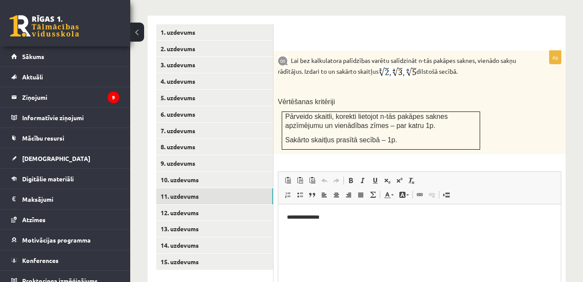
scroll to position [0, 0]
type input "**********"
click at [213, 205] on link "12. uzdevums" at bounding box center [214, 213] width 117 height 16
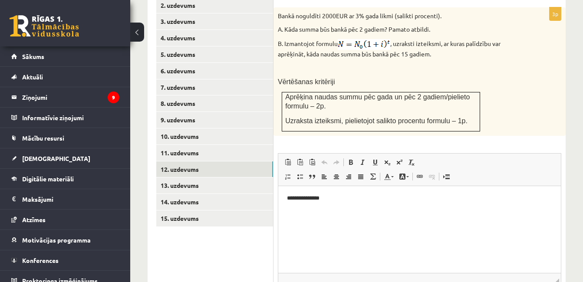
scroll to position [477, 0]
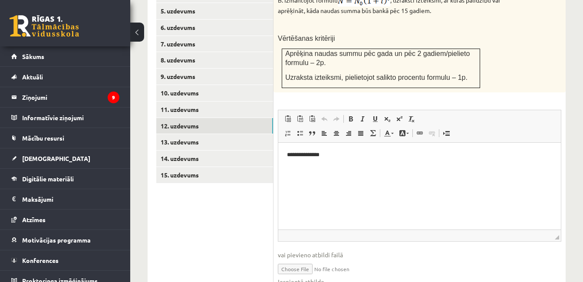
click at [308, 260] on input "file" at bounding box center [419, 269] width 283 height 18
type input "**********"
click at [199, 134] on link "13. uzdevums" at bounding box center [214, 142] width 117 height 16
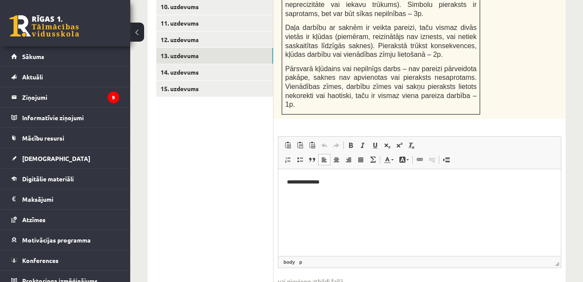
scroll to position [563, 0]
type input "**********"
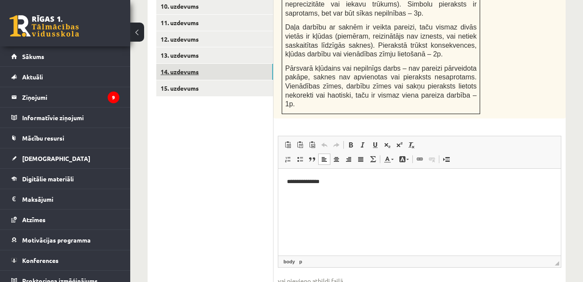
drag, startPoint x: 288, startPoint y: 265, endPoint x: 196, endPoint y: 52, distance: 232.5
click at [196, 64] on link "14. uzdevums" at bounding box center [214, 72] width 117 height 16
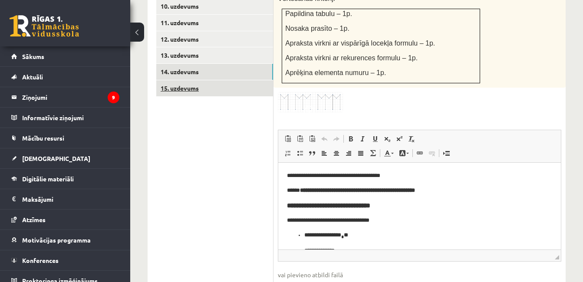
scroll to position [0, 0]
click at [186, 80] on link "15. uzdevums" at bounding box center [214, 88] width 117 height 16
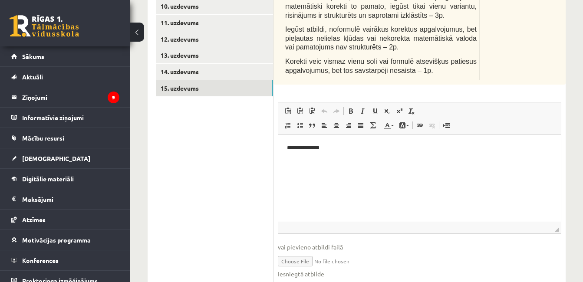
click at [293, 252] on input "file" at bounding box center [419, 261] width 283 height 18
type input "**********"
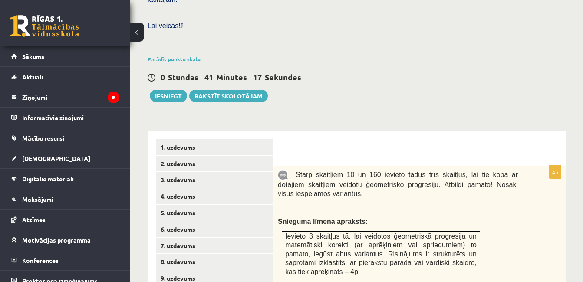
scroll to position [260, 0]
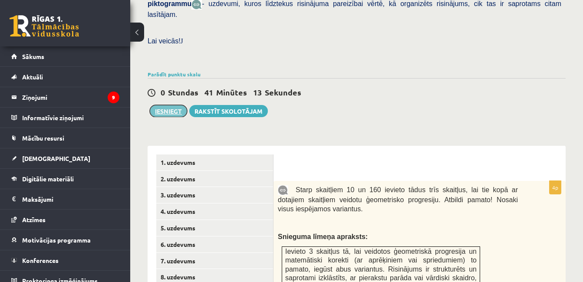
click at [160, 105] on button "Iesniegt" at bounding box center [168, 111] width 37 height 12
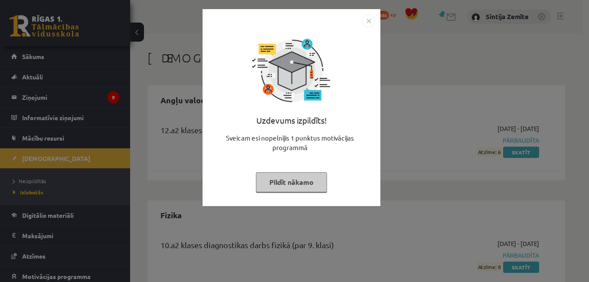
click at [296, 182] on button "Pildīt nākamo" at bounding box center [291, 182] width 71 height 20
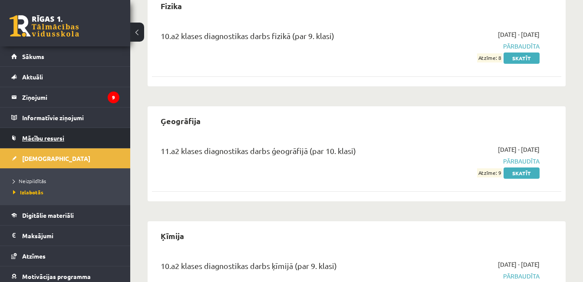
scroll to position [174, 0]
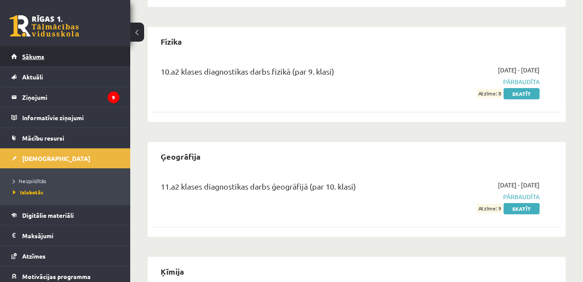
click at [42, 54] on span "Sākums" at bounding box center [33, 57] width 22 height 8
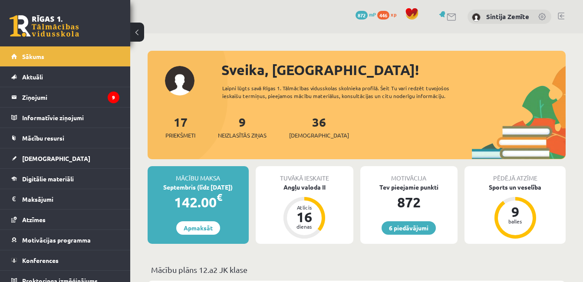
click at [44, 156] on span "[DEMOGRAPHIC_DATA]" at bounding box center [56, 159] width 68 height 8
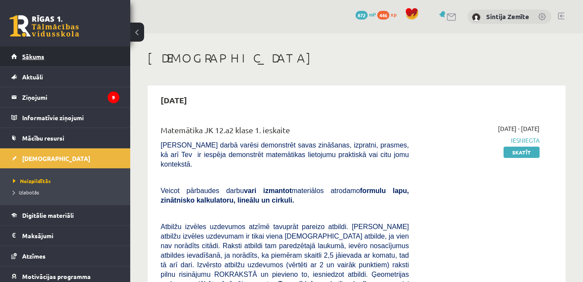
click at [48, 58] on link "Sākums" at bounding box center [65, 56] width 108 height 20
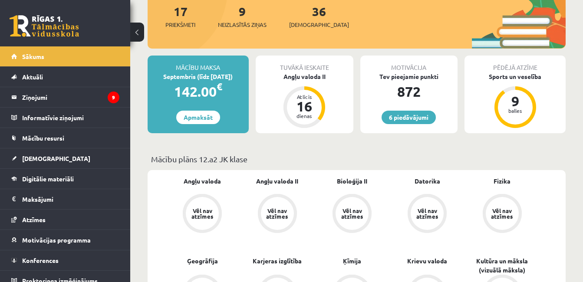
scroll to position [130, 0]
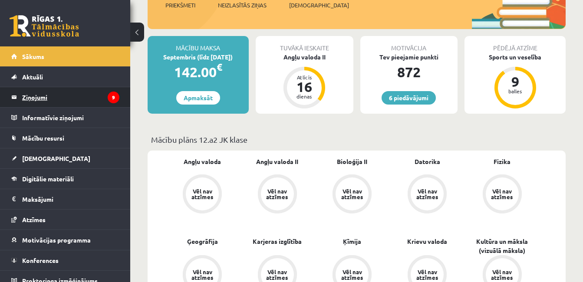
click at [86, 94] on legend "Ziņojumi 9" at bounding box center [70, 97] width 97 height 20
